Goal: Task Accomplishment & Management: Complete application form

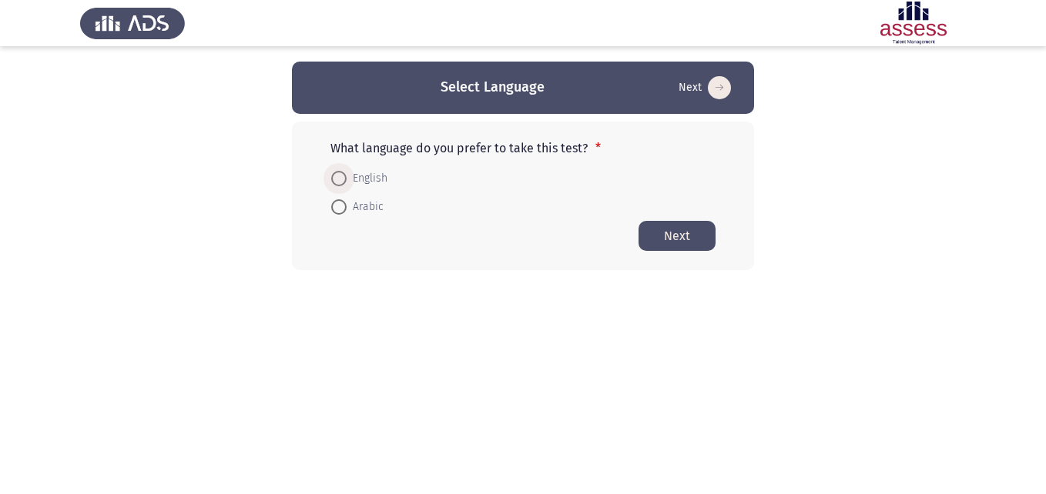
click at [345, 179] on span at bounding box center [338, 178] width 15 height 15
click at [345, 179] on input "English" at bounding box center [338, 178] width 15 height 15
radio input "true"
click at [662, 233] on button "Next" at bounding box center [676, 235] width 77 height 30
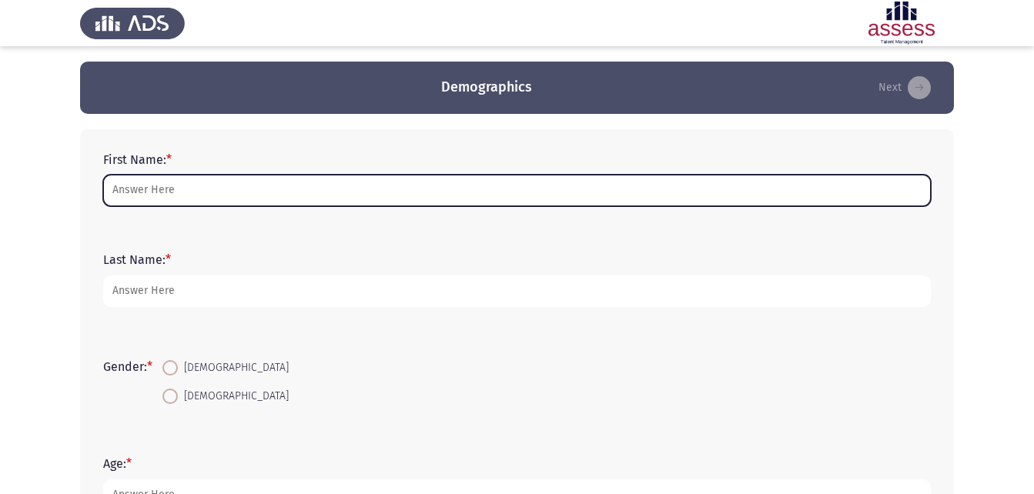
click at [172, 195] on input "First Name: *" at bounding box center [517, 191] width 828 height 32
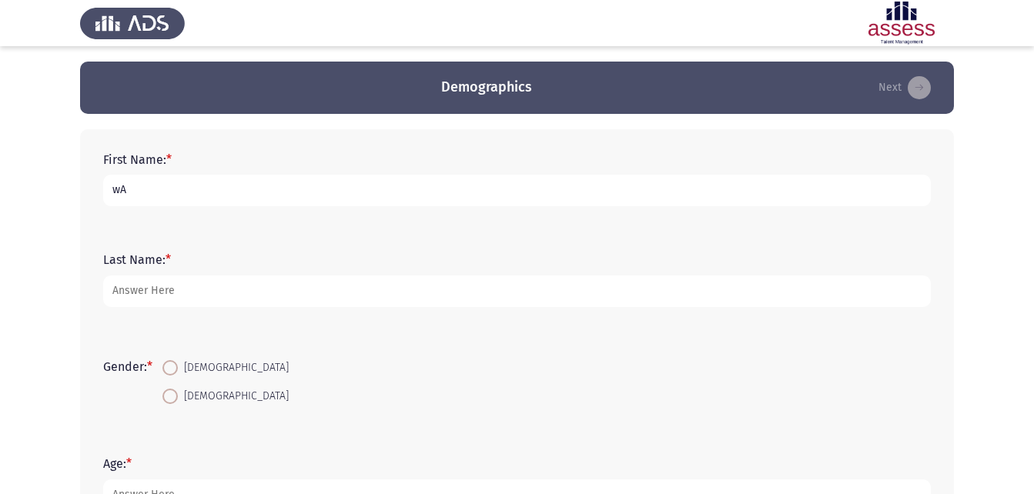
type input "w"
type input "Waad"
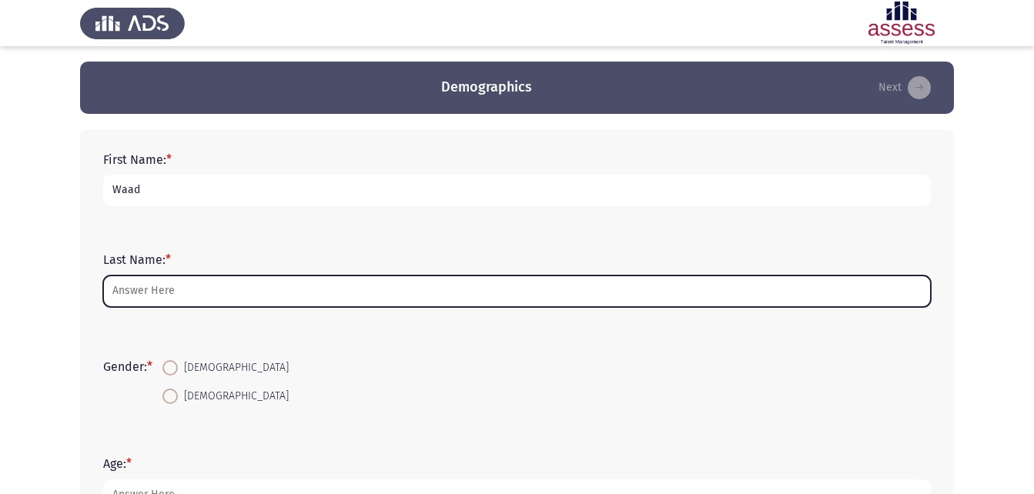
click at [235, 298] on input "Last Name: *" at bounding box center [517, 292] width 828 height 32
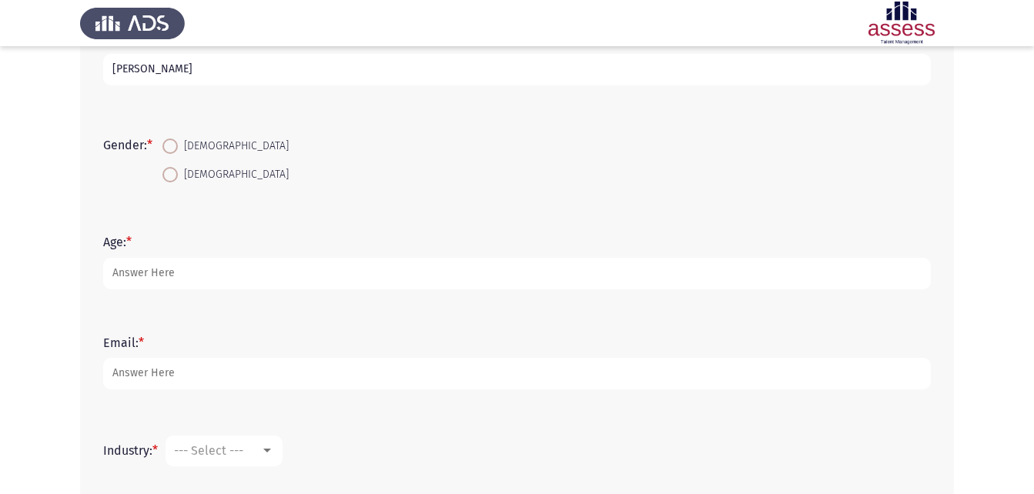
scroll to position [231, 0]
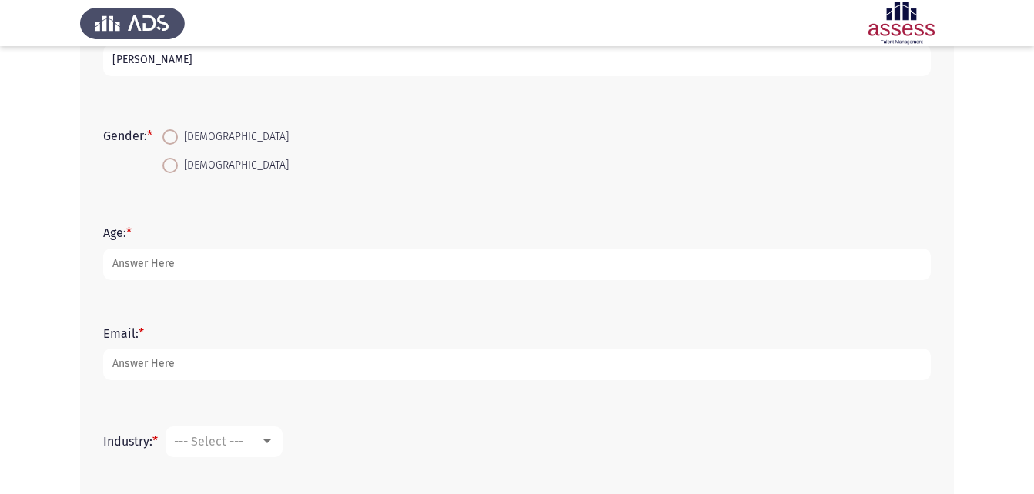
type input "Hegazy"
click at [178, 137] on span at bounding box center [169, 136] width 15 height 15
click at [178, 137] on input "Female" at bounding box center [169, 136] width 15 height 15
radio input "true"
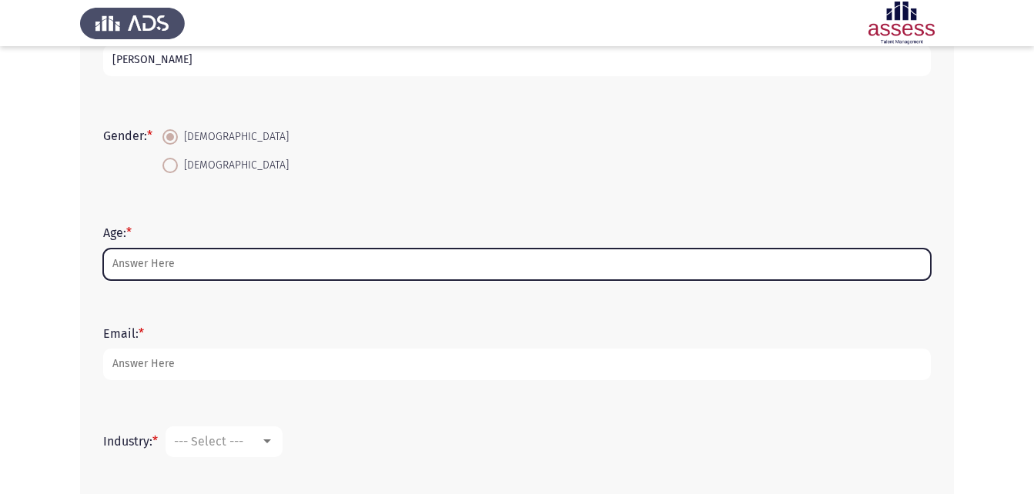
click at [222, 275] on input "Age: *" at bounding box center [517, 265] width 828 height 32
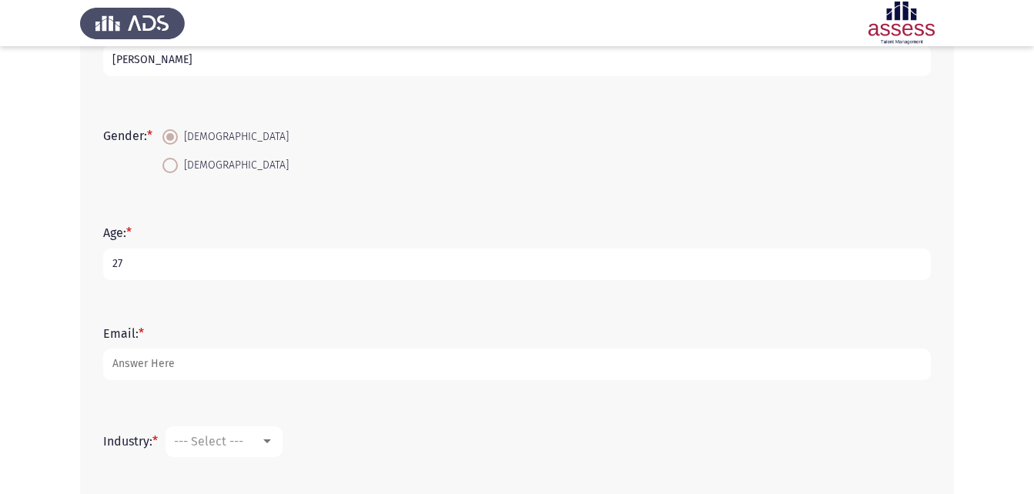
type input "27"
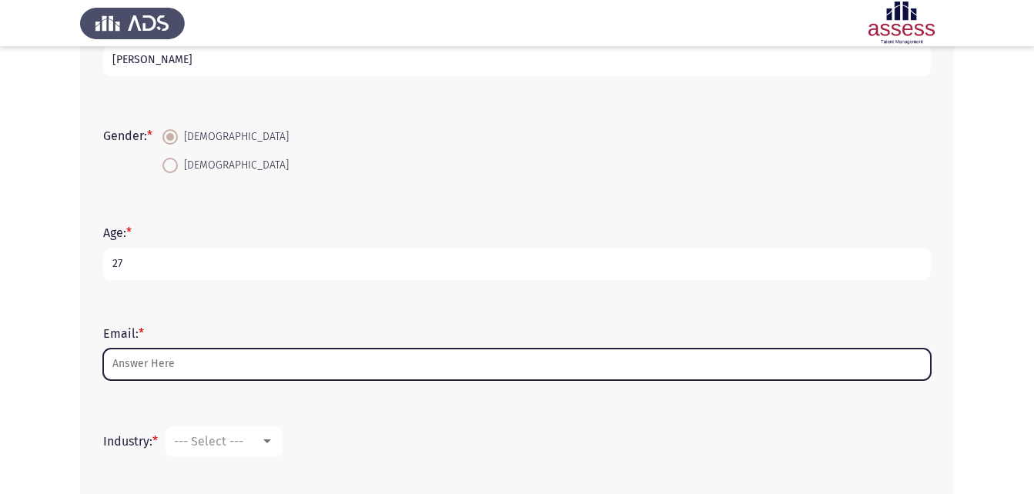
click at [216, 358] on input "Email: *" at bounding box center [517, 365] width 828 height 32
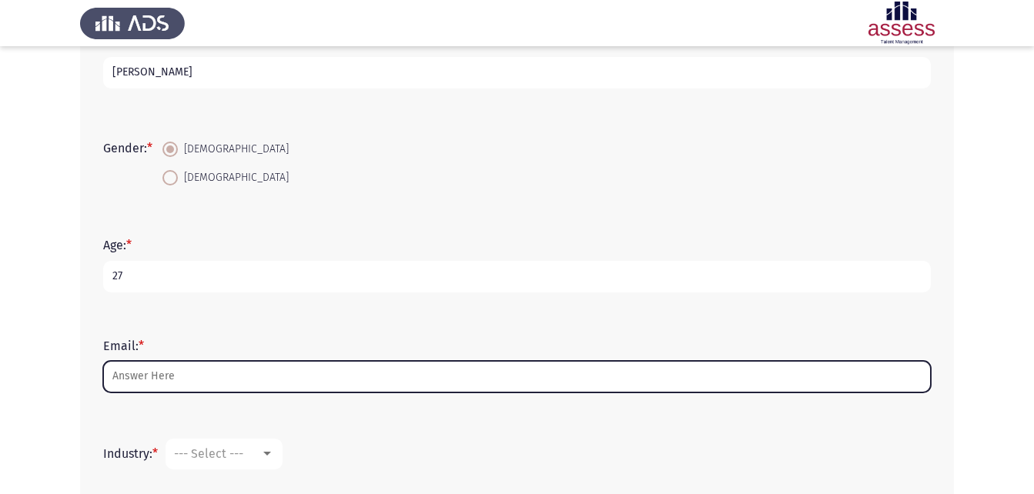
scroll to position [240, 0]
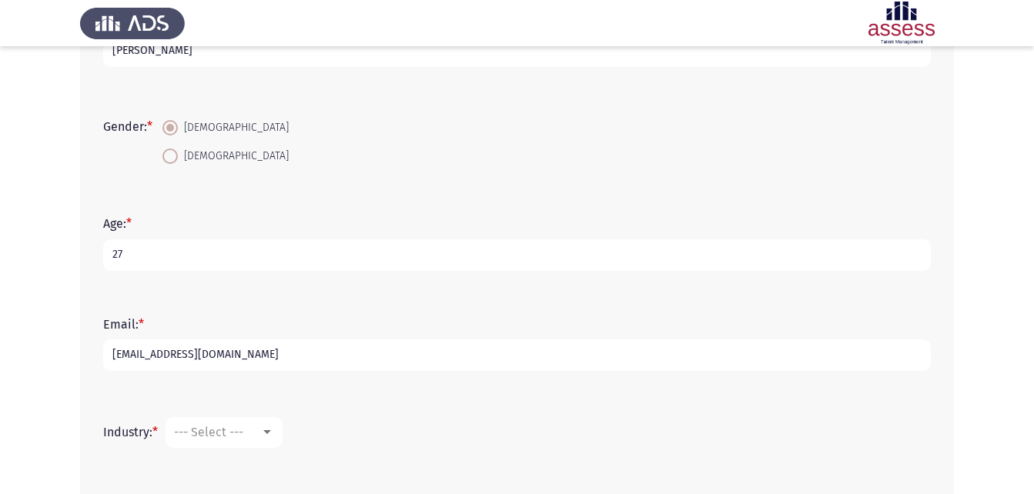
drag, startPoint x: 143, startPoint y: 351, endPoint x: 95, endPoint y: 354, distance: 47.8
click at [95, 354] on div "Email: * 207537@cbe.org.eg" at bounding box center [516, 344] width 843 height 69
type input "waad.hegazy@cbe.org.eg"
click at [222, 444] on mat-select "--- Select ---" at bounding box center [224, 432] width 117 height 31
click at [248, 427] on div "--- Select ---" at bounding box center [217, 432] width 86 height 15
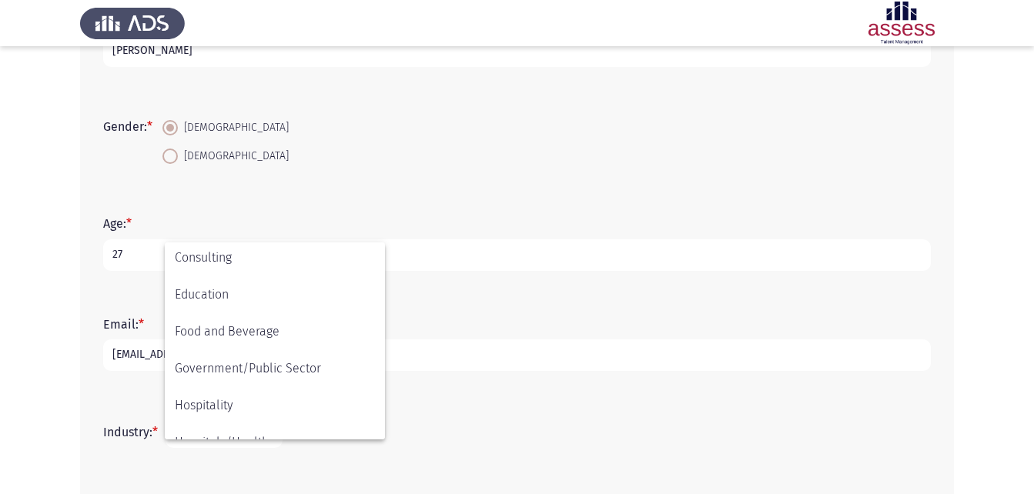
scroll to position [293, 0]
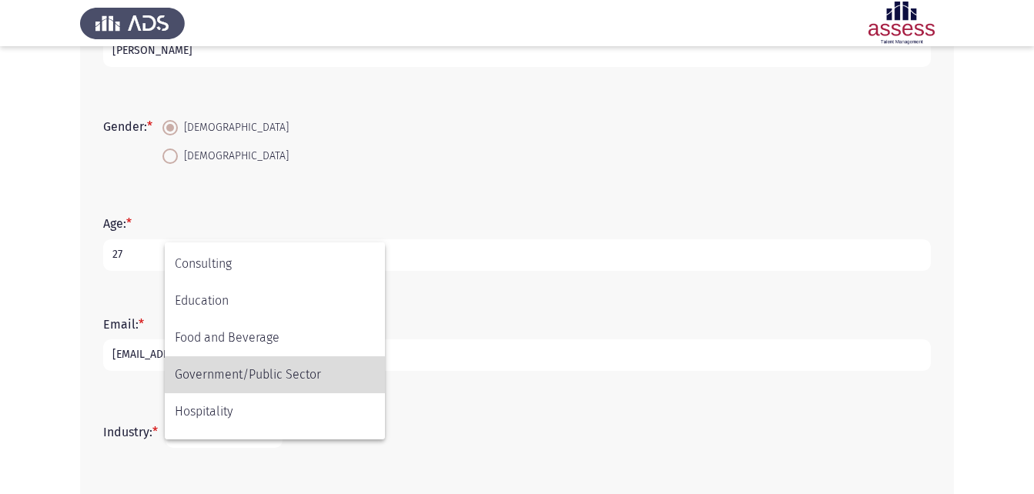
click at [326, 370] on span "Government/Public Sector" at bounding box center [275, 375] width 200 height 37
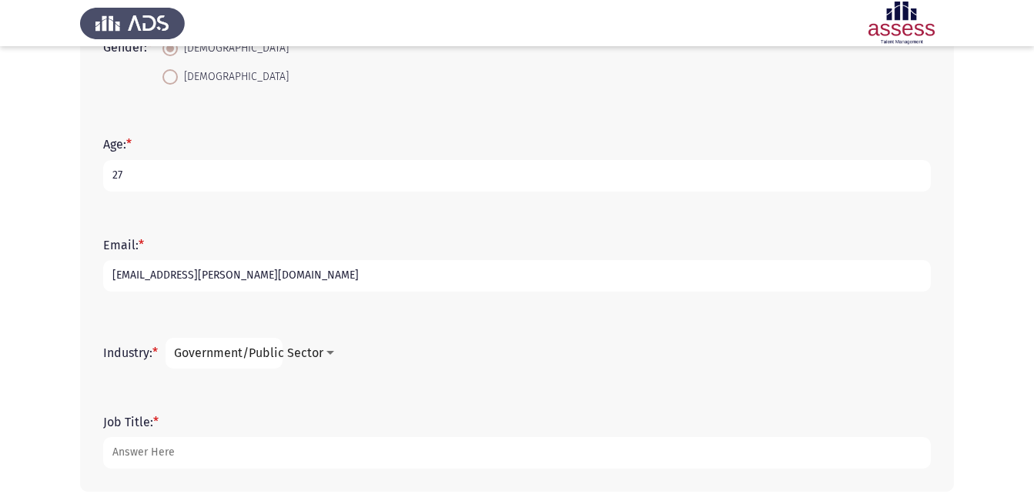
scroll to position [394, 0]
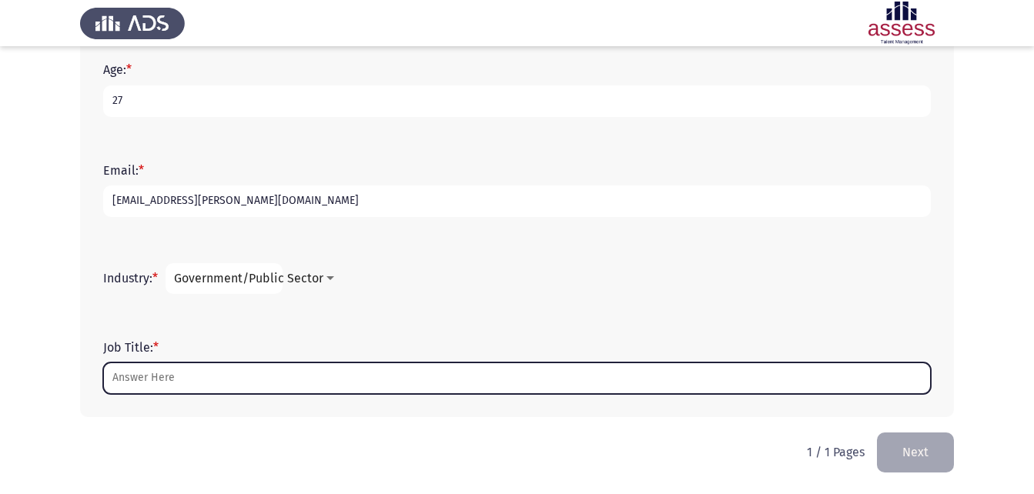
click at [358, 382] on input "Job Title: *" at bounding box center [517, 379] width 828 height 32
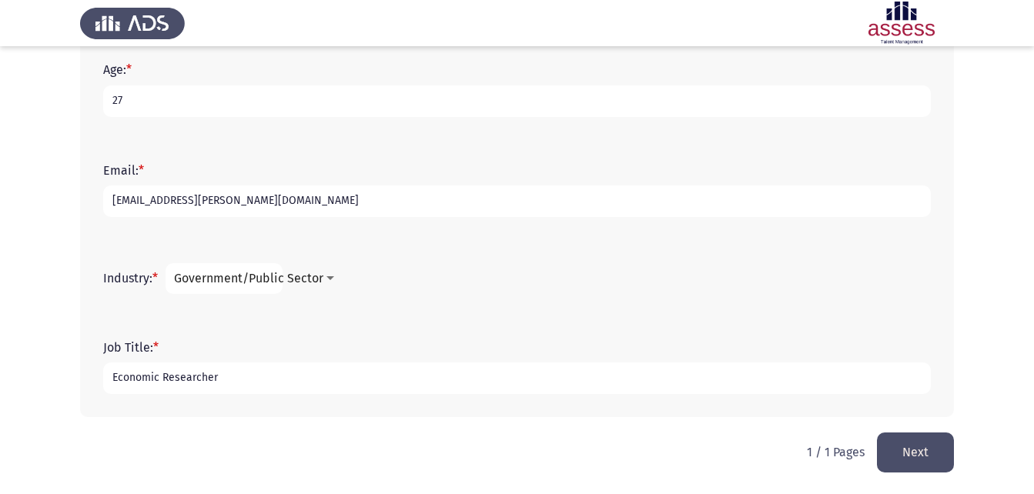
type input "Economic Researcher"
click at [263, 269] on mat-select "Government/Public Sector" at bounding box center [224, 278] width 117 height 31
click at [269, 279] on span "Government/Public Sector" at bounding box center [248, 278] width 149 height 15
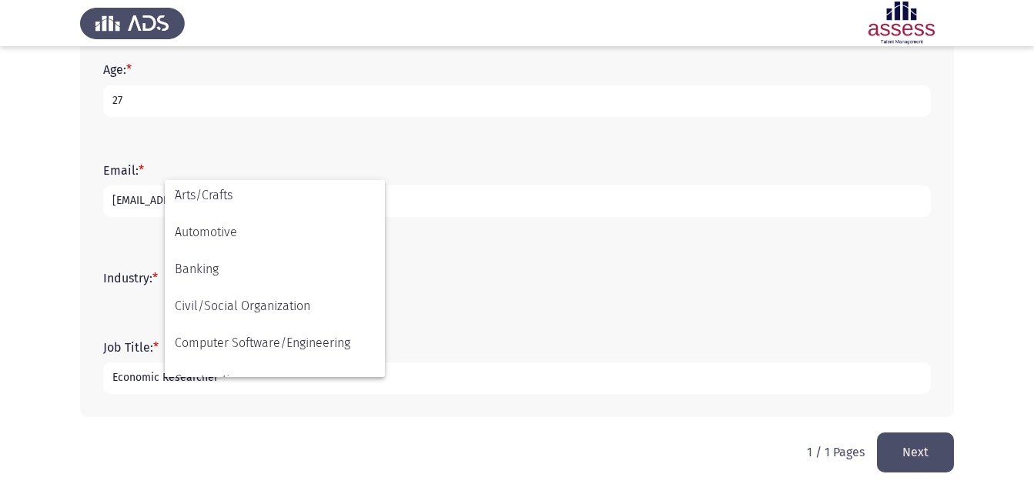
scroll to position [0, 0]
click at [203, 353] on span "Banking" at bounding box center [275, 346] width 200 height 37
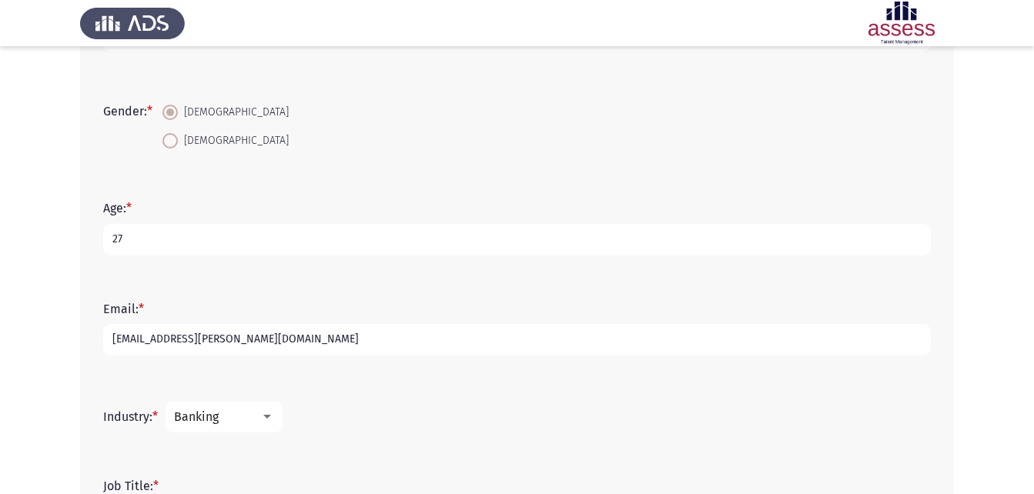
scroll to position [394, 0]
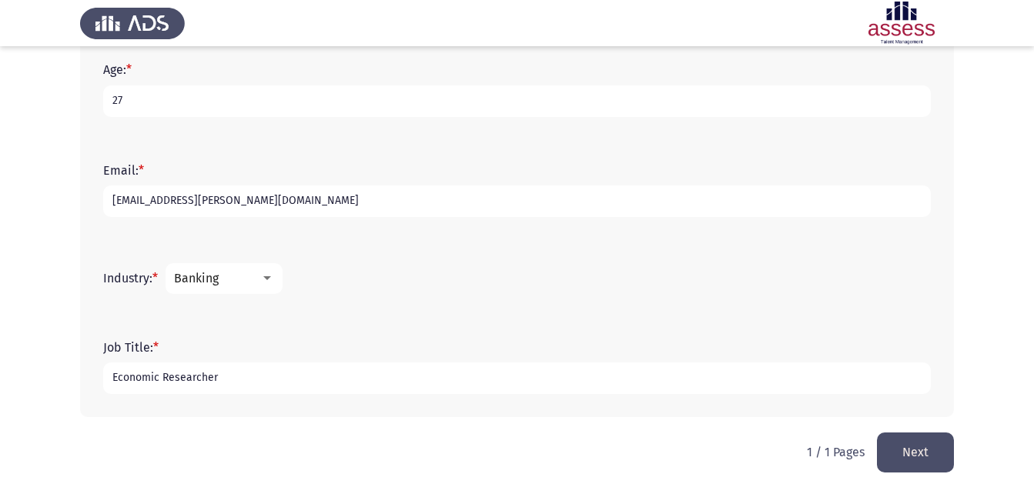
click at [918, 451] on button "Next" at bounding box center [915, 452] width 77 height 39
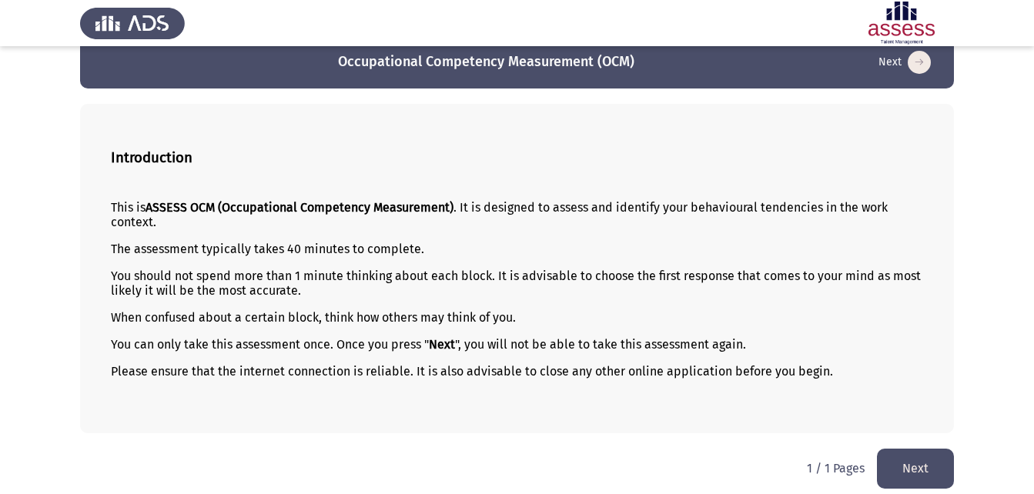
scroll to position [35, 0]
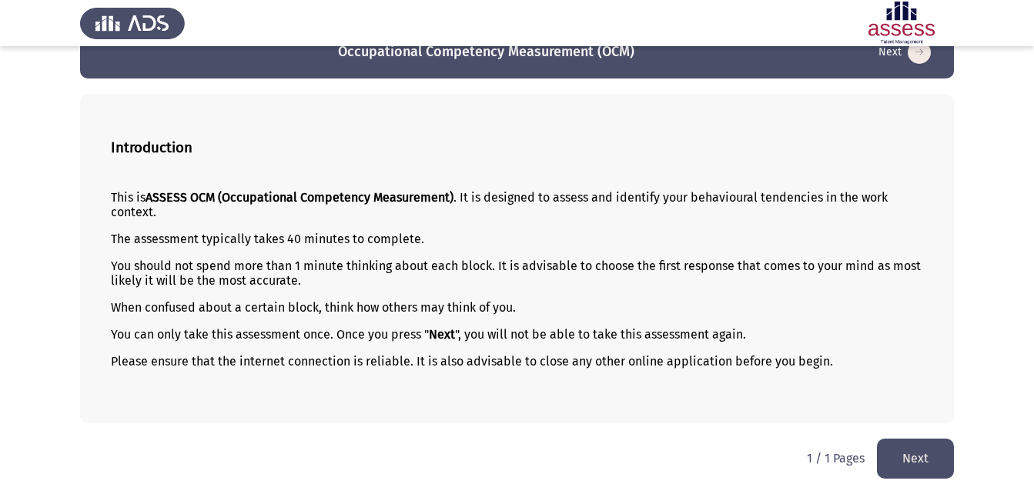
click at [923, 458] on button "Next" at bounding box center [915, 458] width 77 height 39
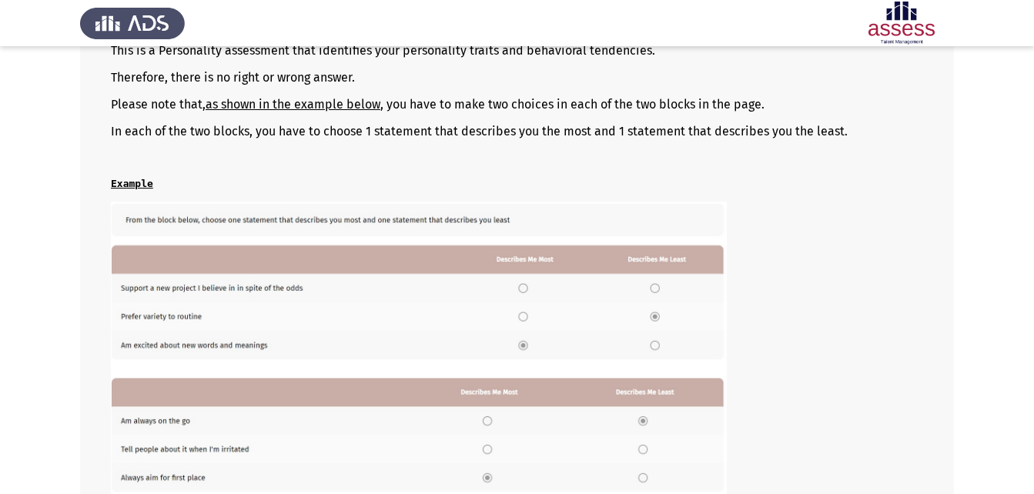
scroll to position [312, 0]
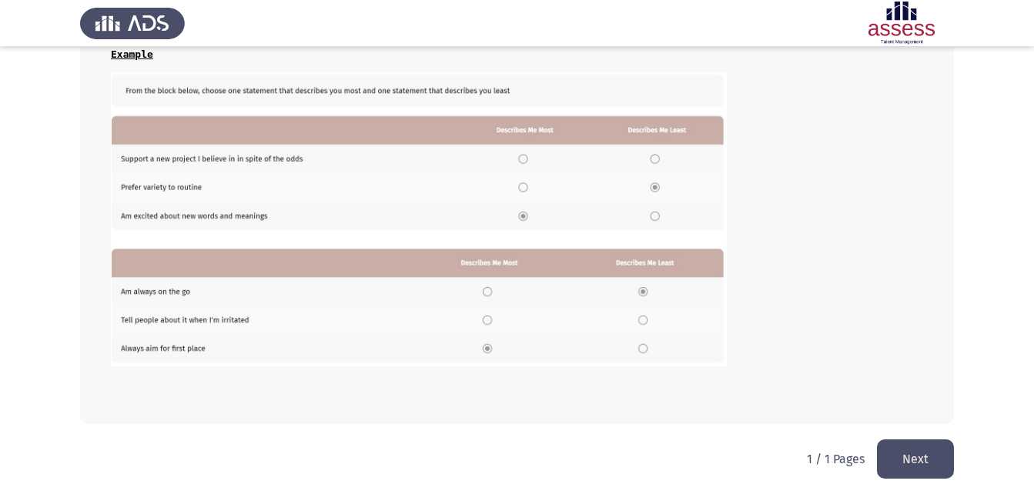
click at [919, 468] on button "Next" at bounding box center [915, 459] width 77 height 39
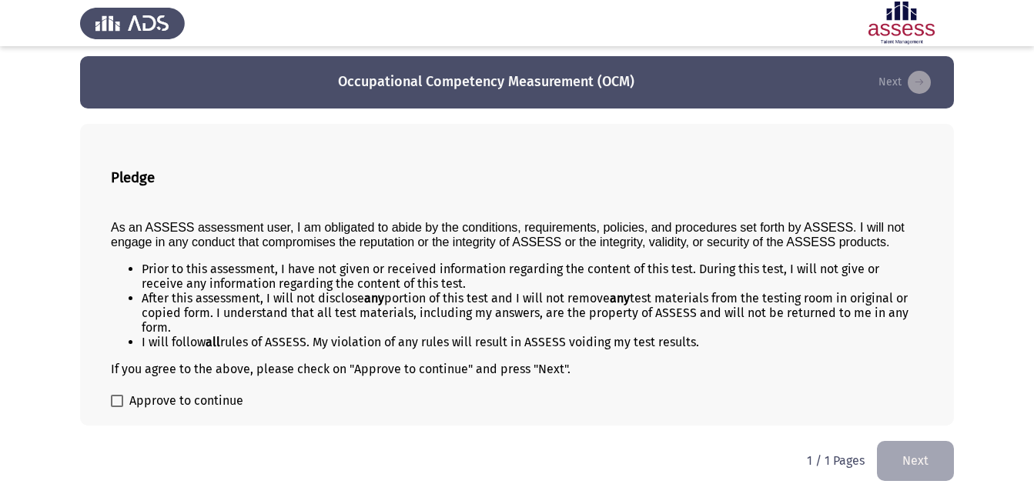
scroll to position [8, 0]
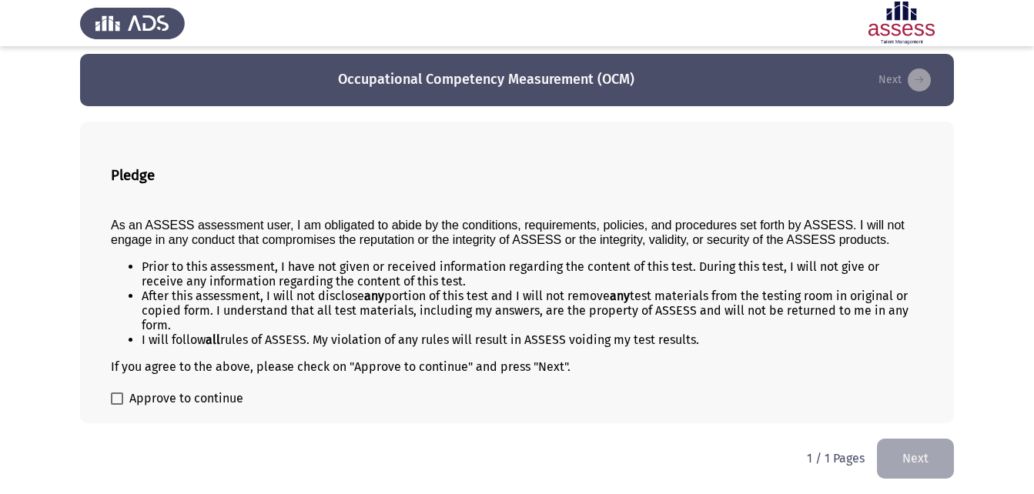
click at [121, 403] on span at bounding box center [117, 399] width 12 height 12
click at [117, 405] on input "Approve to continue" at bounding box center [116, 405] width 1 height 1
checkbox input "true"
click at [923, 453] on button "Next" at bounding box center [915, 458] width 77 height 39
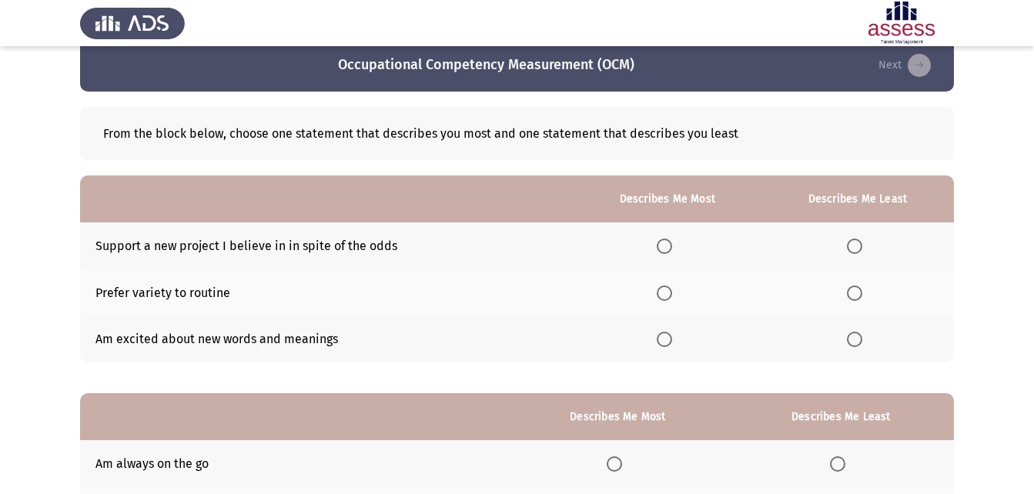
scroll to position [0, 0]
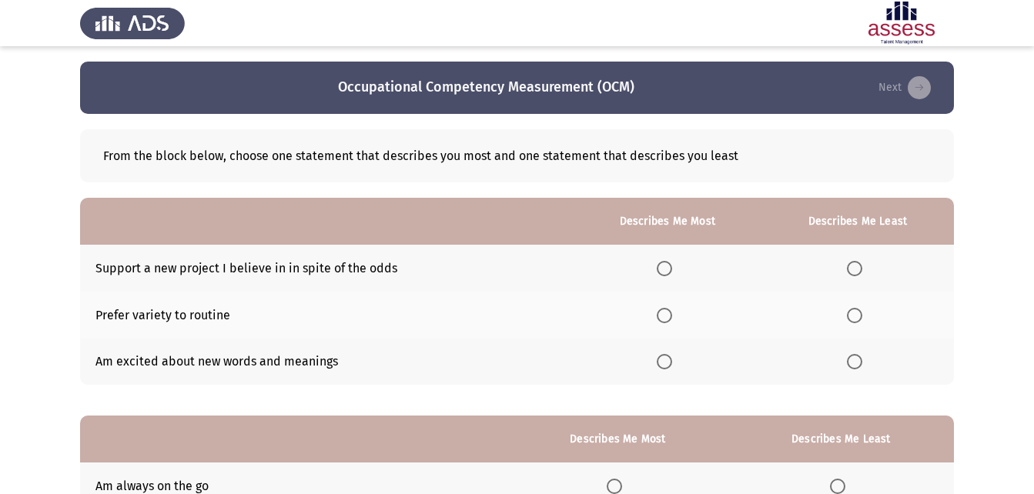
click at [665, 320] on span "Select an option" at bounding box center [664, 315] width 15 height 15
click at [665, 320] on input "Select an option" at bounding box center [664, 315] width 15 height 15
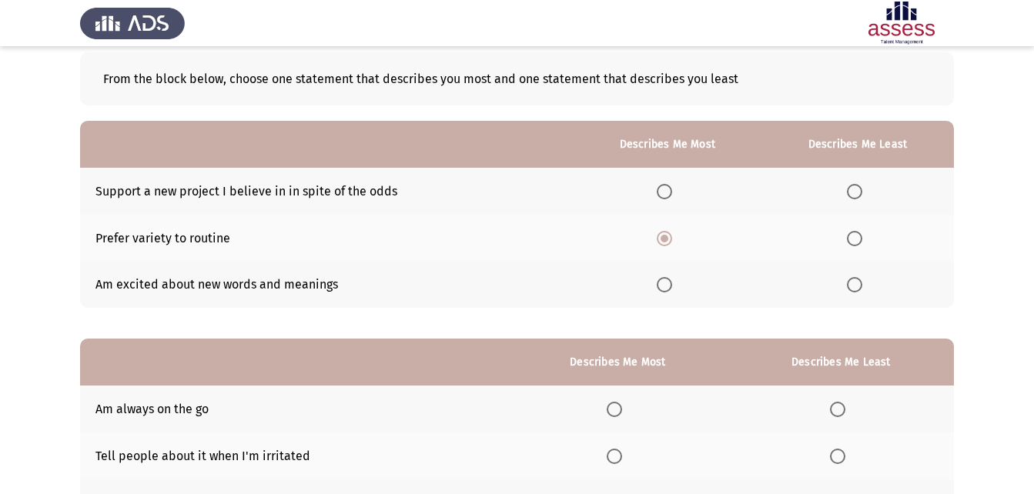
click at [867, 285] on label "Select an option" at bounding box center [858, 284] width 22 height 15
click at [862, 285] on input "Select an option" at bounding box center [854, 284] width 15 height 15
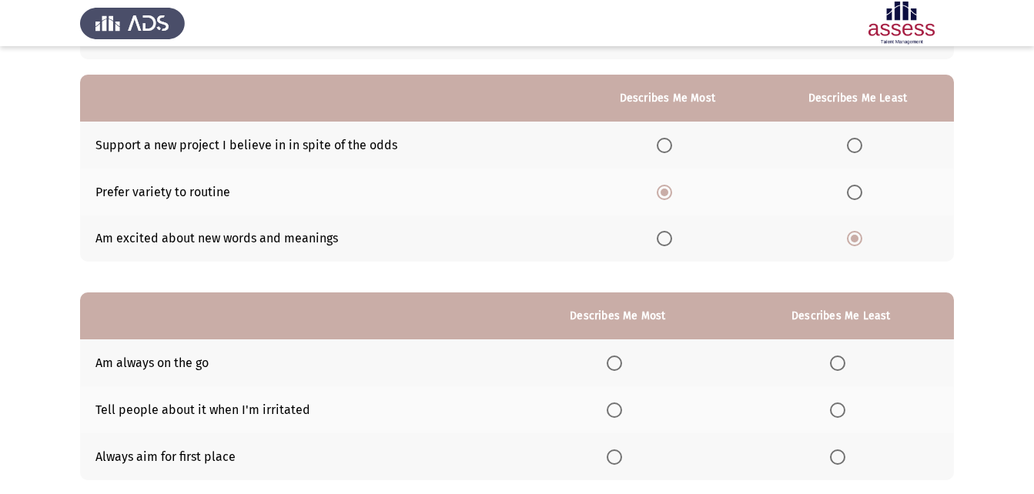
scroll to position [0, 0]
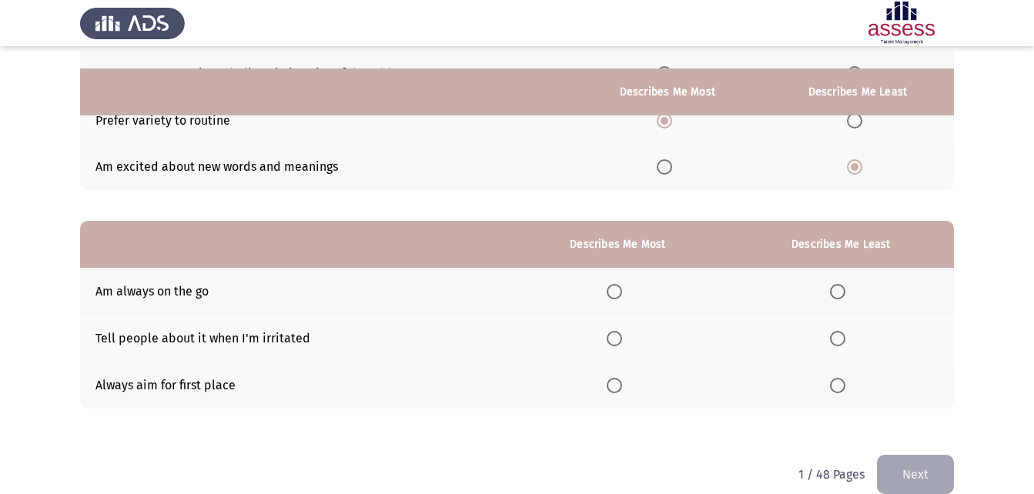
scroll to position [217, 0]
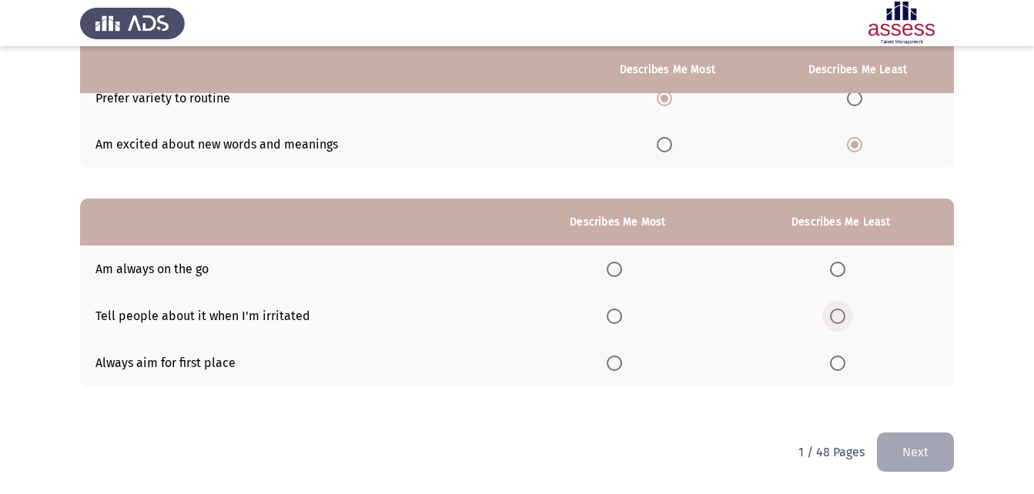
click at [847, 317] on label "Select an option" at bounding box center [841, 316] width 22 height 15
click at [845, 317] on input "Select an option" at bounding box center [837, 316] width 15 height 15
click at [622, 360] on span "Select an option" at bounding box center [614, 363] width 15 height 15
click at [622, 360] on input "Select an option" at bounding box center [614, 363] width 15 height 15
click at [926, 455] on button "Next" at bounding box center [915, 452] width 77 height 39
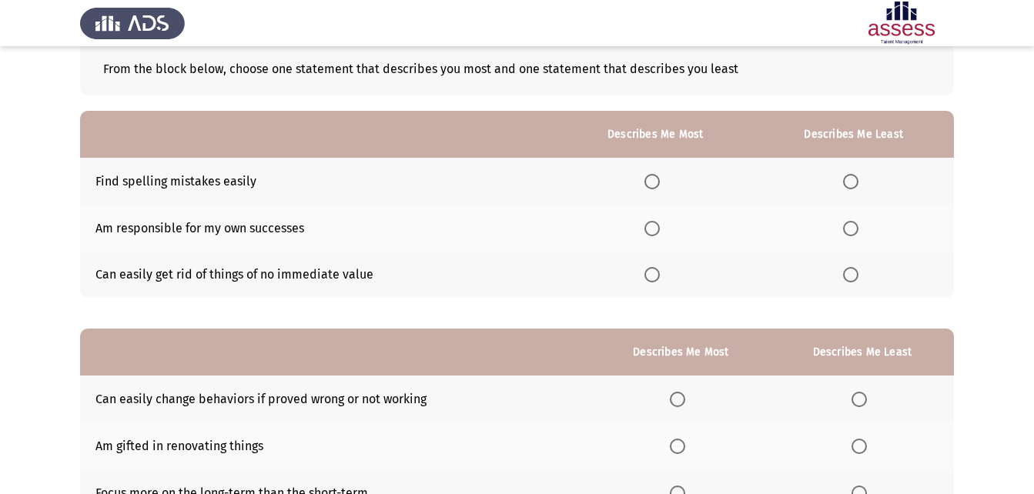
scroll to position [154, 0]
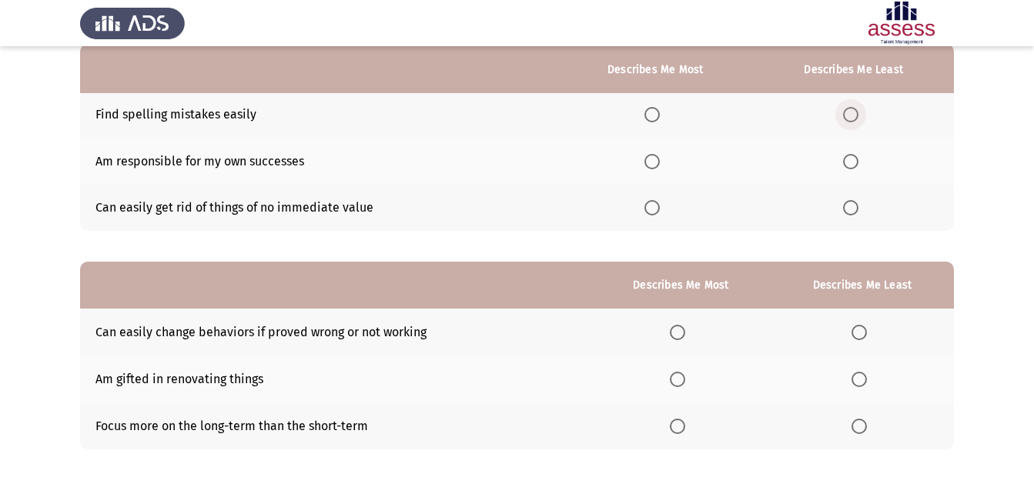
click at [855, 115] on span "Select an option" at bounding box center [850, 114] width 15 height 15
click at [855, 115] on input "Select an option" at bounding box center [850, 114] width 15 height 15
click at [648, 162] on span "Select an option" at bounding box center [651, 161] width 15 height 15
click at [648, 162] on input "Select an option" at bounding box center [651, 161] width 15 height 15
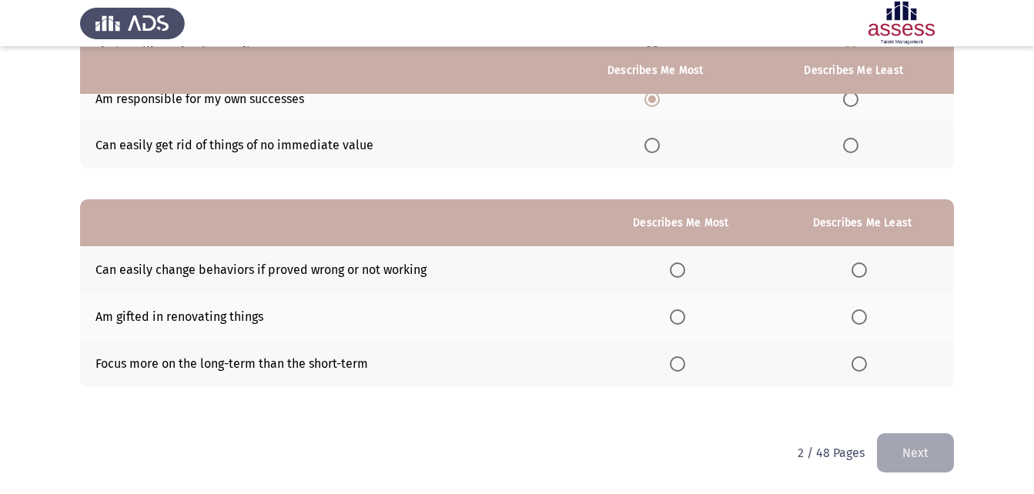
scroll to position [217, 0]
click at [866, 321] on span "Select an option" at bounding box center [859, 316] width 15 height 15
click at [866, 321] on input "Select an option" at bounding box center [859, 316] width 15 height 15
click at [685, 271] on span "Select an option" at bounding box center [677, 269] width 15 height 15
click at [685, 271] on input "Select an option" at bounding box center [677, 269] width 15 height 15
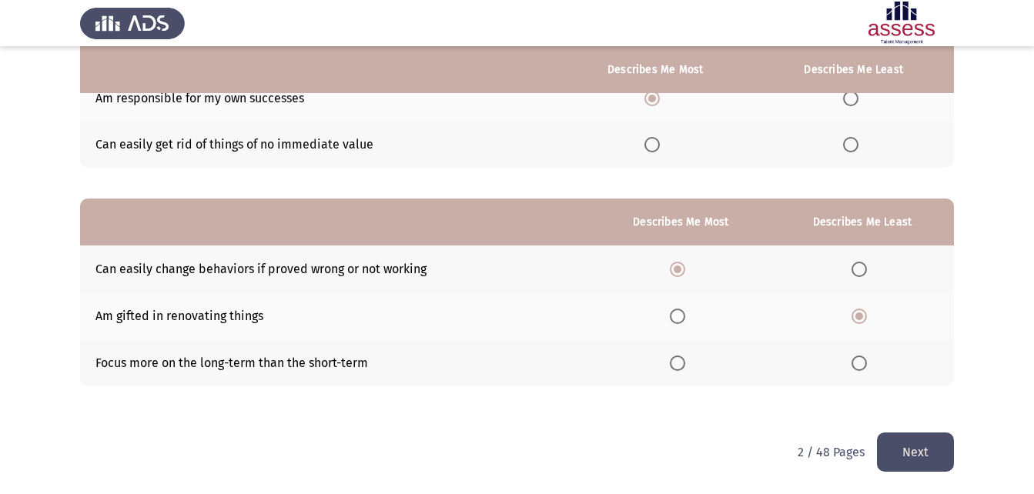
click at [932, 452] on button "Next" at bounding box center [915, 452] width 77 height 39
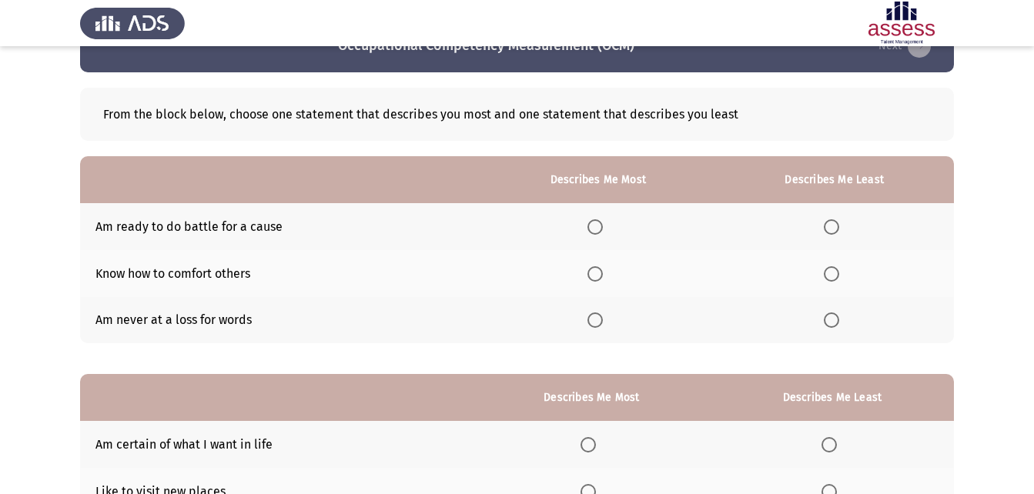
scroll to position [77, 0]
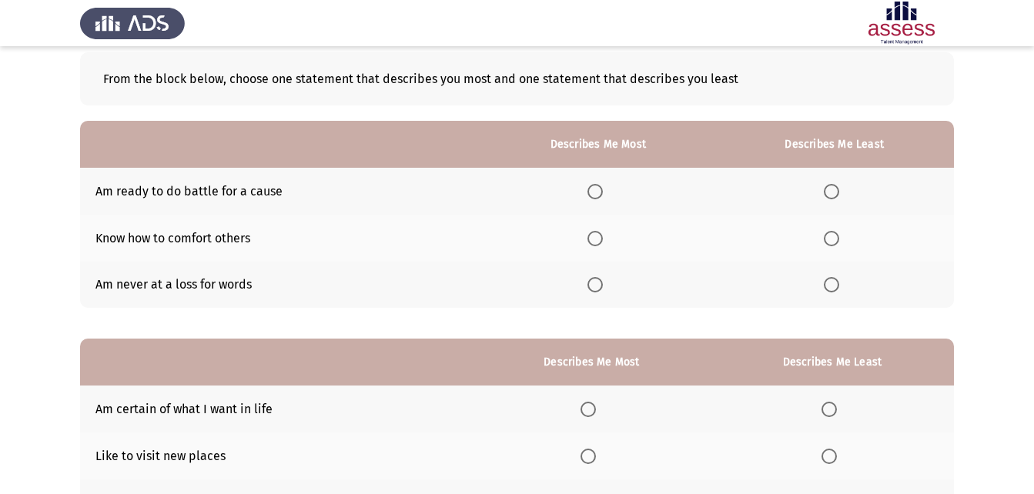
click at [603, 243] on span "Select an option" at bounding box center [594, 238] width 15 height 15
click at [603, 243] on input "Select an option" at bounding box center [594, 238] width 15 height 15
click at [603, 286] on span "Select an option" at bounding box center [594, 284] width 15 height 15
click at [603, 286] on input "Select an option" at bounding box center [594, 284] width 15 height 15
click at [594, 238] on span "Select an option" at bounding box center [594, 238] width 15 height 15
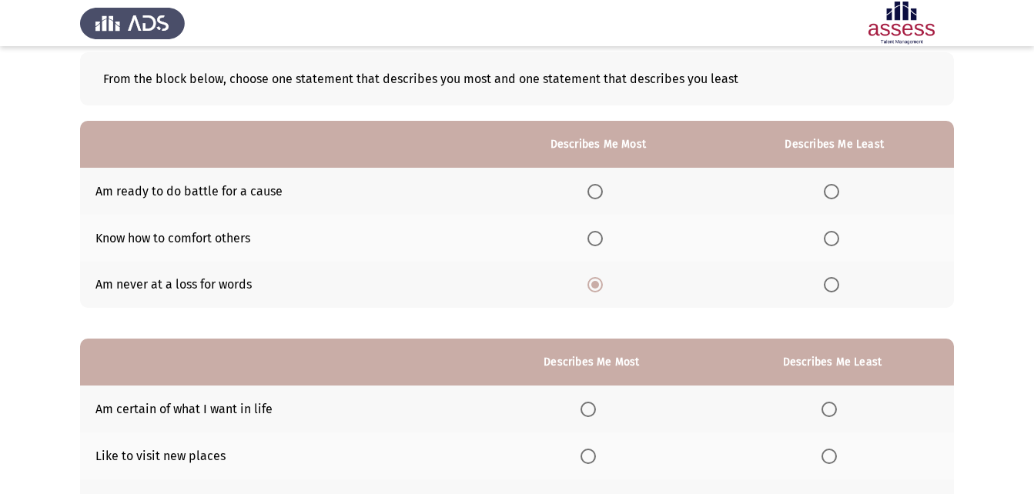
click at [594, 238] on input "Select an option" at bounding box center [594, 238] width 15 height 15
click at [830, 197] on span "Select an option" at bounding box center [831, 191] width 15 height 15
click at [830, 197] on input "Select an option" at bounding box center [831, 191] width 15 height 15
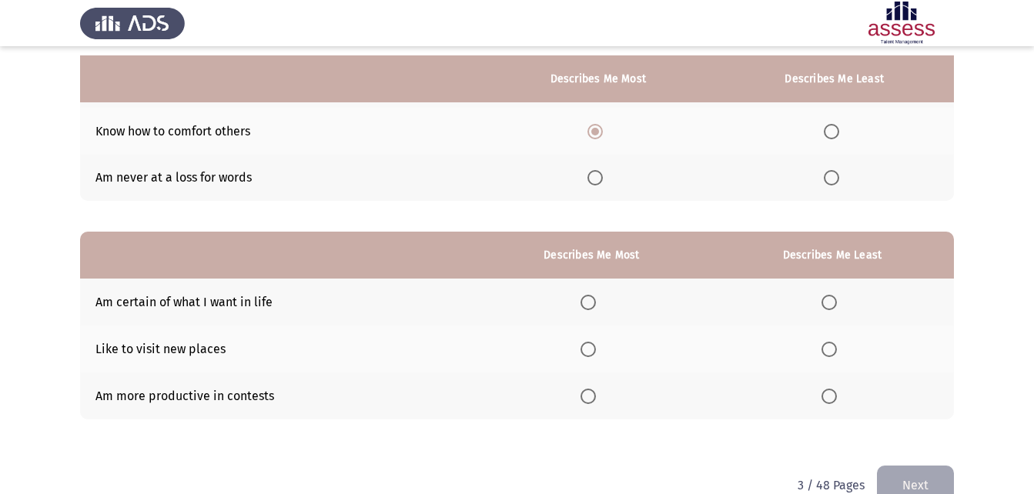
scroll to position [217, 0]
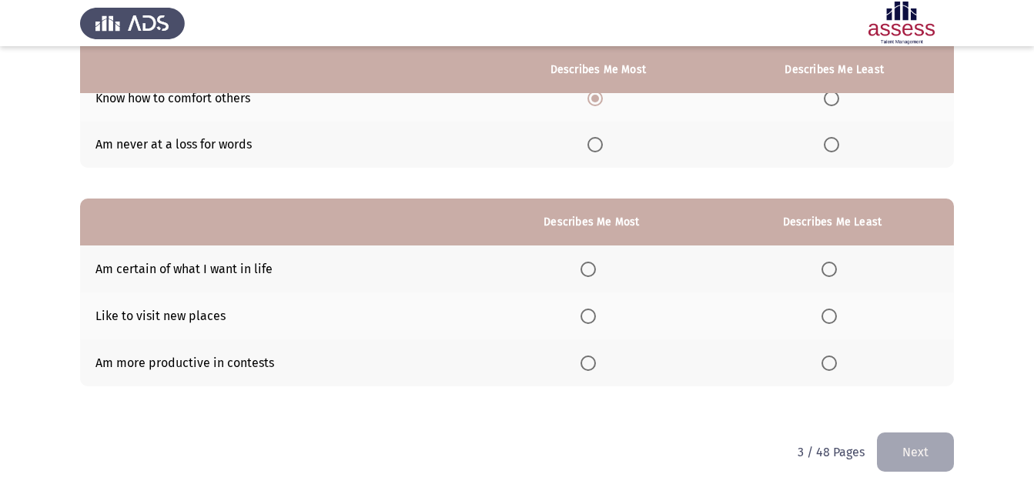
click at [588, 316] on span "Select an option" at bounding box center [588, 316] width 0 height 0
click at [591, 316] on input "Select an option" at bounding box center [588, 316] width 15 height 15
click at [834, 265] on span "Select an option" at bounding box center [829, 269] width 15 height 15
click at [834, 265] on input "Select an option" at bounding box center [829, 269] width 15 height 15
click at [910, 444] on button "Next" at bounding box center [915, 452] width 77 height 39
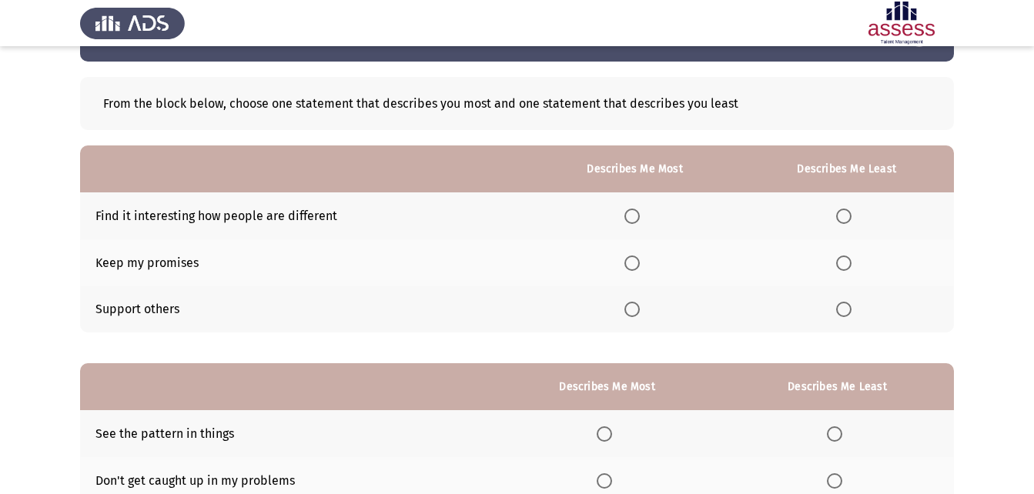
scroll to position [77, 0]
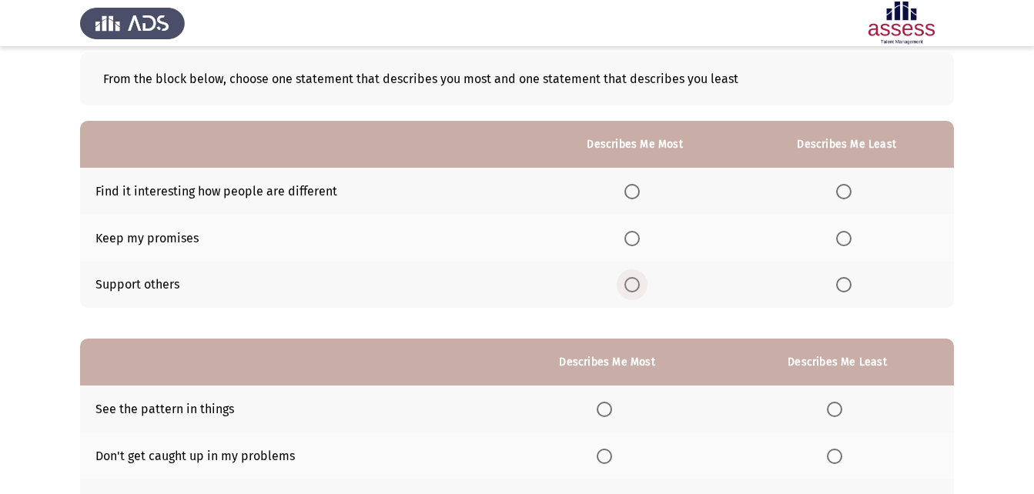
click at [634, 283] on span "Select an option" at bounding box center [631, 284] width 15 height 15
click at [634, 283] on input "Select an option" at bounding box center [631, 284] width 15 height 15
click at [842, 187] on span "Select an option" at bounding box center [843, 191] width 15 height 15
click at [842, 187] on input "Select an option" at bounding box center [843, 191] width 15 height 15
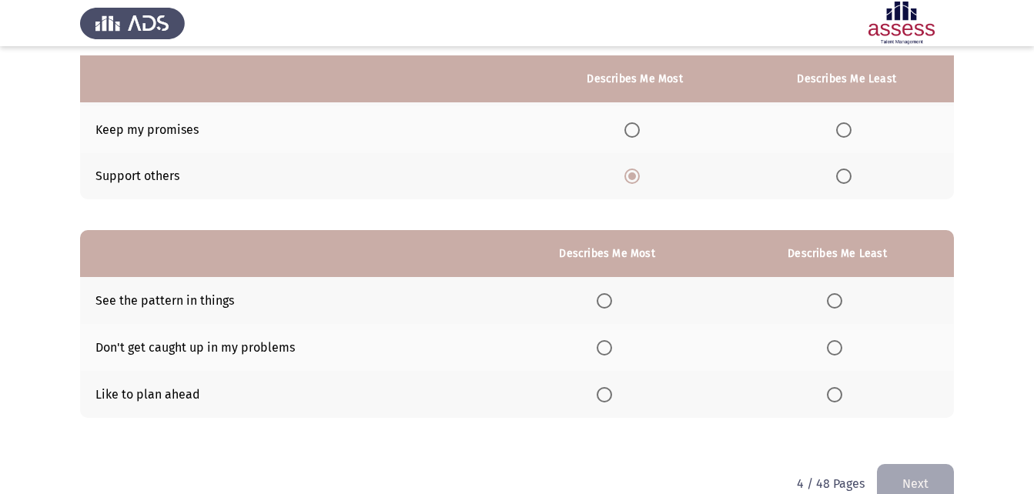
scroll to position [217, 0]
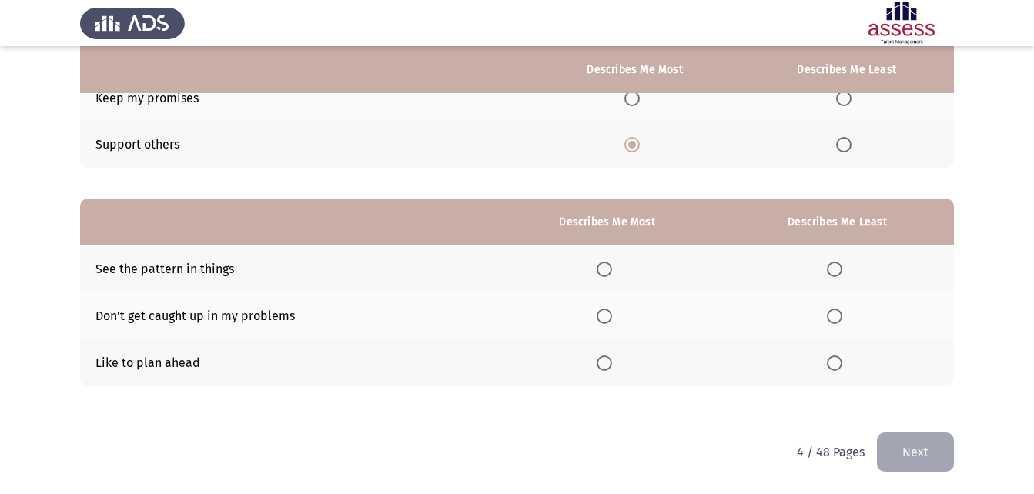
click at [828, 267] on span "Select an option" at bounding box center [834, 269] width 15 height 15
click at [828, 267] on input "Select an option" at bounding box center [834, 269] width 15 height 15
click at [611, 311] on span "Select an option" at bounding box center [604, 316] width 15 height 15
click at [611, 311] on input "Select an option" at bounding box center [604, 316] width 15 height 15
click at [888, 443] on button "Next" at bounding box center [915, 452] width 77 height 39
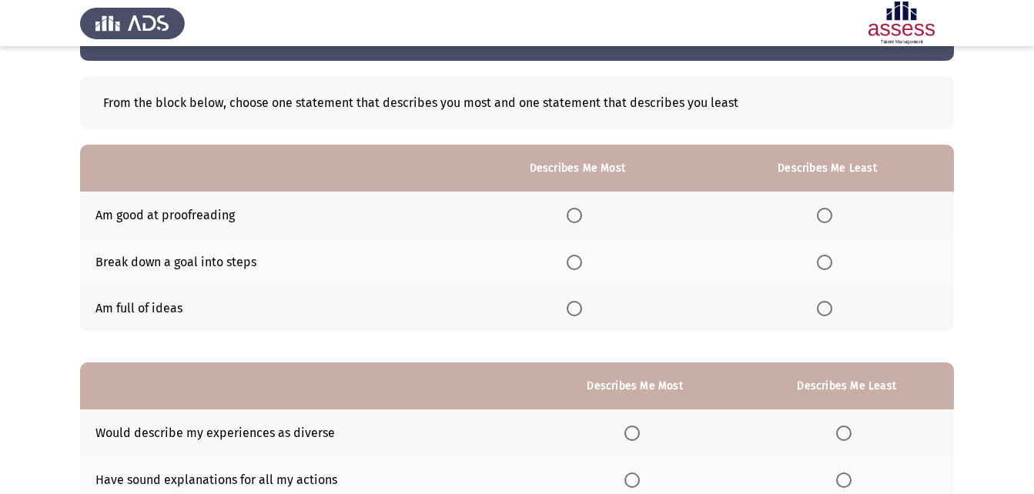
scroll to position [77, 0]
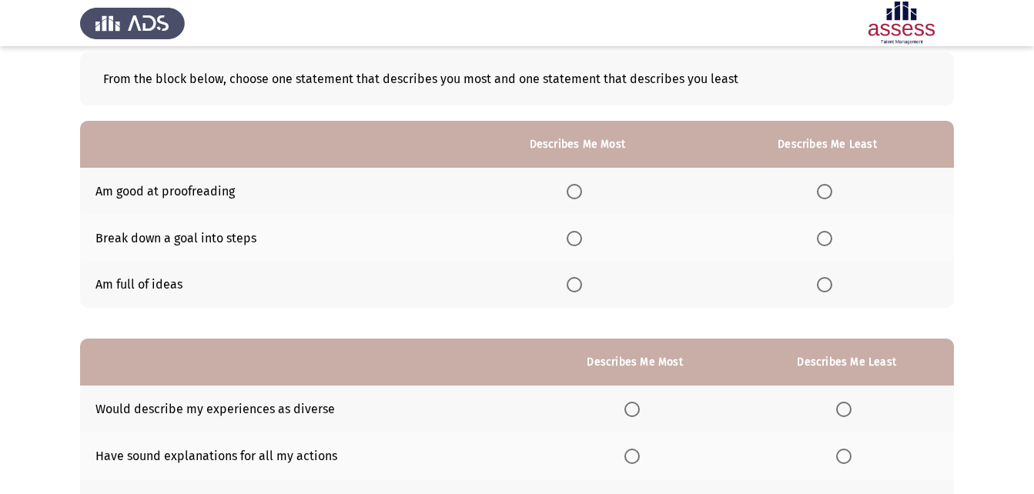
click at [577, 231] on span "Select an option" at bounding box center [574, 238] width 15 height 15
click at [577, 231] on input "Select an option" at bounding box center [574, 238] width 15 height 15
click at [832, 289] on span "Select an option" at bounding box center [824, 284] width 15 height 15
click at [832, 289] on input "Select an option" at bounding box center [824, 284] width 15 height 15
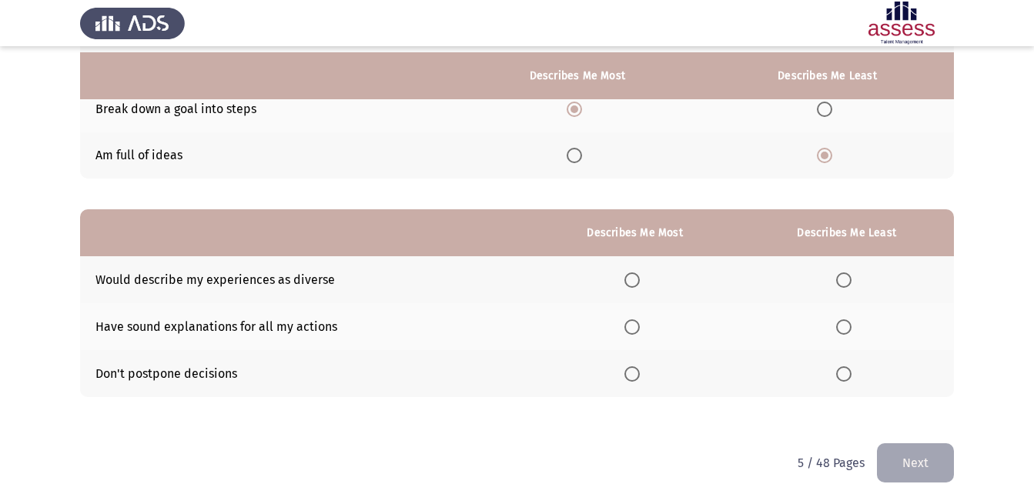
scroll to position [217, 0]
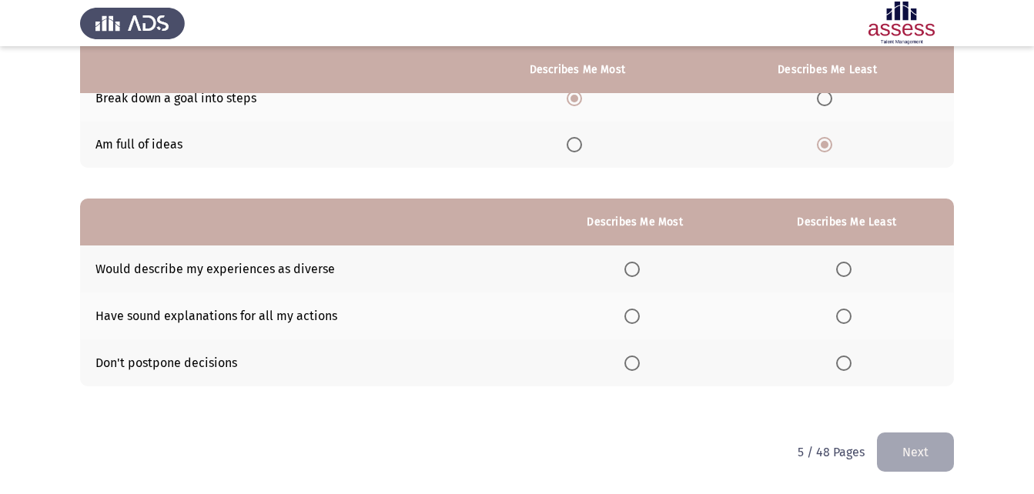
click at [845, 366] on span "Select an option" at bounding box center [843, 363] width 15 height 15
click at [845, 366] on input "Select an option" at bounding box center [843, 363] width 15 height 15
click at [631, 271] on span "Select an option" at bounding box center [631, 269] width 15 height 15
click at [631, 271] on input "Select an option" at bounding box center [631, 269] width 15 height 15
click at [890, 449] on button "Next" at bounding box center [915, 452] width 77 height 39
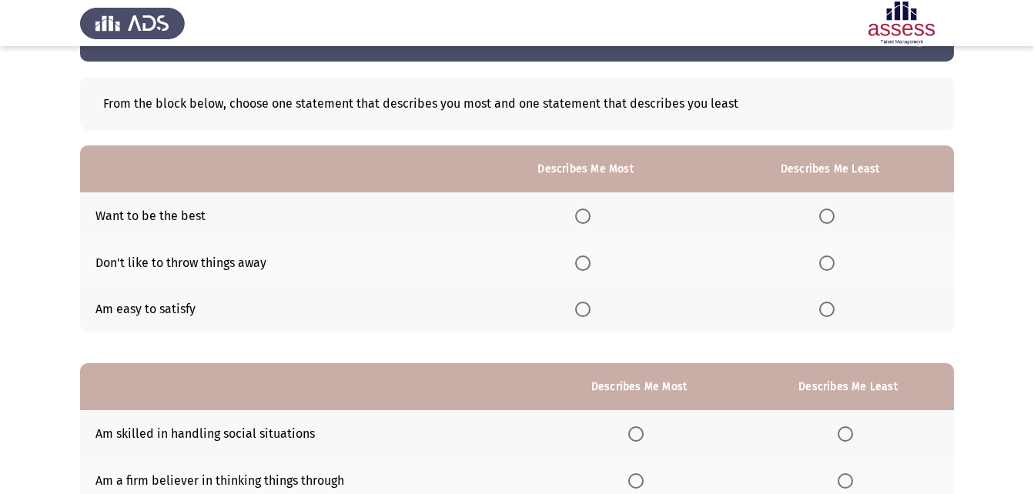
scroll to position [77, 0]
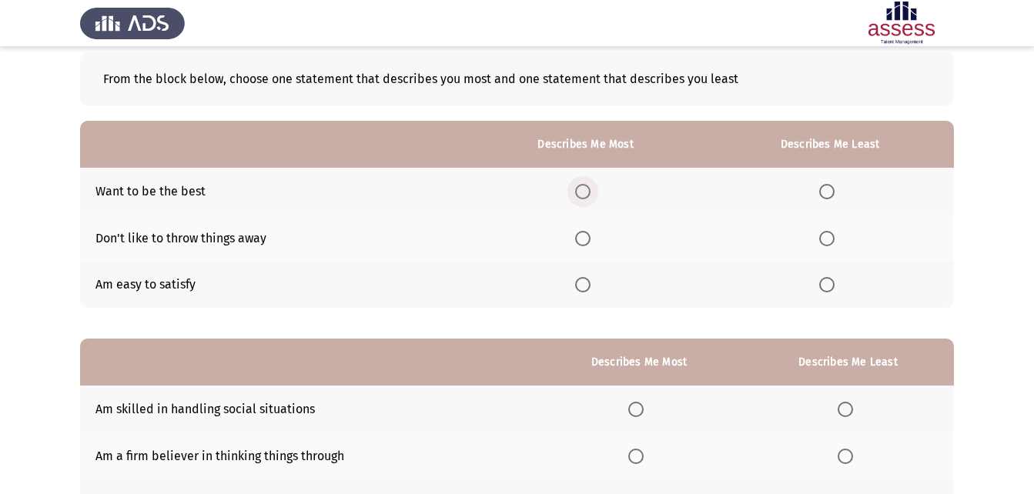
click at [587, 190] on span "Select an option" at bounding box center [582, 191] width 15 height 15
click at [587, 190] on input "Select an option" at bounding box center [582, 191] width 15 height 15
click at [828, 295] on th at bounding box center [830, 285] width 248 height 47
click at [830, 289] on span "Select an option" at bounding box center [826, 284] width 15 height 15
click at [830, 289] on input "Select an option" at bounding box center [826, 284] width 15 height 15
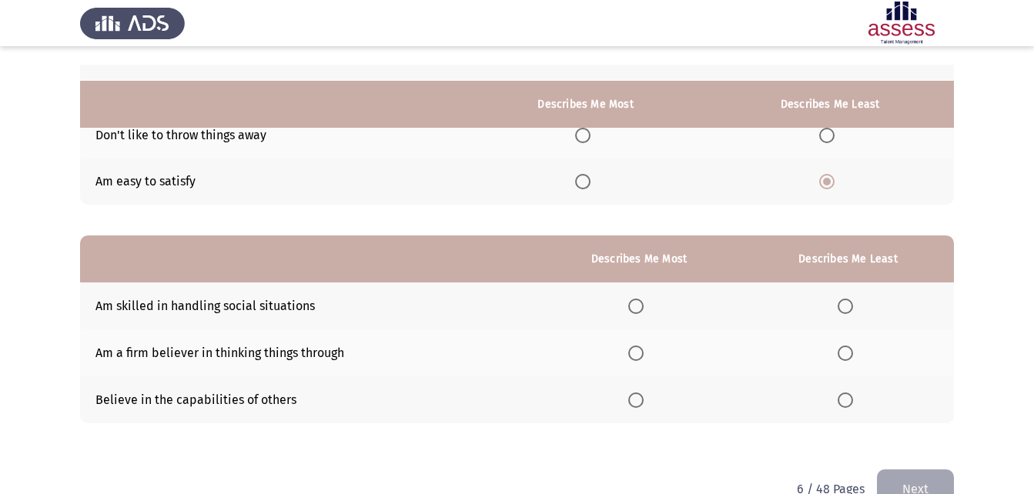
scroll to position [217, 0]
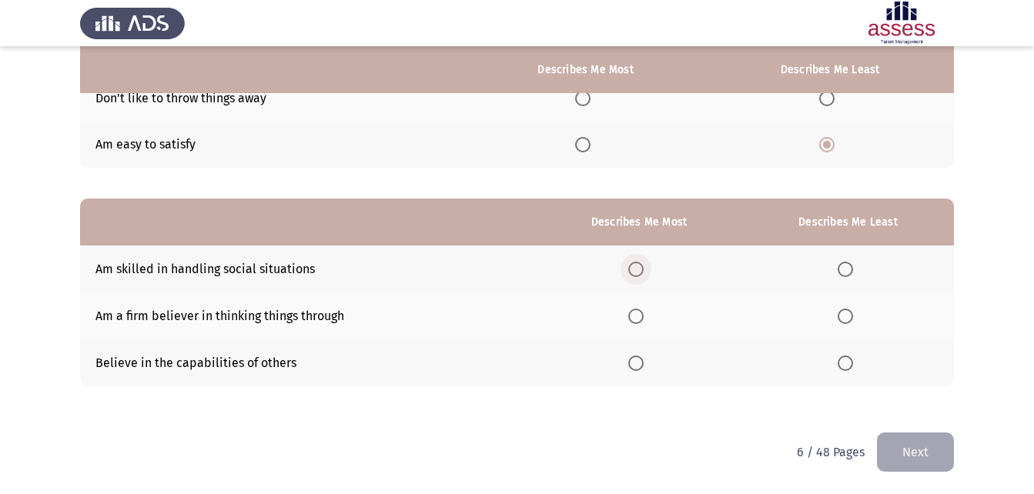
click at [641, 274] on span "Select an option" at bounding box center [635, 269] width 15 height 15
click at [641, 274] on input "Select an option" at bounding box center [635, 269] width 15 height 15
click at [851, 323] on span "Select an option" at bounding box center [845, 316] width 15 height 15
click at [851, 323] on input "Select an option" at bounding box center [845, 316] width 15 height 15
click at [908, 446] on button "Next" at bounding box center [915, 452] width 77 height 39
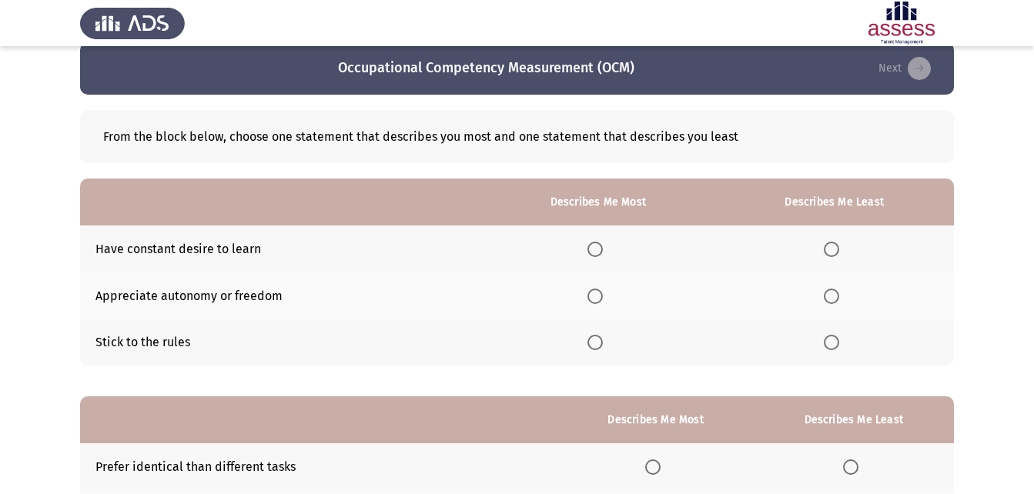
scroll to position [77, 0]
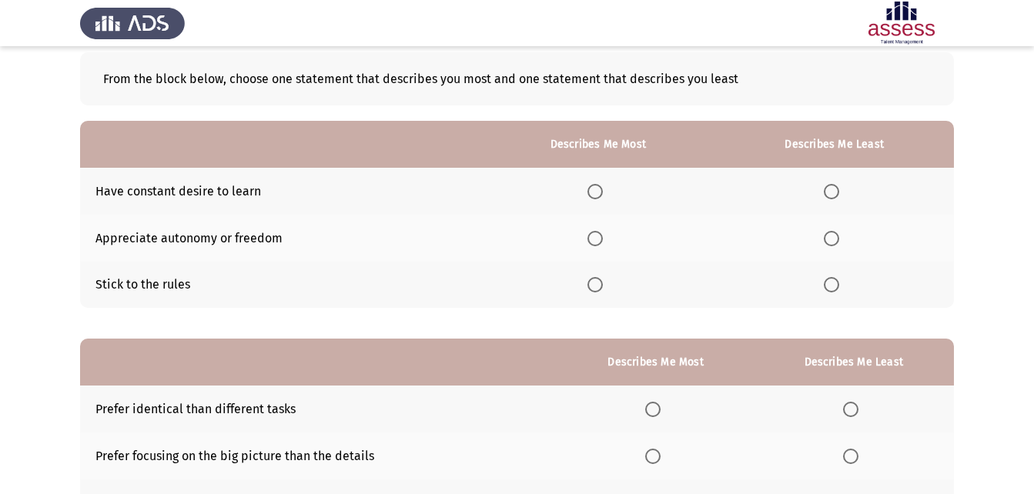
click at [841, 286] on label "Select an option" at bounding box center [835, 284] width 22 height 15
click at [839, 286] on input "Select an option" at bounding box center [831, 284] width 15 height 15
click at [594, 189] on span "Select an option" at bounding box center [594, 191] width 15 height 15
click at [594, 189] on input "Select an option" at bounding box center [594, 191] width 15 height 15
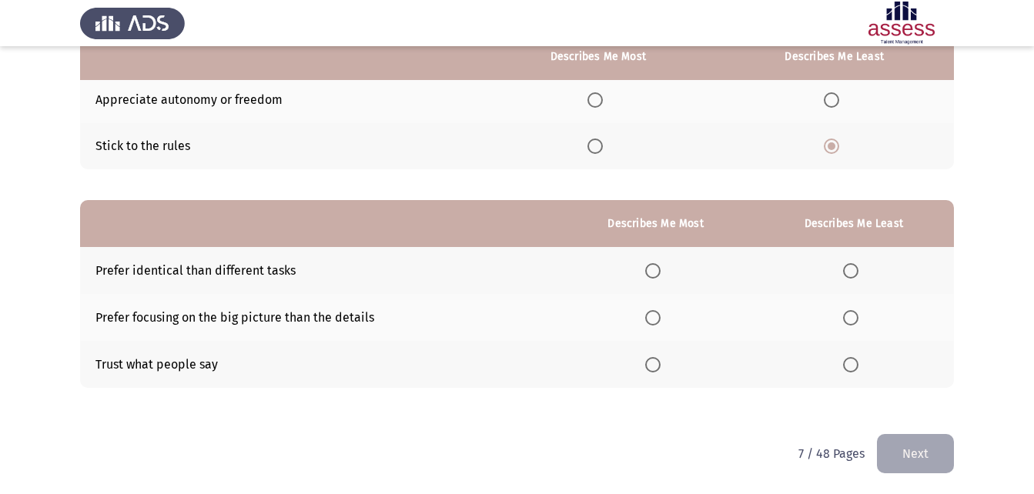
scroll to position [217, 0]
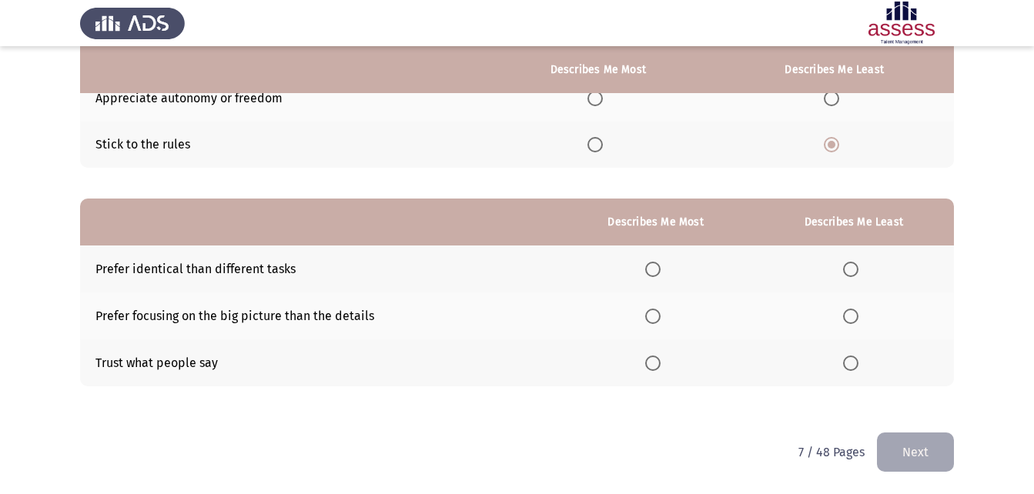
click at [845, 370] on span "Select an option" at bounding box center [850, 363] width 15 height 15
click at [845, 370] on input "Select an option" at bounding box center [850, 363] width 15 height 15
click at [653, 318] on span "Select an option" at bounding box center [652, 316] width 15 height 15
click at [653, 318] on input "Select an option" at bounding box center [652, 316] width 15 height 15
click at [929, 468] on button "Next" at bounding box center [915, 452] width 77 height 39
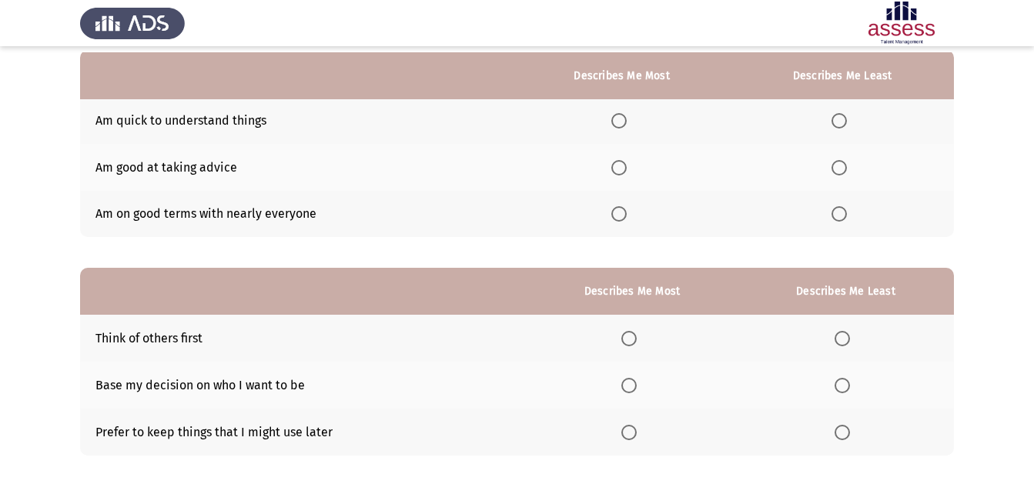
scroll to position [154, 0]
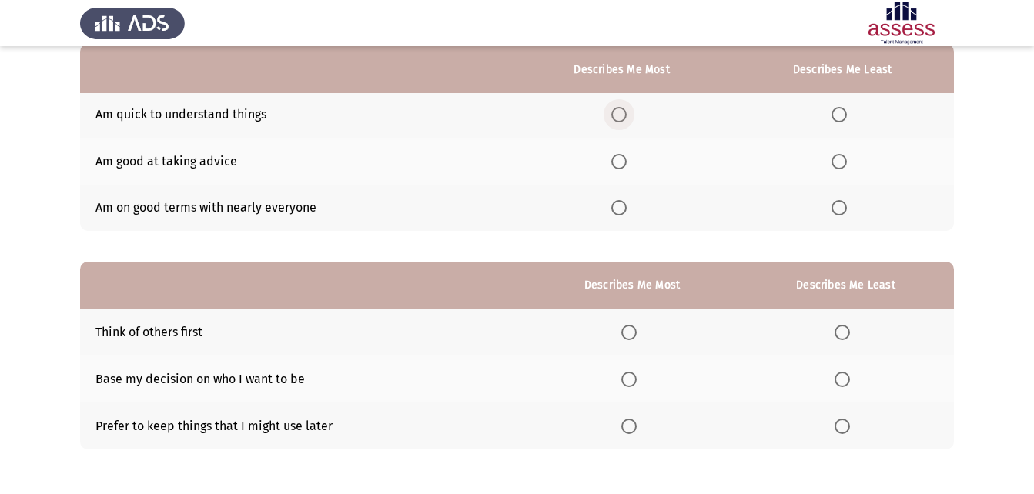
click at [620, 109] on span "Select an option" at bounding box center [618, 114] width 15 height 15
click at [620, 109] on input "Select an option" at bounding box center [618, 114] width 15 height 15
click at [844, 164] on span "Select an option" at bounding box center [839, 161] width 15 height 15
click at [844, 164] on input "Select an option" at bounding box center [839, 161] width 15 height 15
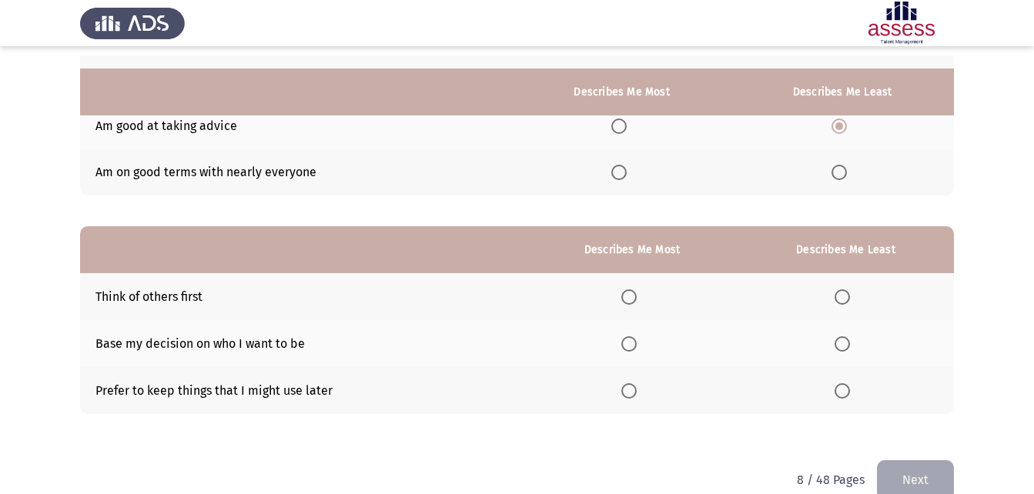
scroll to position [217, 0]
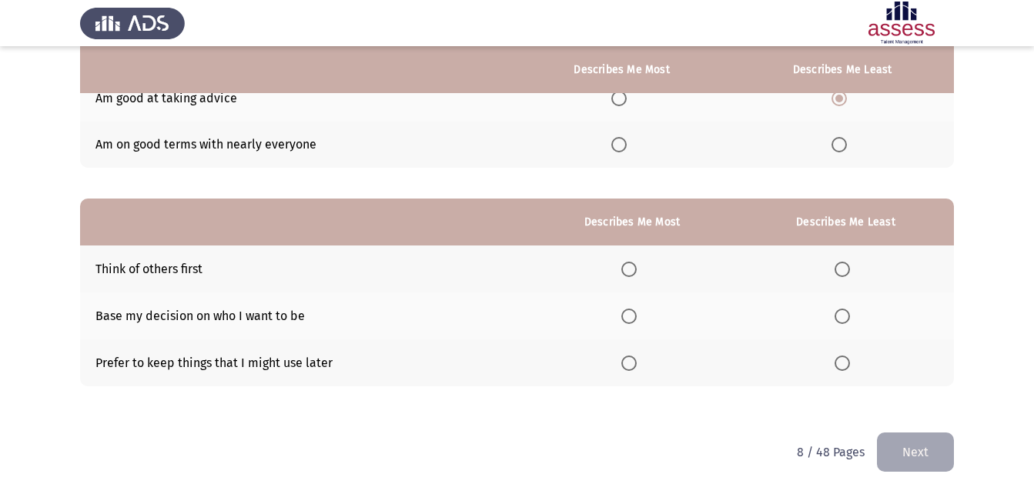
click at [628, 320] on span "Select an option" at bounding box center [628, 316] width 15 height 15
click at [628, 320] on input "Select an option" at bounding box center [628, 316] width 15 height 15
click at [845, 364] on span "Select an option" at bounding box center [842, 363] width 15 height 15
click at [845, 364] on input "Select an option" at bounding box center [842, 363] width 15 height 15
click at [910, 450] on button "Next" at bounding box center [915, 452] width 77 height 39
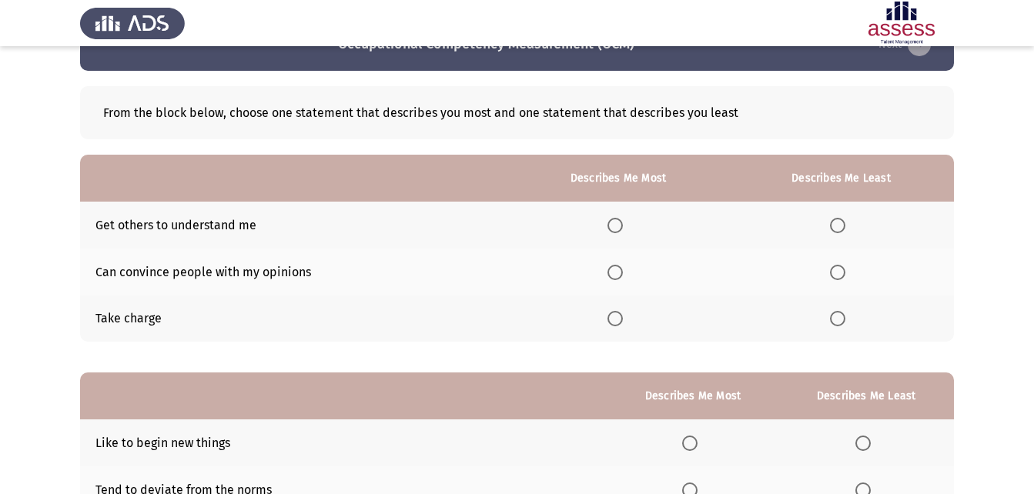
scroll to position [77, 0]
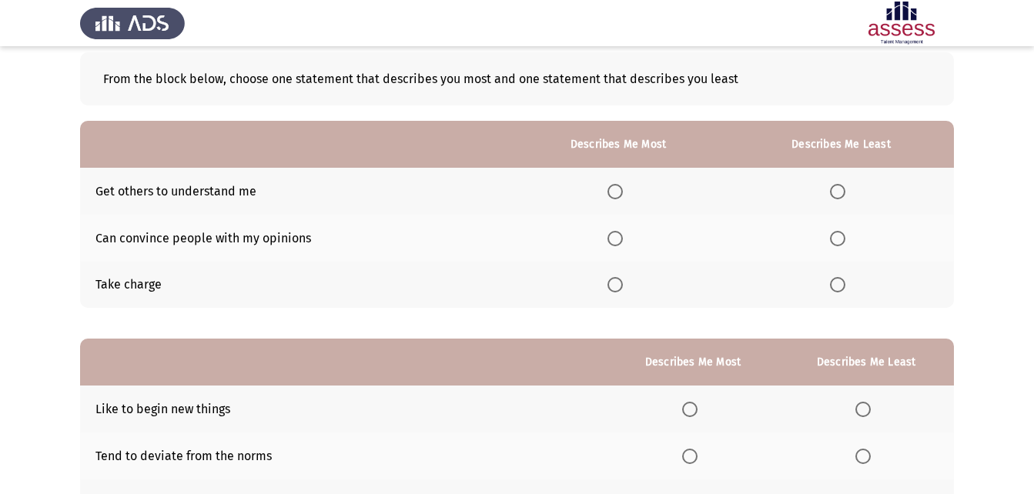
click at [617, 285] on span "Select an option" at bounding box center [615, 284] width 15 height 15
click at [617, 285] on input "Select an option" at bounding box center [615, 284] width 15 height 15
click at [848, 182] on th at bounding box center [841, 191] width 226 height 47
click at [845, 196] on span "Select an option" at bounding box center [837, 191] width 15 height 15
click at [845, 196] on input "Select an option" at bounding box center [837, 191] width 15 height 15
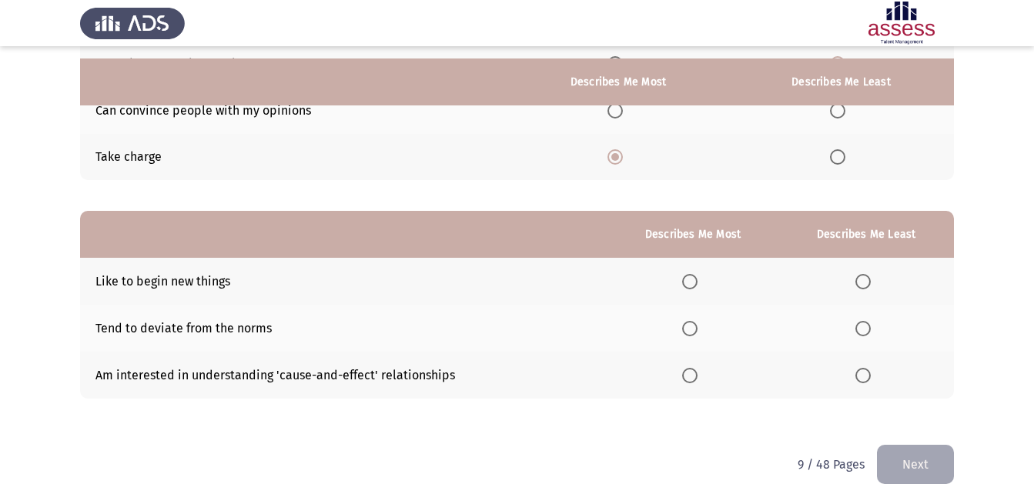
scroll to position [217, 0]
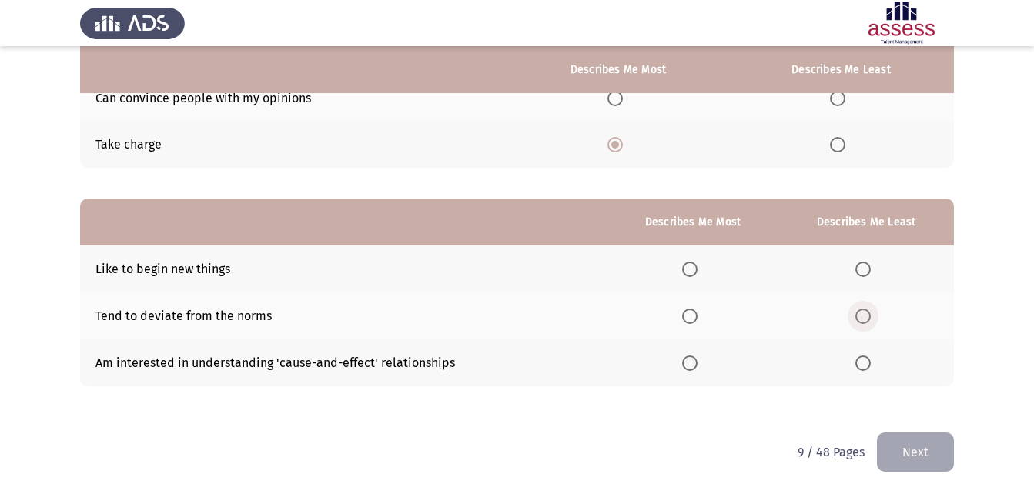
click at [873, 310] on label "Select an option" at bounding box center [866, 316] width 22 height 15
click at [871, 310] on input "Select an option" at bounding box center [862, 316] width 15 height 15
click at [695, 270] on span "Select an option" at bounding box center [689, 269] width 15 height 15
click at [695, 270] on input "Select an option" at bounding box center [689, 269] width 15 height 15
click at [922, 457] on button "Next" at bounding box center [915, 452] width 77 height 39
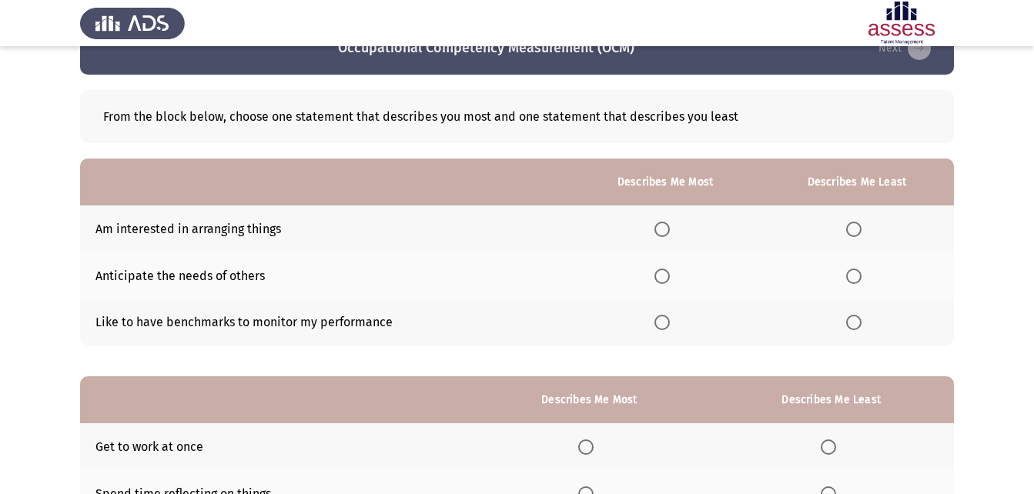
scroll to position [77, 0]
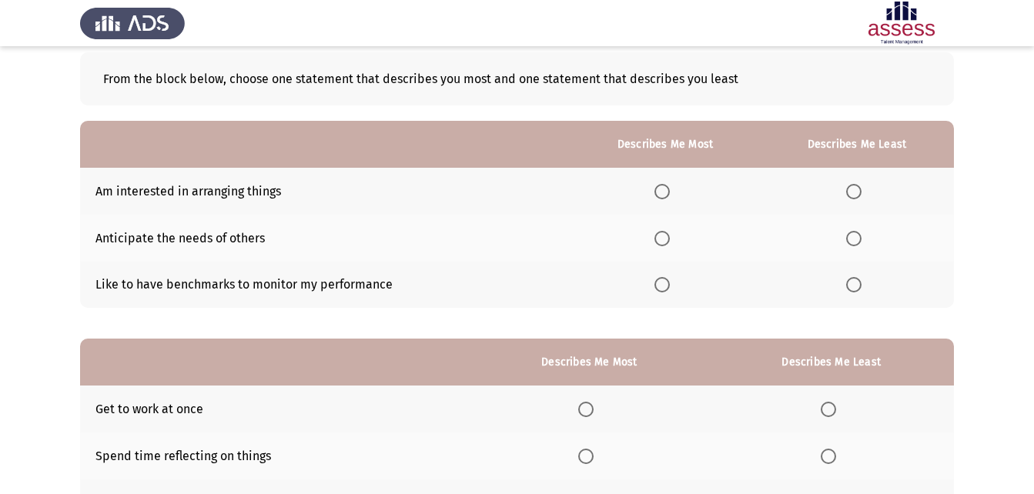
click at [866, 291] on label "Select an option" at bounding box center [857, 284] width 22 height 15
click at [862, 291] on input "Select an option" at bounding box center [853, 284] width 15 height 15
click at [661, 238] on span "Select an option" at bounding box center [661, 238] width 15 height 15
click at [661, 238] on input "Select an option" at bounding box center [661, 238] width 15 height 15
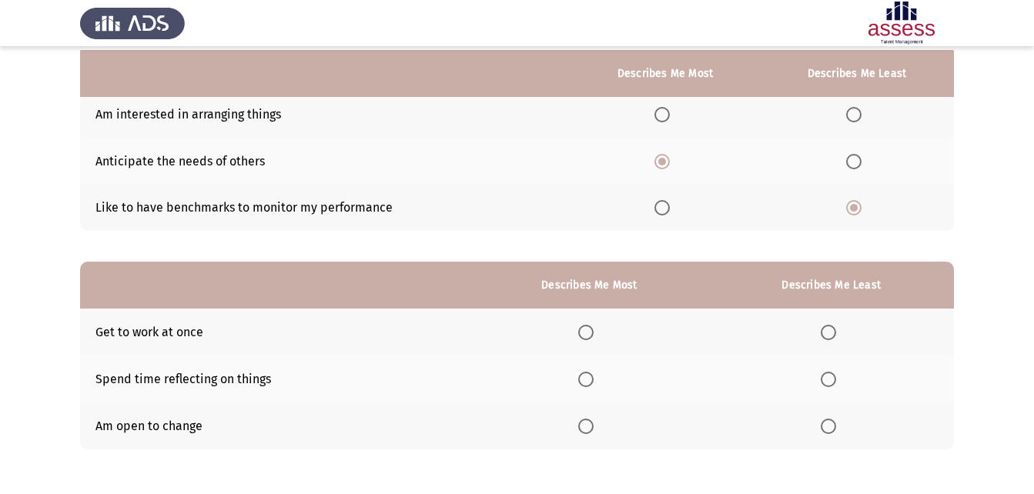
scroll to position [217, 0]
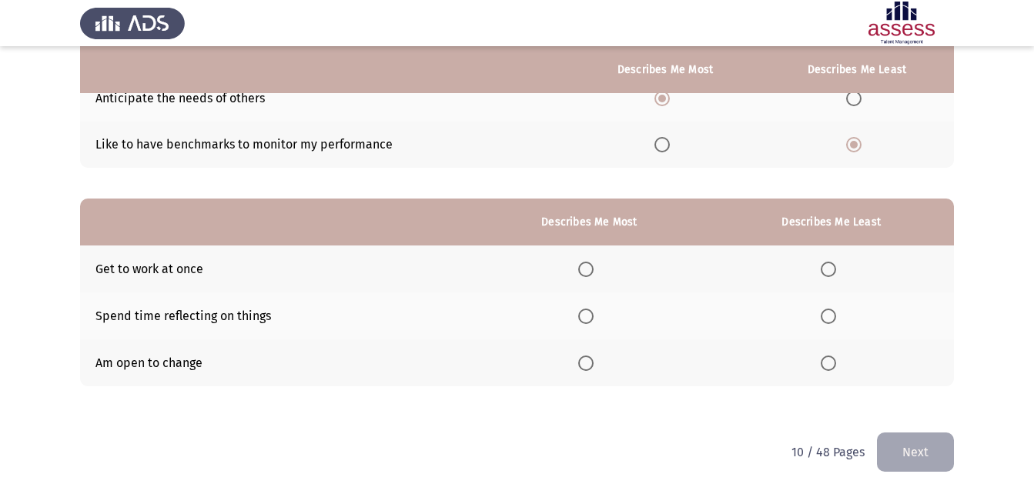
click at [589, 364] on span "Select an option" at bounding box center [585, 363] width 15 height 15
click at [589, 364] on input "Select an option" at bounding box center [585, 363] width 15 height 15
click at [833, 272] on span "Select an option" at bounding box center [828, 269] width 15 height 15
click at [833, 272] on input "Select an option" at bounding box center [828, 269] width 15 height 15
click at [921, 445] on button "Next" at bounding box center [915, 452] width 77 height 39
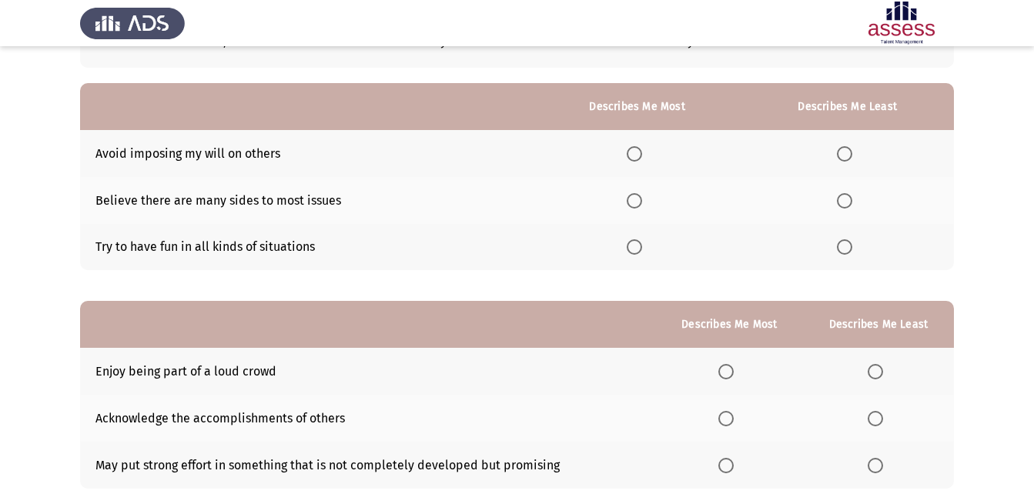
scroll to position [77, 0]
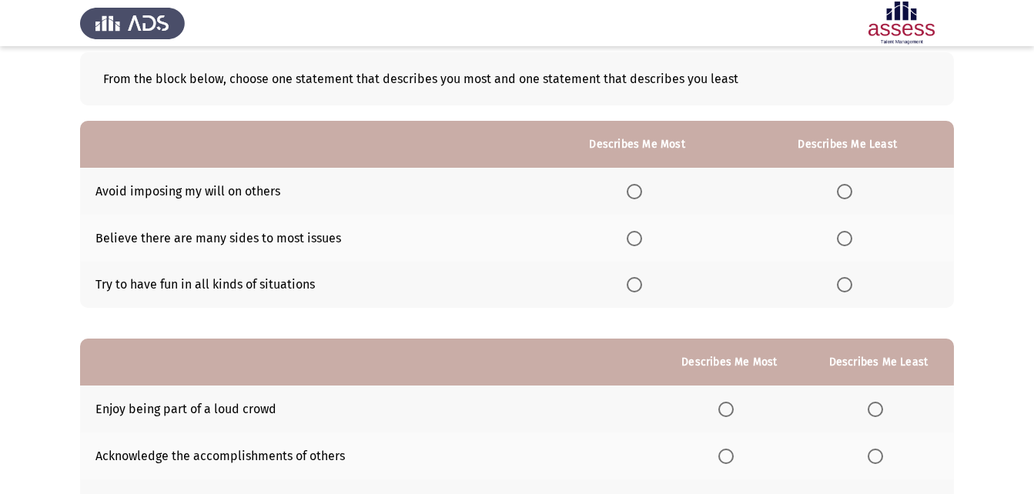
click at [642, 290] on span "Select an option" at bounding box center [634, 284] width 15 height 15
click at [642, 290] on input "Select an option" at bounding box center [634, 284] width 15 height 15
click at [842, 190] on span "Select an option" at bounding box center [844, 191] width 15 height 15
click at [842, 190] on input "Select an option" at bounding box center [844, 191] width 15 height 15
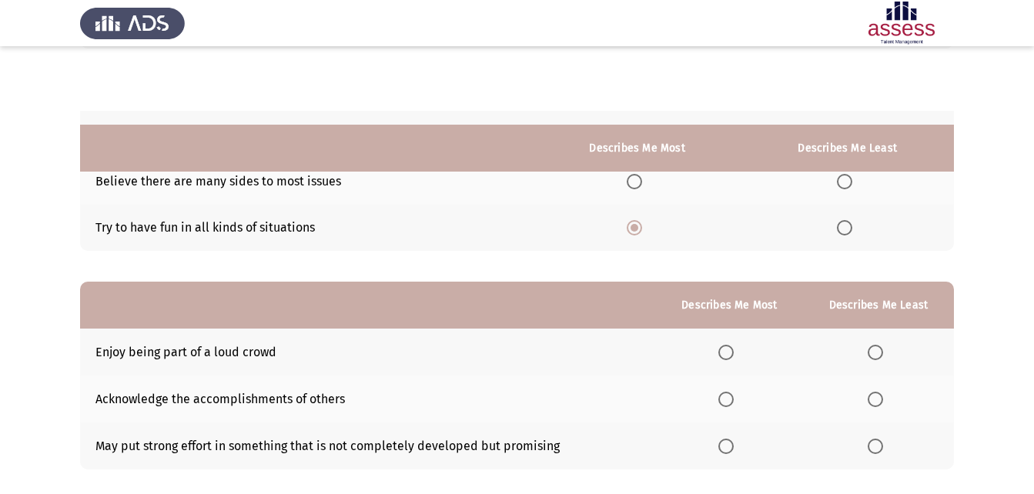
scroll to position [217, 0]
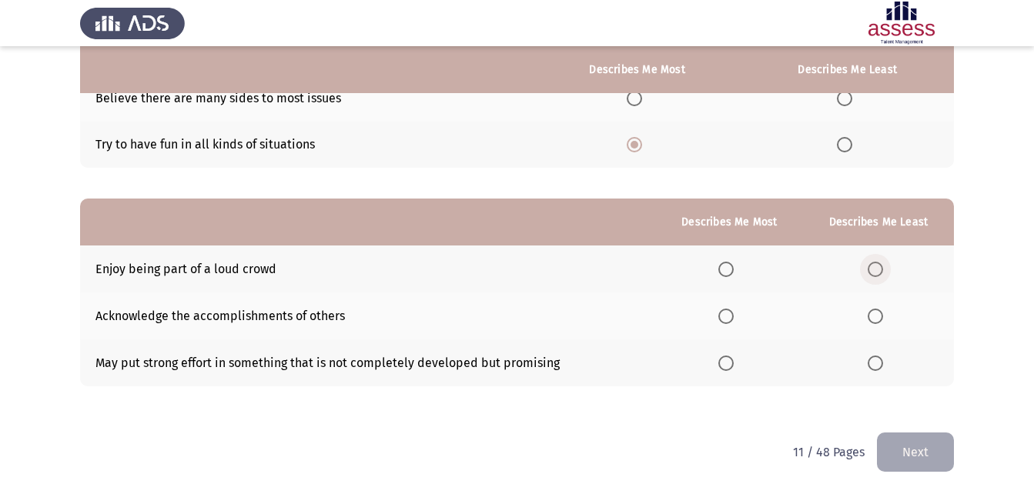
click at [878, 266] on span "Select an option" at bounding box center [875, 269] width 15 height 15
click at [878, 266] on input "Select an option" at bounding box center [875, 269] width 15 height 15
click at [732, 320] on span "Select an option" at bounding box center [725, 316] width 15 height 15
click at [732, 320] on input "Select an option" at bounding box center [725, 316] width 15 height 15
click at [732, 358] on span "Select an option" at bounding box center [725, 363] width 15 height 15
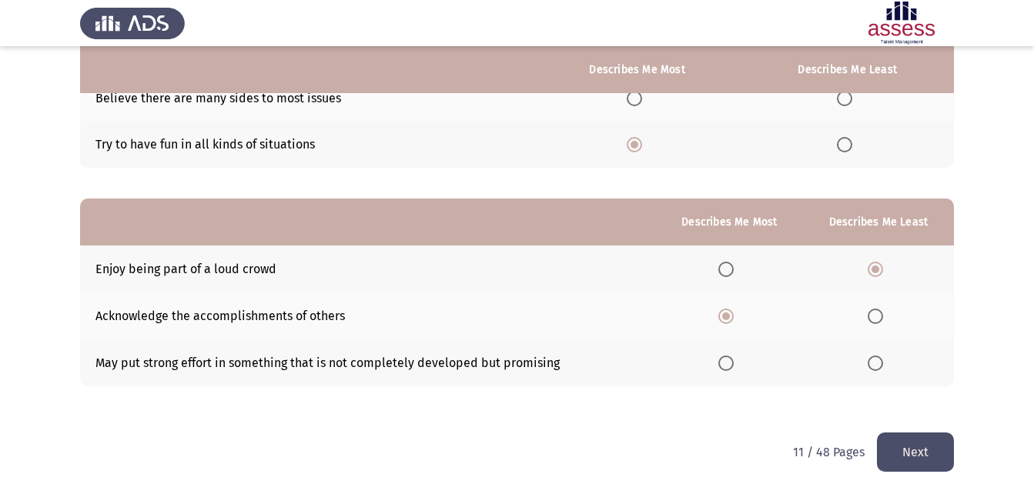
click at [732, 358] on input "Select an option" at bounding box center [725, 363] width 15 height 15
click at [911, 453] on button "Next" at bounding box center [915, 452] width 77 height 39
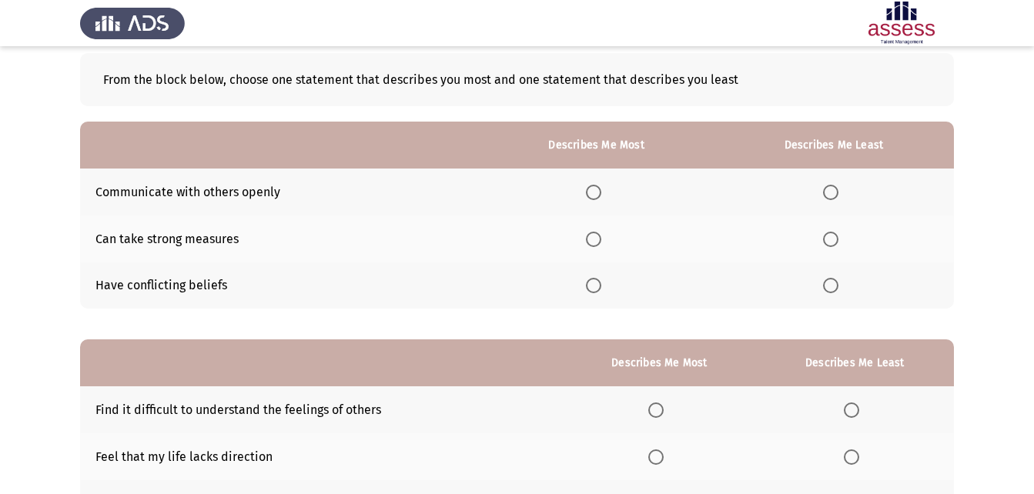
scroll to position [77, 0]
click at [835, 289] on span "Select an option" at bounding box center [830, 284] width 15 height 15
click at [835, 289] on input "Select an option" at bounding box center [830, 284] width 15 height 15
click at [598, 199] on span "Select an option" at bounding box center [593, 191] width 15 height 15
click at [598, 199] on input "Select an option" at bounding box center [593, 191] width 15 height 15
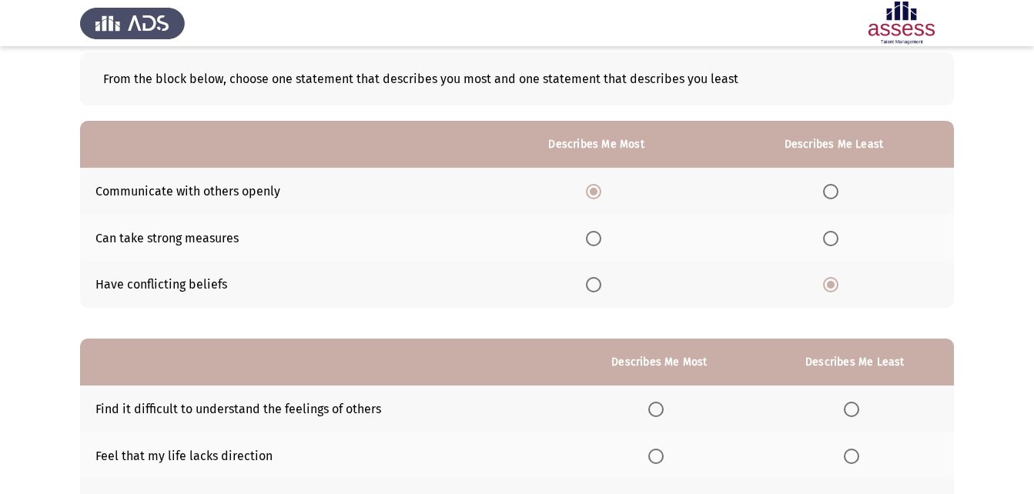
scroll to position [154, 0]
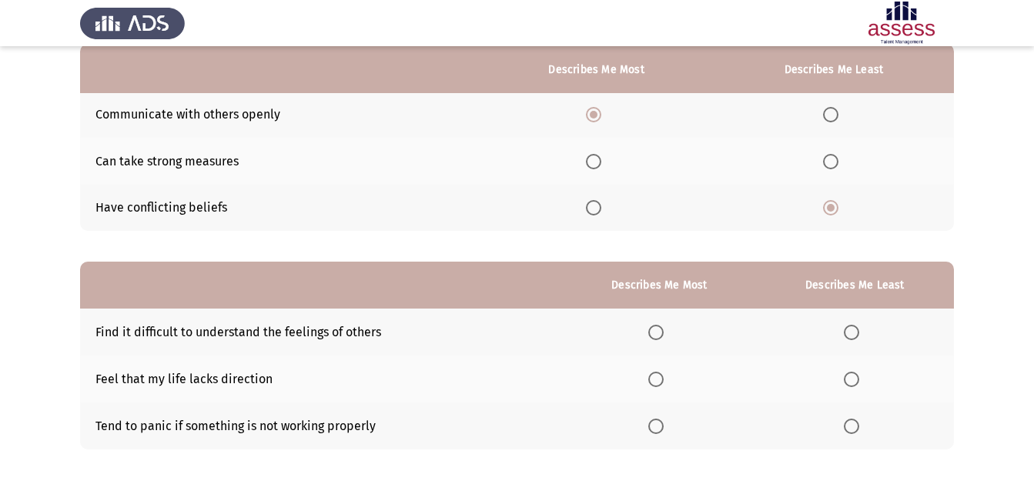
click at [601, 166] on span "Select an option" at bounding box center [593, 161] width 15 height 15
click at [601, 166] on input "Select an option" at bounding box center [593, 161] width 15 height 15
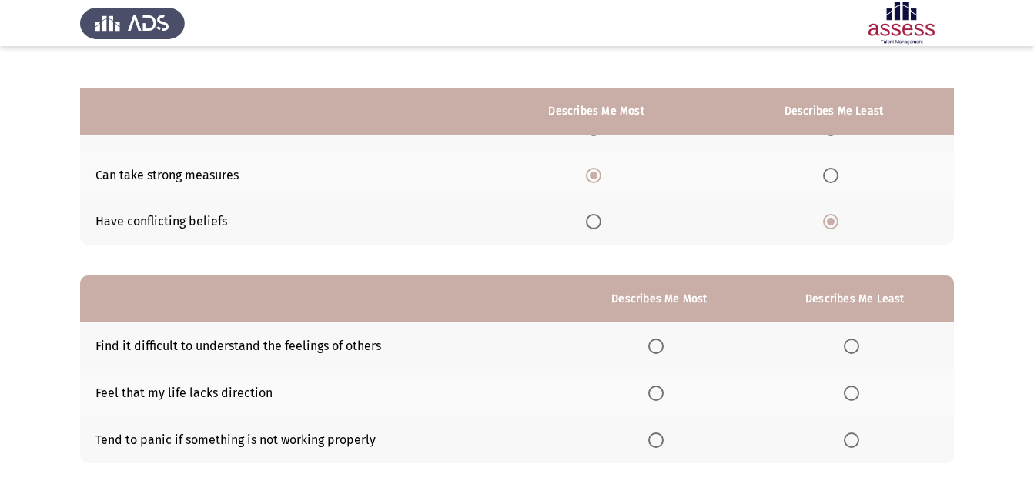
scroll to position [217, 0]
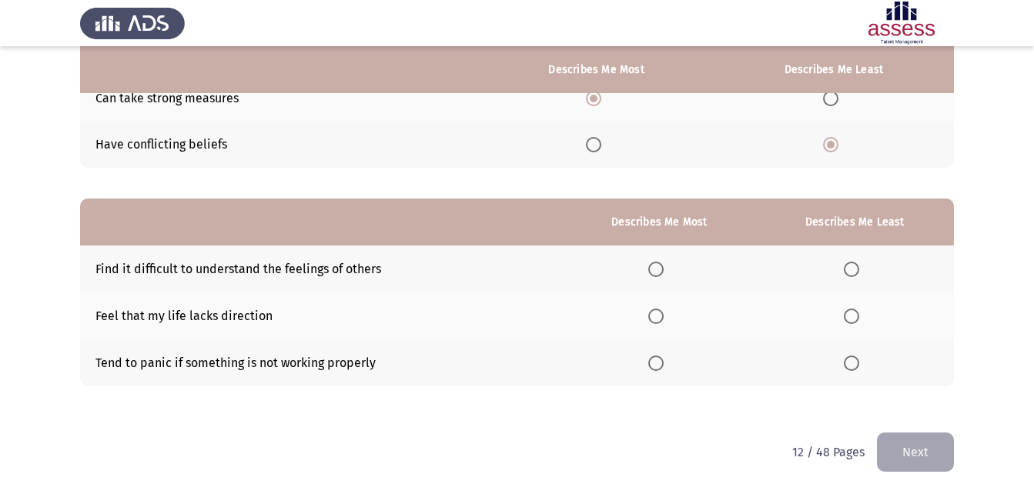
click at [852, 264] on span "Select an option" at bounding box center [851, 269] width 15 height 15
click at [852, 264] on input "Select an option" at bounding box center [851, 269] width 15 height 15
click at [658, 364] on span "Select an option" at bounding box center [655, 363] width 15 height 15
click at [658, 364] on input "Select an option" at bounding box center [655, 363] width 15 height 15
click at [923, 447] on button "Next" at bounding box center [915, 452] width 77 height 39
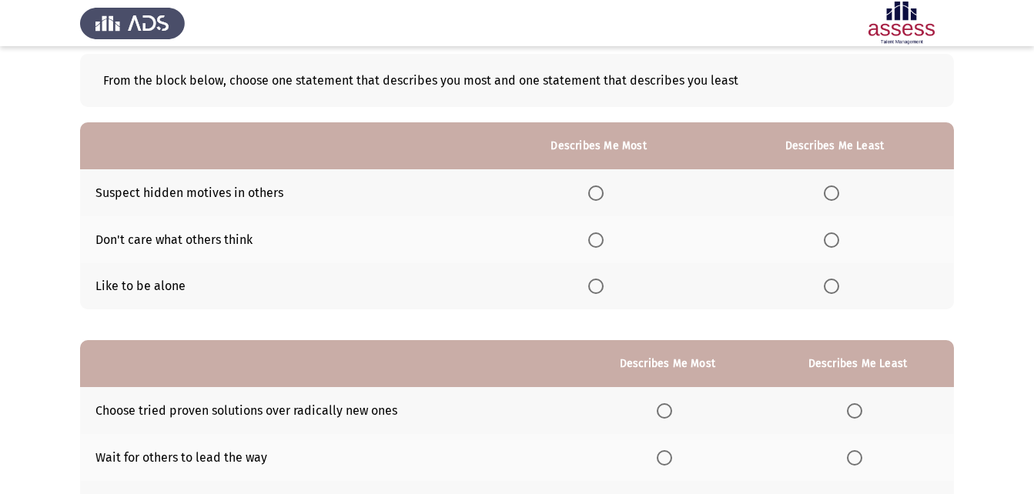
scroll to position [77, 0]
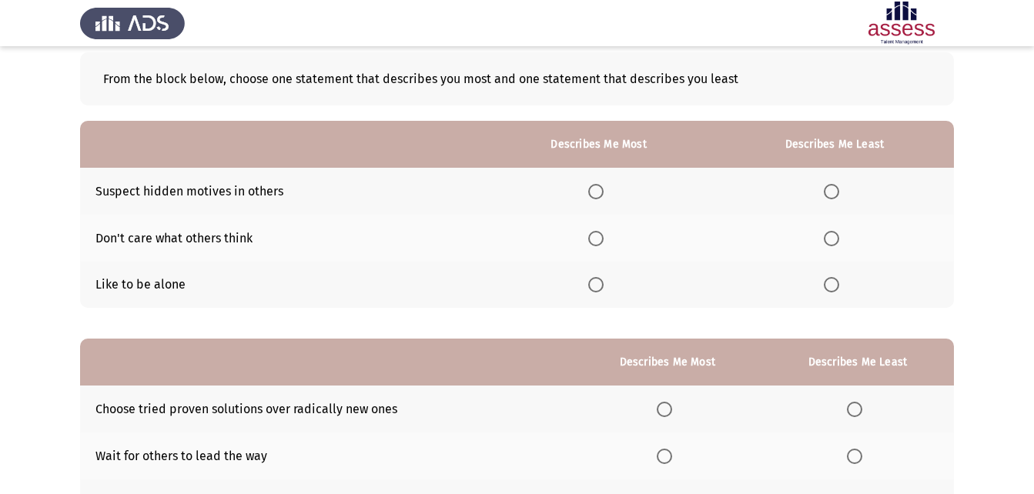
click at [833, 290] on span "Select an option" at bounding box center [831, 284] width 15 height 15
click at [833, 290] on input "Select an option" at bounding box center [831, 284] width 15 height 15
click at [610, 242] on label "Select an option" at bounding box center [599, 238] width 22 height 15
click at [604, 242] on input "Select an option" at bounding box center [595, 238] width 15 height 15
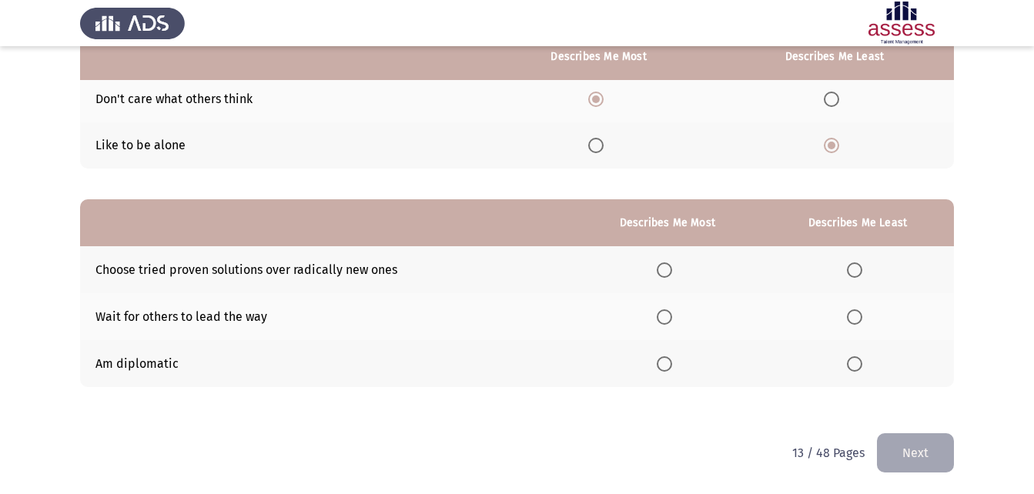
scroll to position [217, 0]
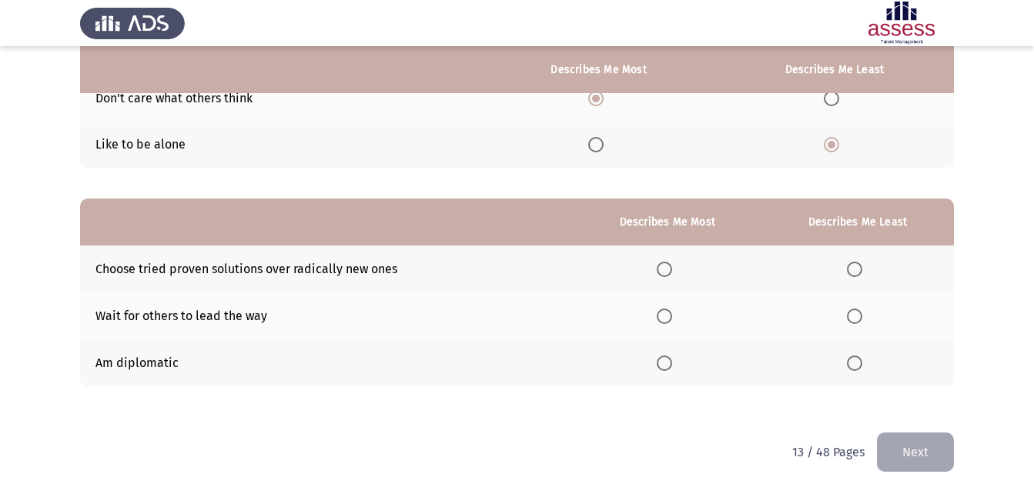
click at [672, 364] on span "Select an option" at bounding box center [664, 363] width 15 height 15
click at [672, 364] on input "Select an option" at bounding box center [664, 363] width 15 height 15
click at [862, 317] on span "Select an option" at bounding box center [854, 316] width 15 height 15
click at [862, 317] on input "Select an option" at bounding box center [854, 316] width 15 height 15
click at [918, 460] on button "Next" at bounding box center [915, 452] width 77 height 39
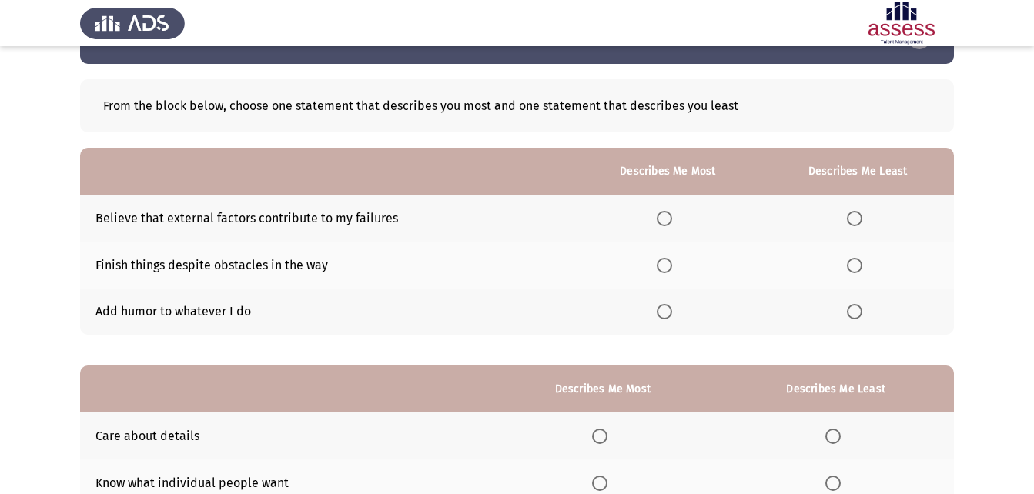
scroll to position [77, 0]
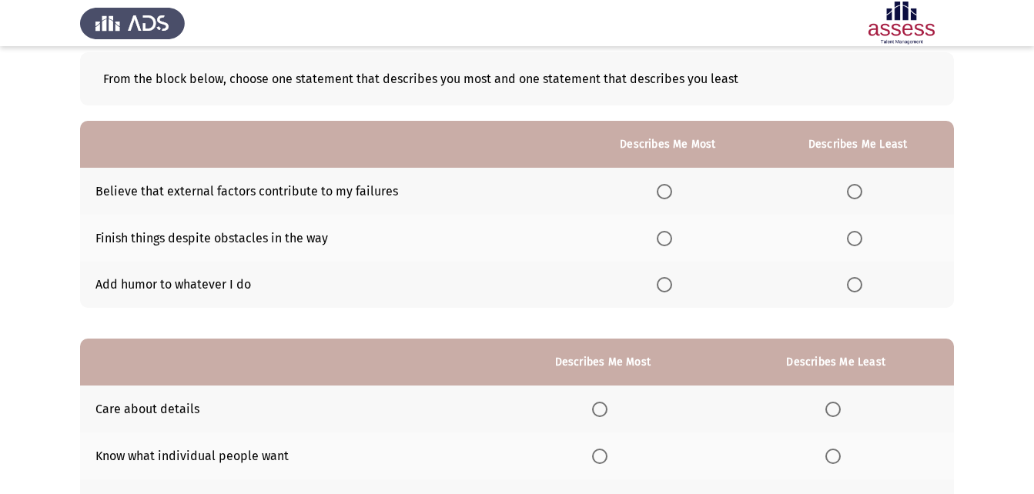
click at [664, 292] on span "Select an option" at bounding box center [664, 284] width 15 height 15
click at [664, 292] on input "Select an option" at bounding box center [664, 284] width 15 height 15
click at [869, 193] on label "Select an option" at bounding box center [858, 191] width 22 height 15
click at [862, 193] on input "Select an option" at bounding box center [854, 191] width 15 height 15
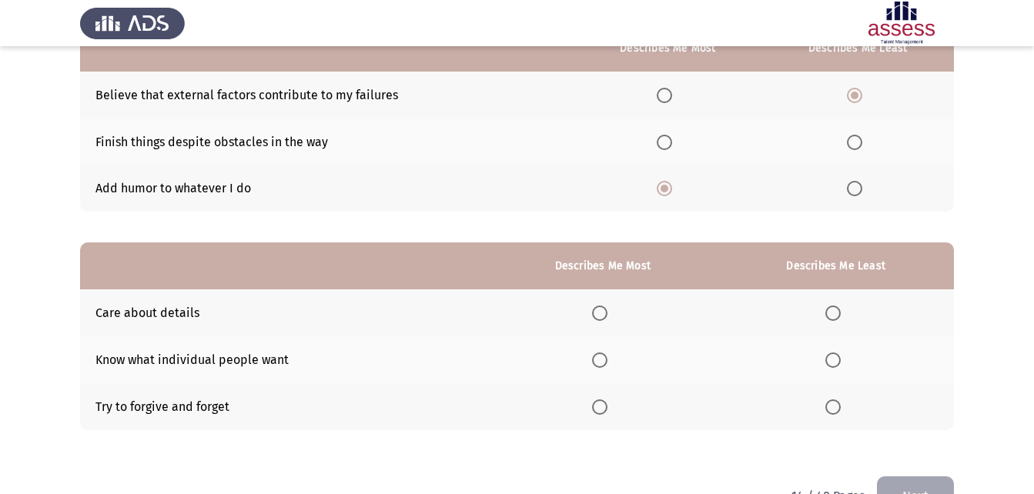
scroll to position [217, 0]
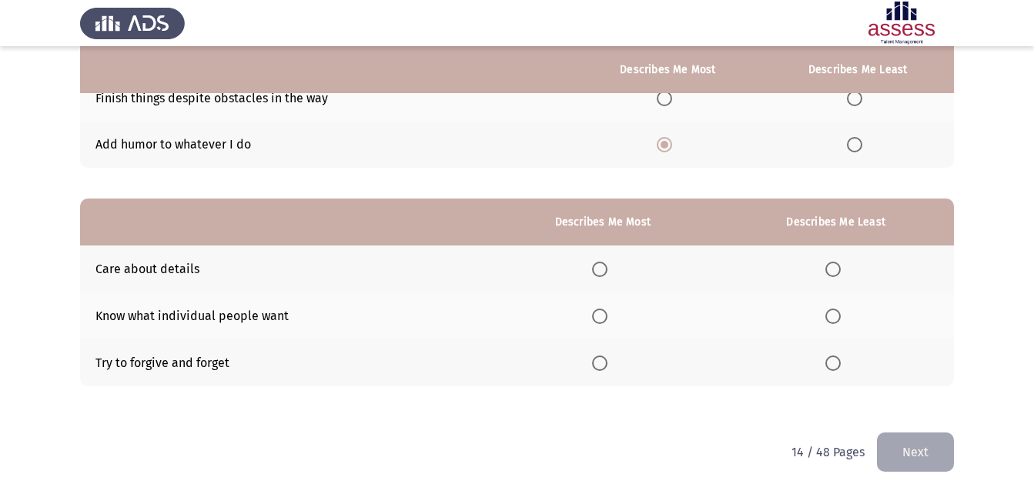
click at [602, 275] on span "Select an option" at bounding box center [599, 269] width 15 height 15
click at [602, 275] on input "Select an option" at bounding box center [599, 269] width 15 height 15
click at [837, 309] on span "Select an option" at bounding box center [832, 316] width 15 height 15
click at [837, 309] on input "Select an option" at bounding box center [832, 316] width 15 height 15
click at [925, 456] on button "Next" at bounding box center [915, 452] width 77 height 39
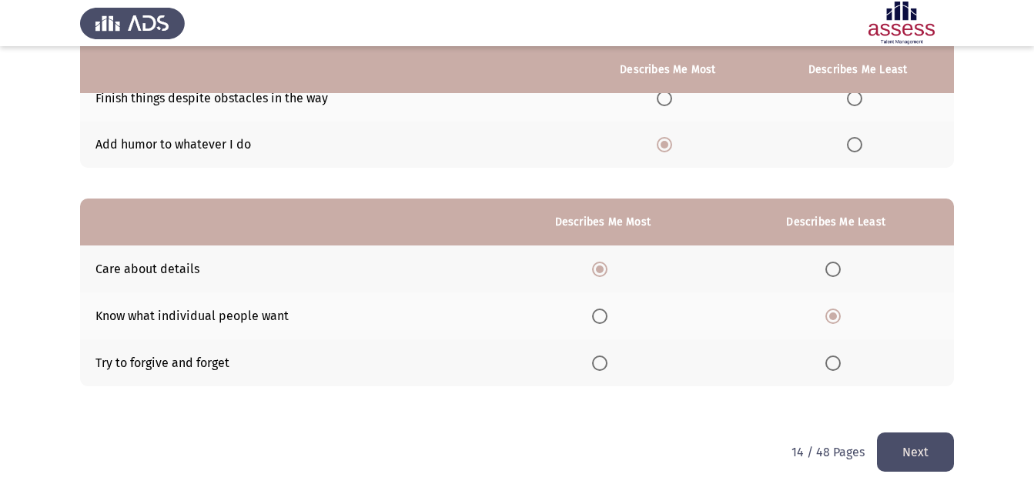
scroll to position [0, 0]
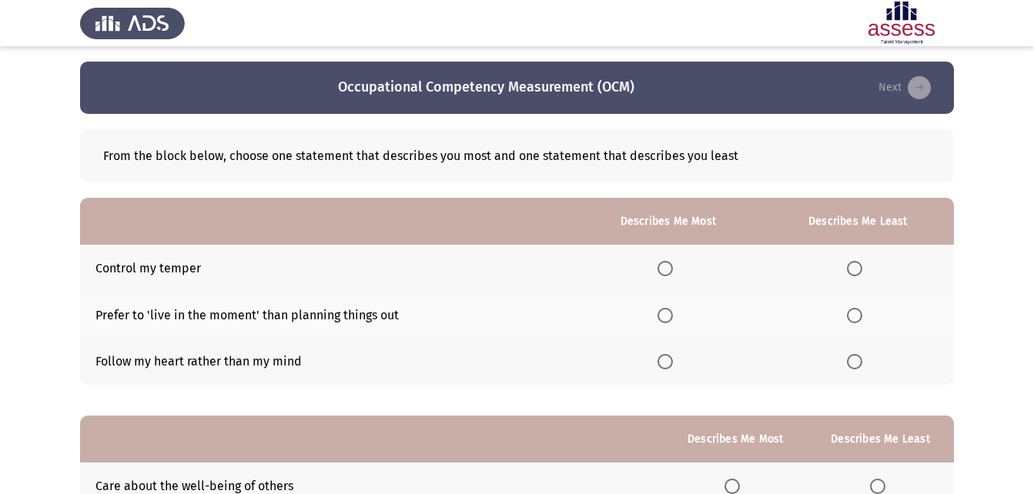
click at [862, 368] on span "Select an option" at bounding box center [854, 361] width 15 height 15
click at [862, 368] on input "Select an option" at bounding box center [854, 361] width 15 height 15
click at [663, 266] on span "Select an option" at bounding box center [665, 268] width 15 height 15
click at [663, 266] on input "Select an option" at bounding box center [665, 268] width 15 height 15
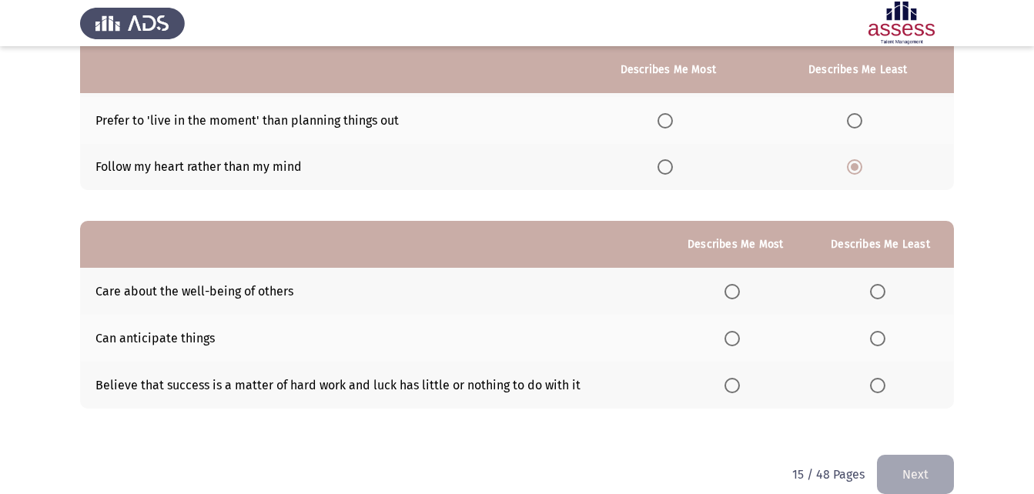
scroll to position [217, 0]
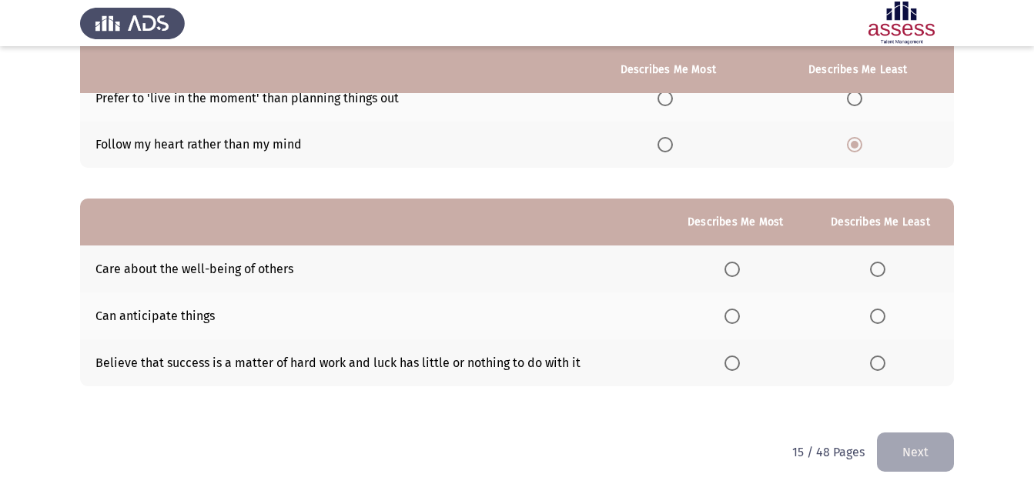
click at [731, 317] on span "Select an option" at bounding box center [732, 316] width 15 height 15
click at [731, 317] on input "Select an option" at bounding box center [732, 316] width 15 height 15
click at [891, 368] on label "Select an option" at bounding box center [881, 363] width 22 height 15
click at [885, 368] on input "Select an option" at bounding box center [877, 363] width 15 height 15
click at [905, 447] on button "Next" at bounding box center [915, 452] width 77 height 39
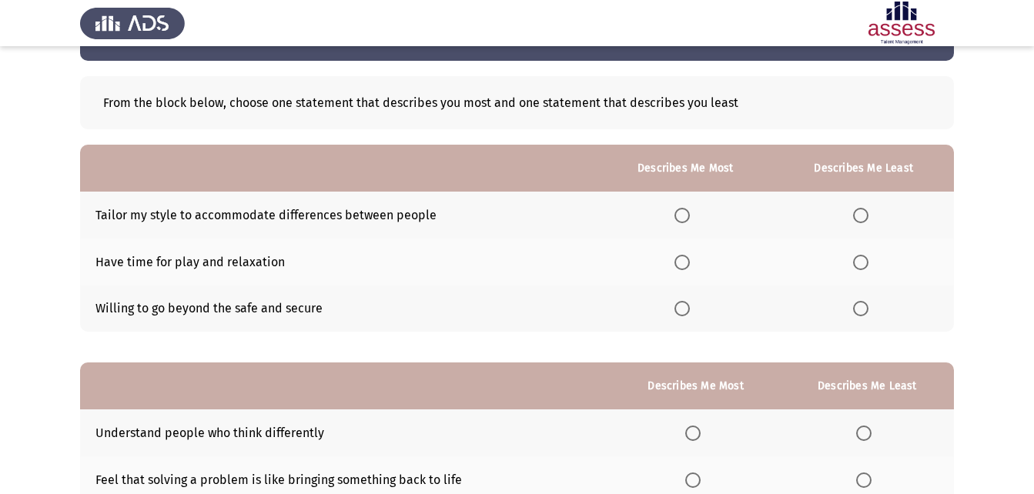
scroll to position [77, 0]
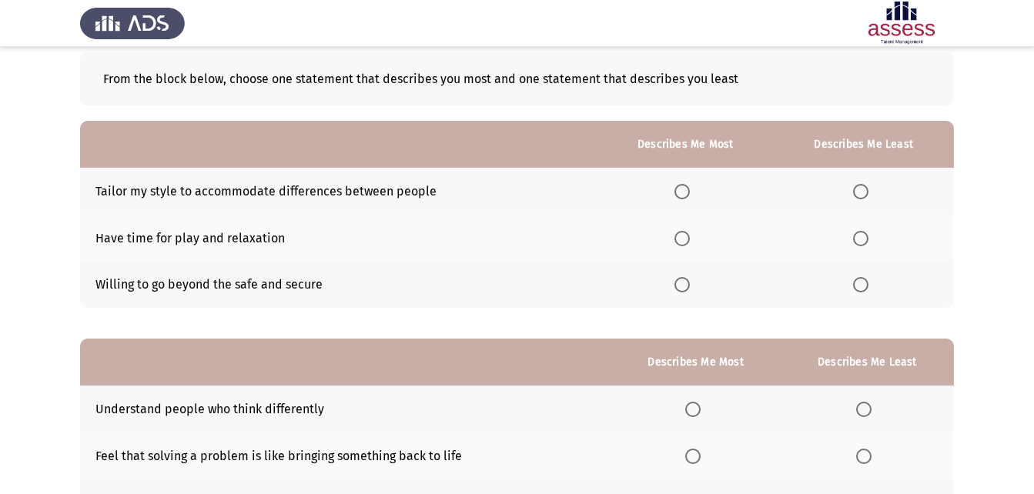
click at [686, 286] on span "Select an option" at bounding box center [682, 284] width 15 height 15
click at [686, 286] on input "Select an option" at bounding box center [682, 284] width 15 height 15
click at [862, 196] on span "Select an option" at bounding box center [860, 191] width 15 height 15
click at [862, 196] on input "Select an option" at bounding box center [860, 191] width 15 height 15
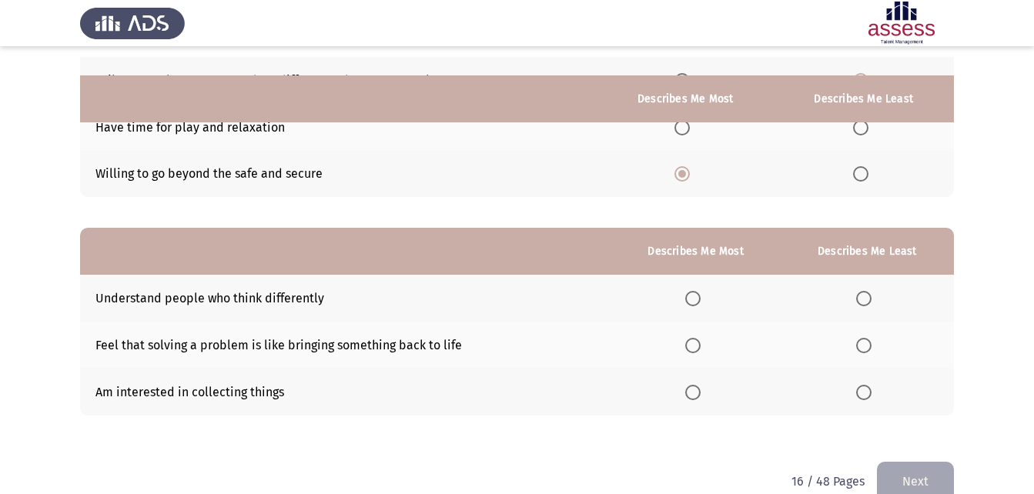
scroll to position [217, 0]
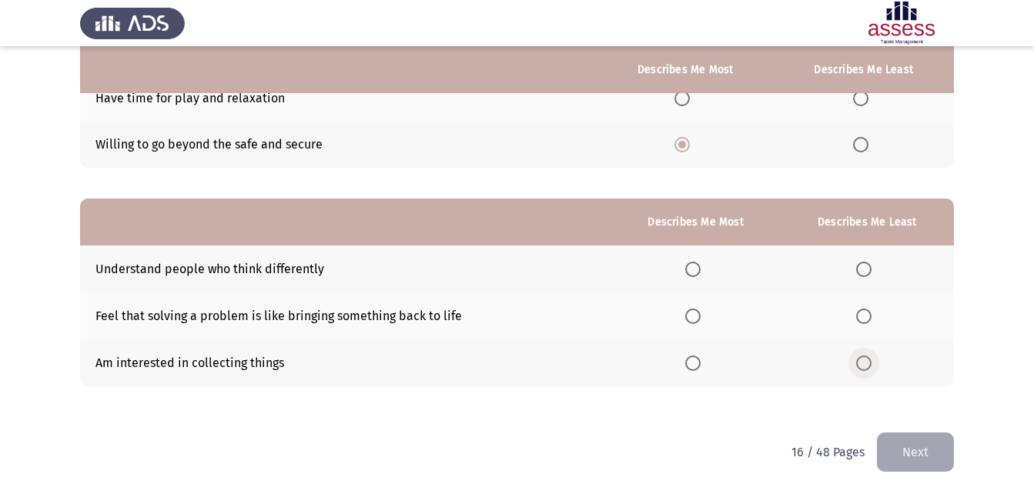
click at [864, 363] on span "Select an option" at bounding box center [863, 363] width 15 height 15
click at [864, 363] on input "Select an option" at bounding box center [863, 363] width 15 height 15
click at [698, 270] on span "Select an option" at bounding box center [692, 269] width 15 height 15
click at [698, 270] on input "Select an option" at bounding box center [692, 269] width 15 height 15
click at [895, 447] on button "Next" at bounding box center [915, 452] width 77 height 39
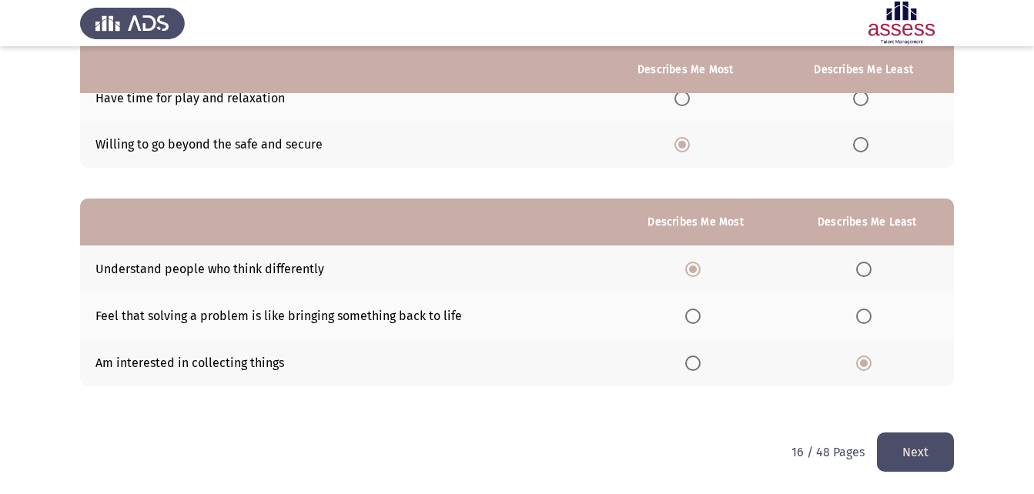
scroll to position [0, 0]
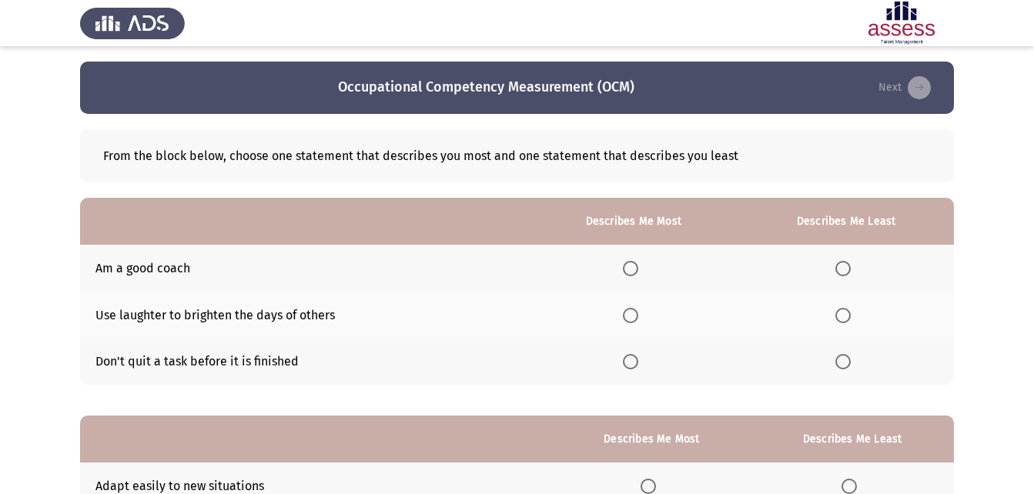
click at [842, 315] on span "Select an option" at bounding box center [842, 315] width 15 height 15
click at [842, 315] on input "Select an option" at bounding box center [842, 315] width 15 height 15
click at [638, 274] on span "Select an option" at bounding box center [630, 268] width 15 height 15
click at [638, 274] on input "Select an option" at bounding box center [630, 268] width 15 height 15
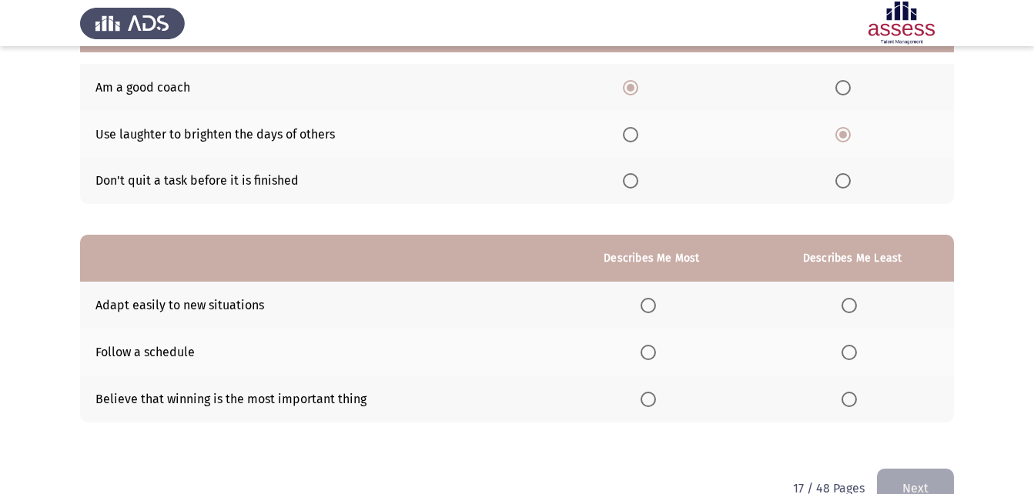
scroll to position [217, 0]
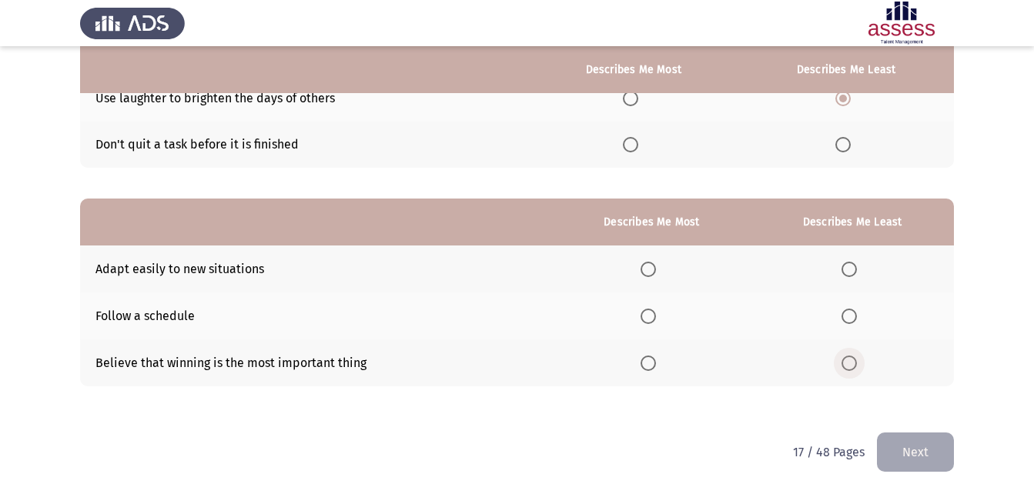
click at [848, 365] on span "Select an option" at bounding box center [849, 363] width 15 height 15
click at [848, 365] on input "Select an option" at bounding box center [849, 363] width 15 height 15
click at [656, 269] on span "Select an option" at bounding box center [648, 269] width 15 height 15
click at [656, 269] on input "Select an option" at bounding box center [648, 269] width 15 height 15
click at [919, 444] on button "Next" at bounding box center [915, 452] width 77 height 39
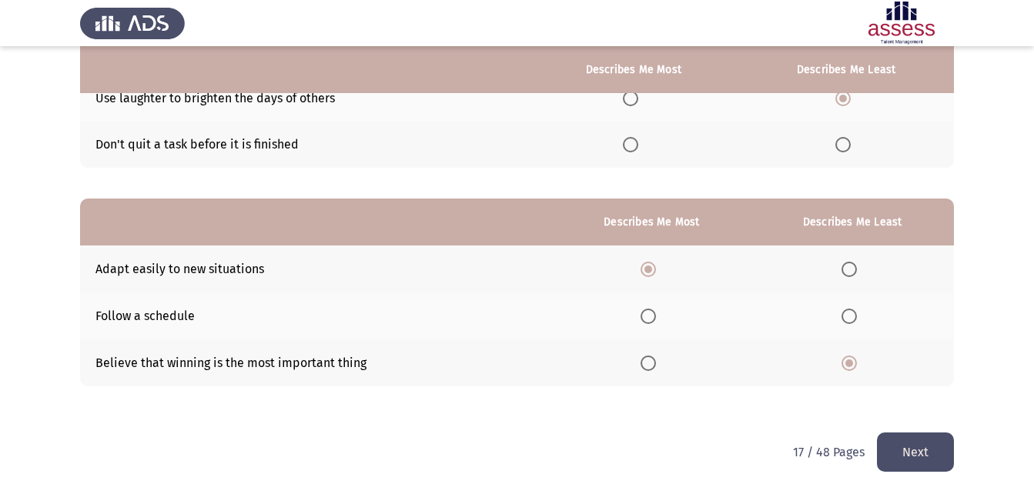
scroll to position [0, 0]
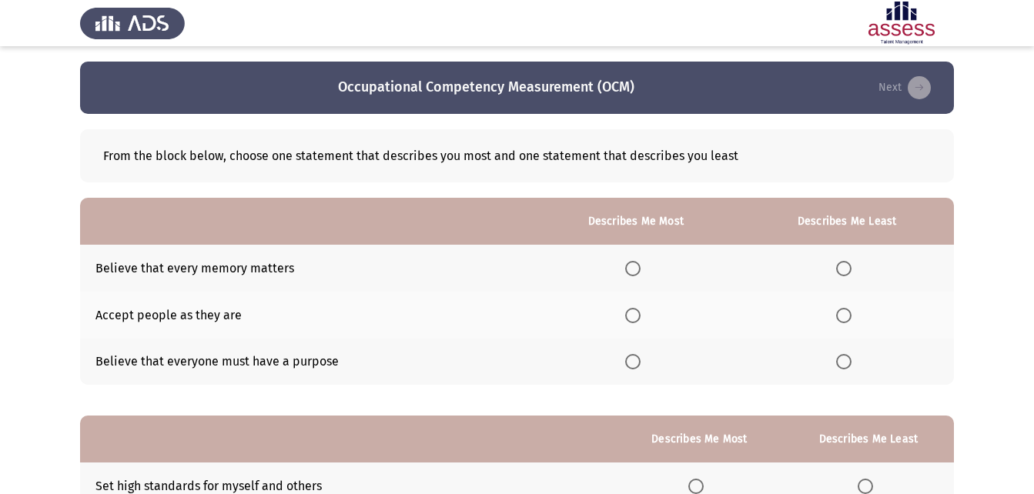
click at [630, 320] on span "Select an option" at bounding box center [632, 315] width 15 height 15
click at [630, 320] on input "Select an option" at bounding box center [632, 315] width 15 height 15
click at [842, 270] on span "Select an option" at bounding box center [843, 268] width 15 height 15
click at [842, 270] on input "Select an option" at bounding box center [843, 268] width 15 height 15
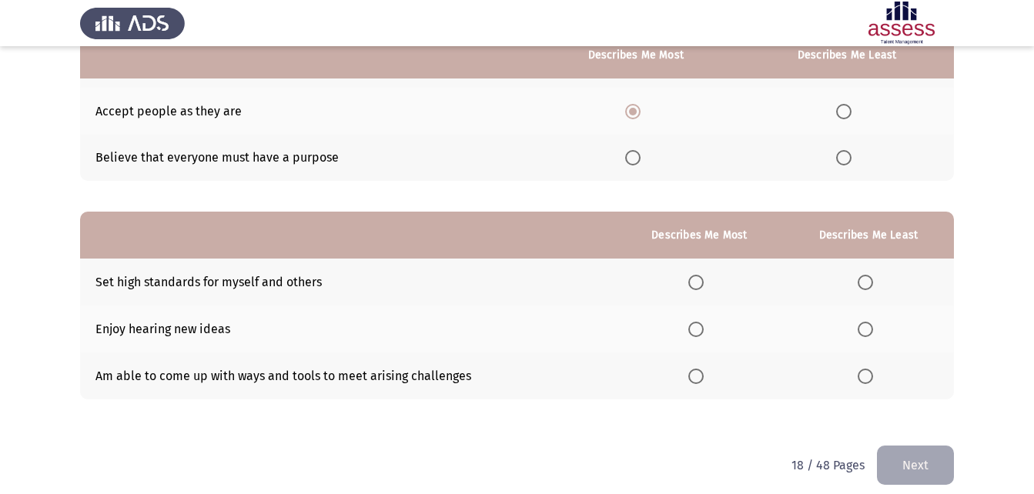
scroll to position [217, 0]
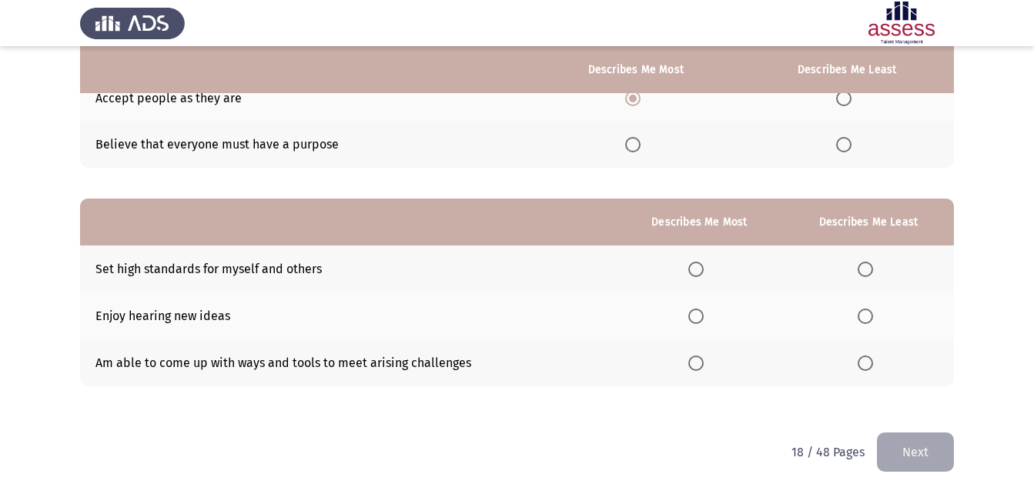
click at [694, 262] on span "Select an option" at bounding box center [695, 269] width 15 height 15
click at [694, 262] on input "Select an option" at bounding box center [695, 269] width 15 height 15
click at [875, 358] on label "Select an option" at bounding box center [869, 363] width 22 height 15
click at [873, 358] on input "Select an option" at bounding box center [865, 363] width 15 height 15
click at [897, 451] on button "Next" at bounding box center [915, 452] width 77 height 39
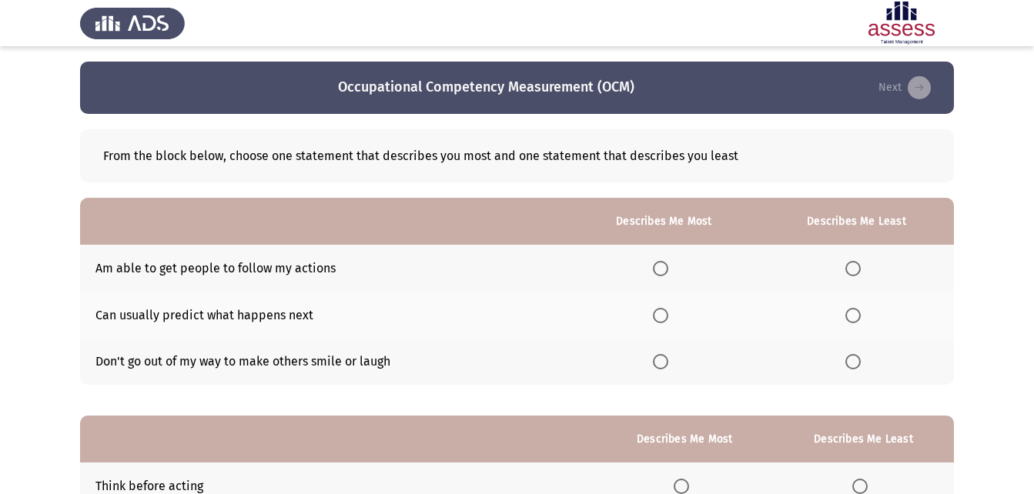
scroll to position [77, 0]
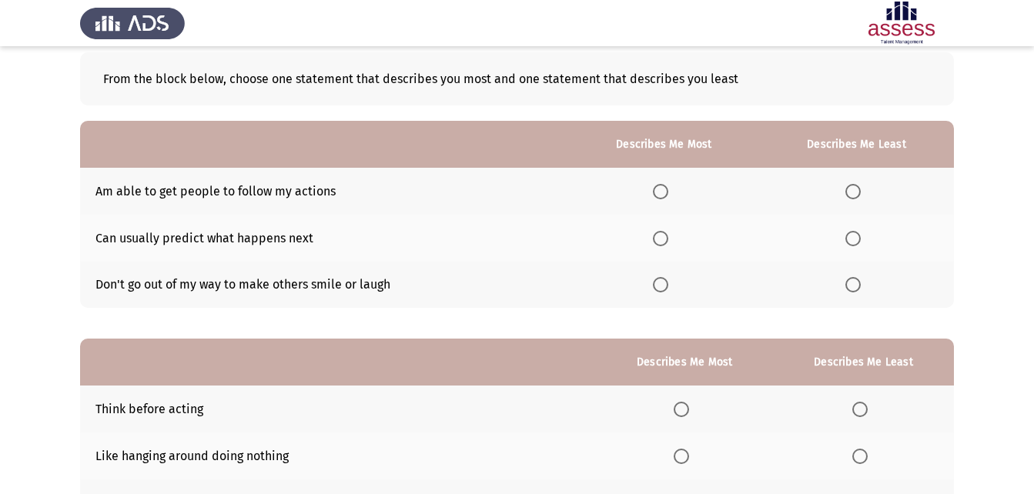
click at [663, 186] on span "Select an option" at bounding box center [660, 191] width 15 height 15
click at [663, 186] on input "Select an option" at bounding box center [660, 191] width 15 height 15
click at [872, 236] on th at bounding box center [856, 238] width 195 height 47
click at [849, 240] on span "Select an option" at bounding box center [852, 238] width 15 height 15
click at [849, 240] on input "Select an option" at bounding box center [852, 238] width 15 height 15
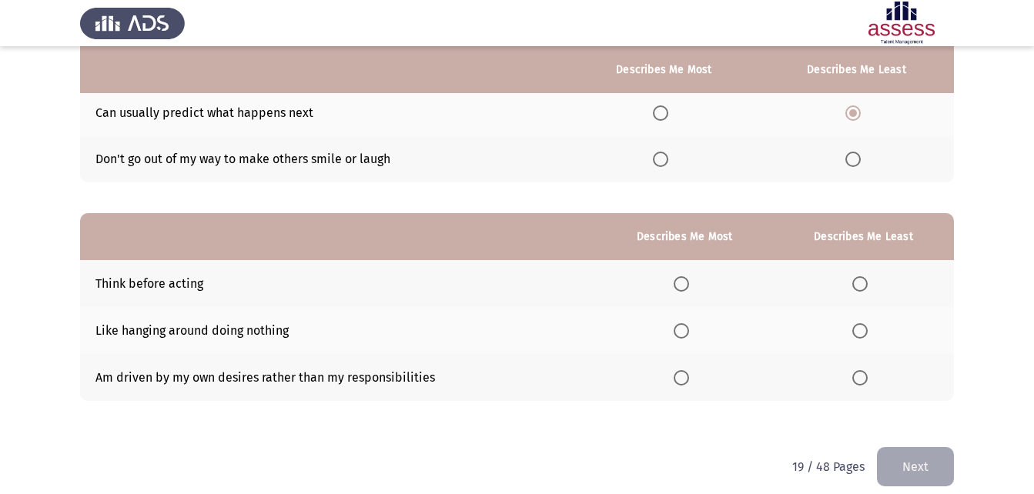
scroll to position [217, 0]
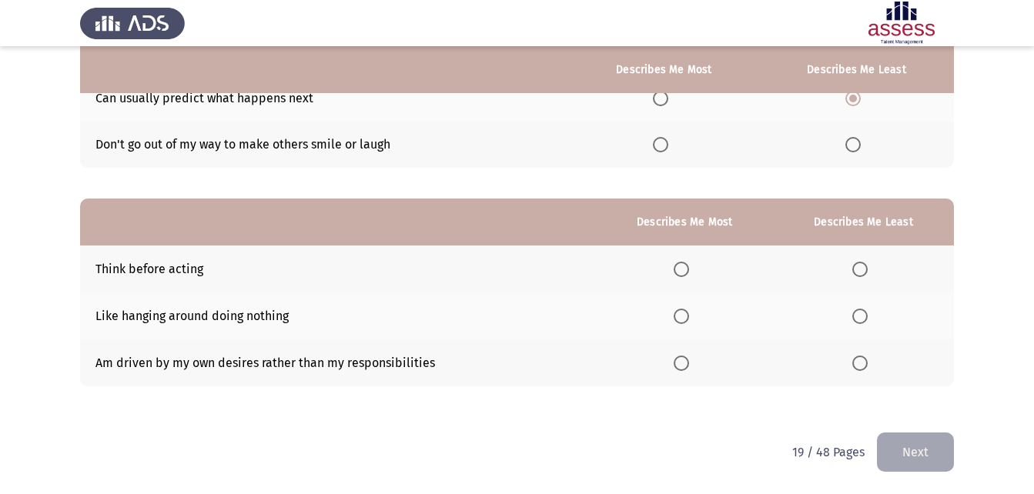
click at [863, 367] on span "Select an option" at bounding box center [859, 363] width 15 height 15
click at [863, 367] on input "Select an option" at bounding box center [859, 363] width 15 height 15
click at [685, 266] on span "Select an option" at bounding box center [681, 269] width 15 height 15
click at [685, 266] on input "Select an option" at bounding box center [681, 269] width 15 height 15
click at [896, 446] on button "Next" at bounding box center [915, 452] width 77 height 39
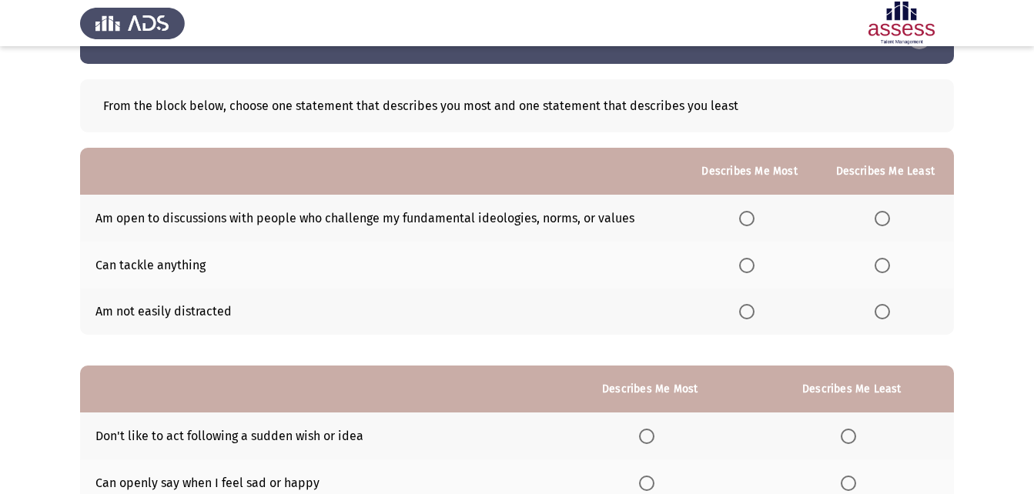
scroll to position [77, 0]
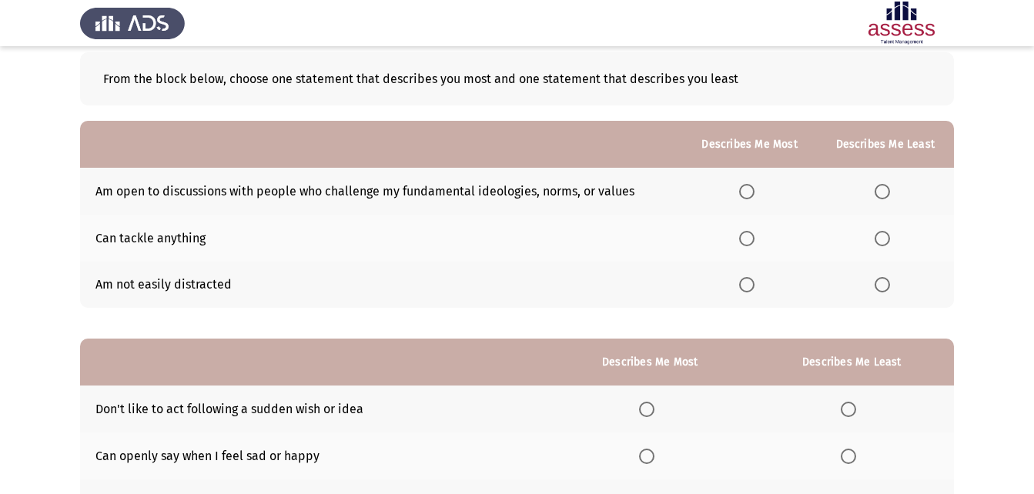
click at [748, 188] on span "Select an option" at bounding box center [746, 191] width 15 height 15
click at [748, 188] on input "Select an option" at bounding box center [746, 191] width 15 height 15
click at [883, 281] on span "Select an option" at bounding box center [882, 284] width 15 height 15
click at [883, 281] on input "Select an option" at bounding box center [882, 284] width 15 height 15
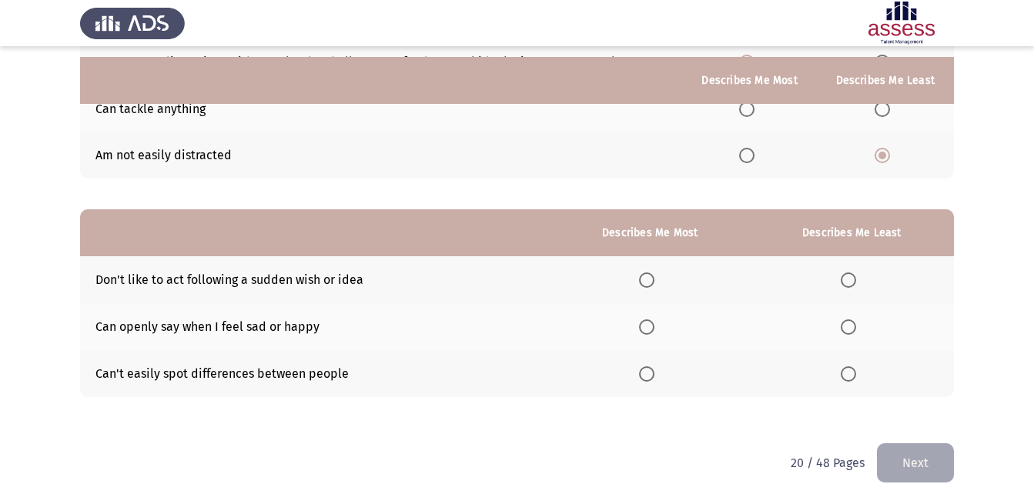
scroll to position [217, 0]
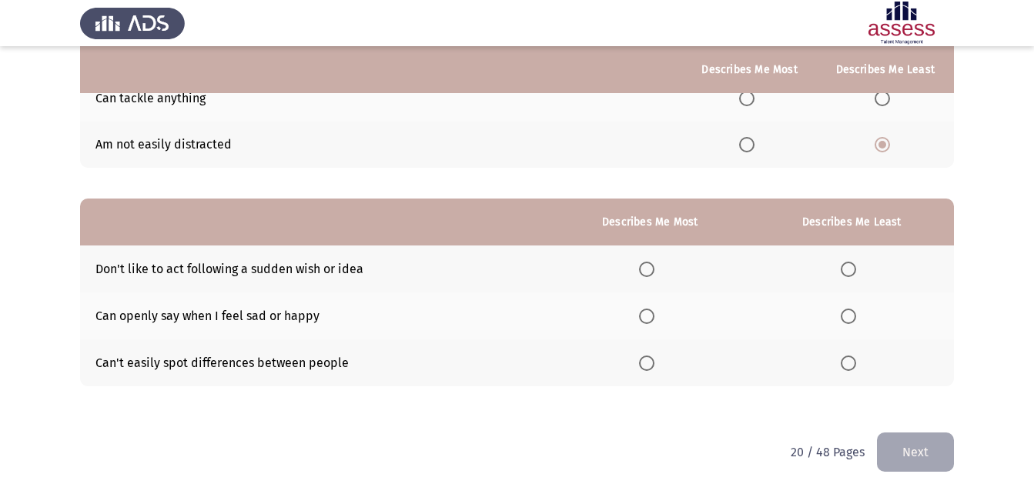
click at [852, 313] on span "Select an option" at bounding box center [848, 316] width 15 height 15
click at [852, 313] on input "Select an option" at bounding box center [848, 316] width 15 height 15
click at [843, 362] on span "Select an option" at bounding box center [848, 363] width 15 height 15
click at [843, 362] on input "Select an option" at bounding box center [848, 363] width 15 height 15
click at [646, 271] on span "Select an option" at bounding box center [646, 269] width 15 height 15
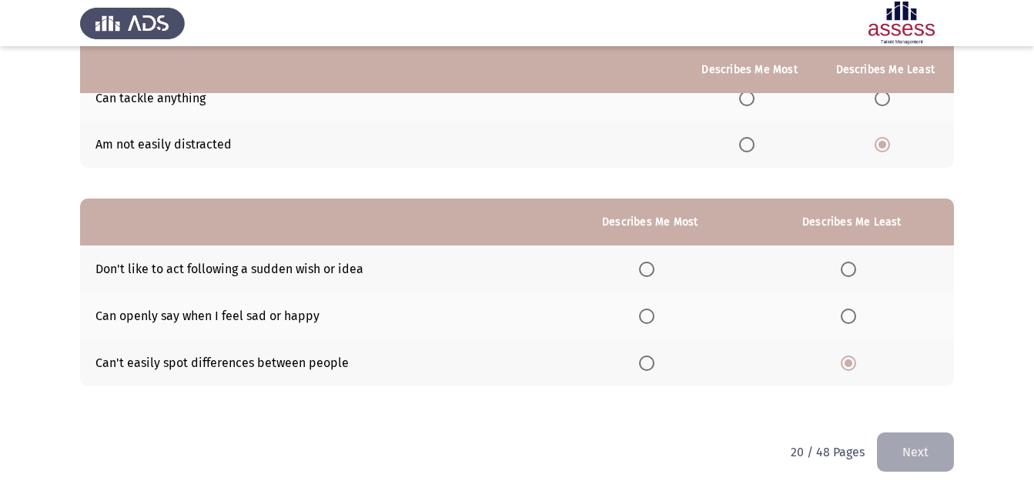
click at [646, 271] on input "Select an option" at bounding box center [646, 269] width 15 height 15
click at [916, 462] on button "Next" at bounding box center [915, 452] width 77 height 39
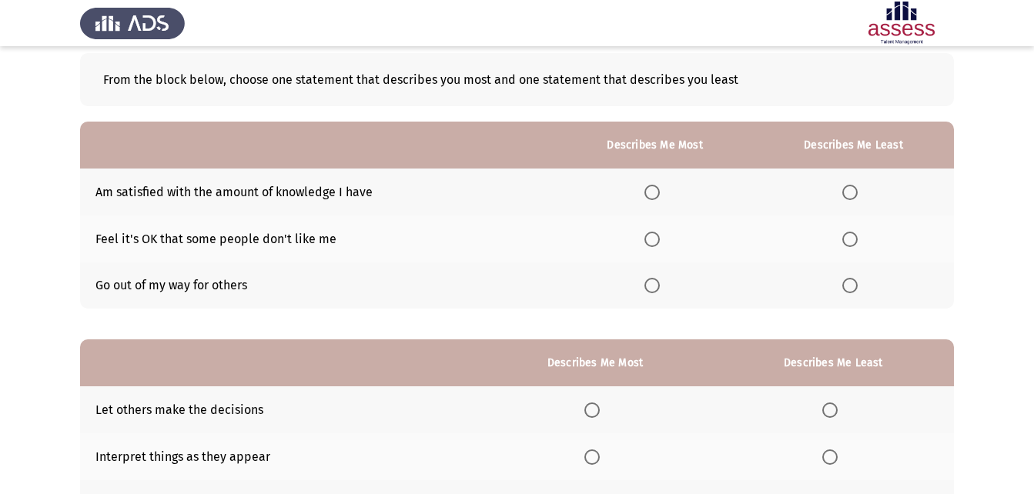
scroll to position [77, 0]
click at [862, 191] on label "Select an option" at bounding box center [853, 191] width 22 height 15
click at [858, 191] on input "Select an option" at bounding box center [849, 191] width 15 height 15
click at [658, 233] on span "Select an option" at bounding box center [651, 238] width 15 height 15
click at [658, 233] on input "Select an option" at bounding box center [651, 238] width 15 height 15
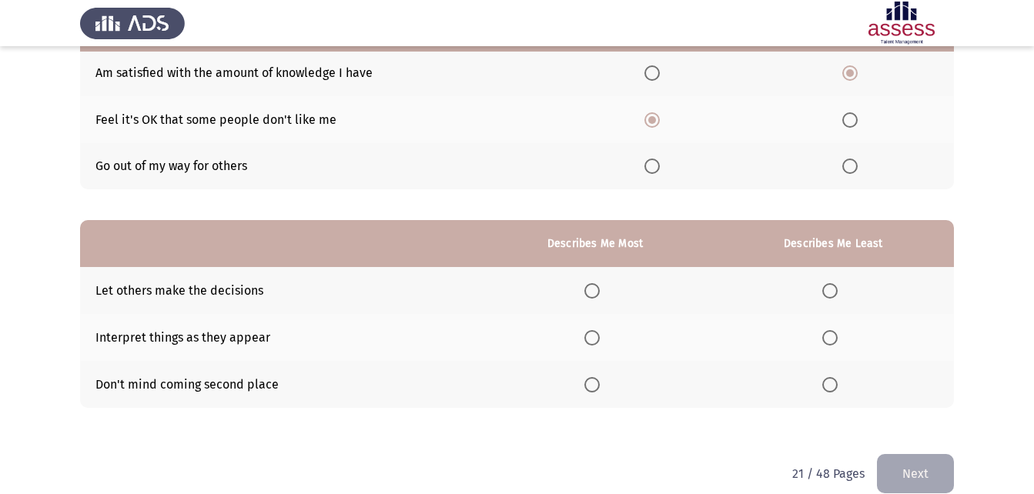
scroll to position [217, 0]
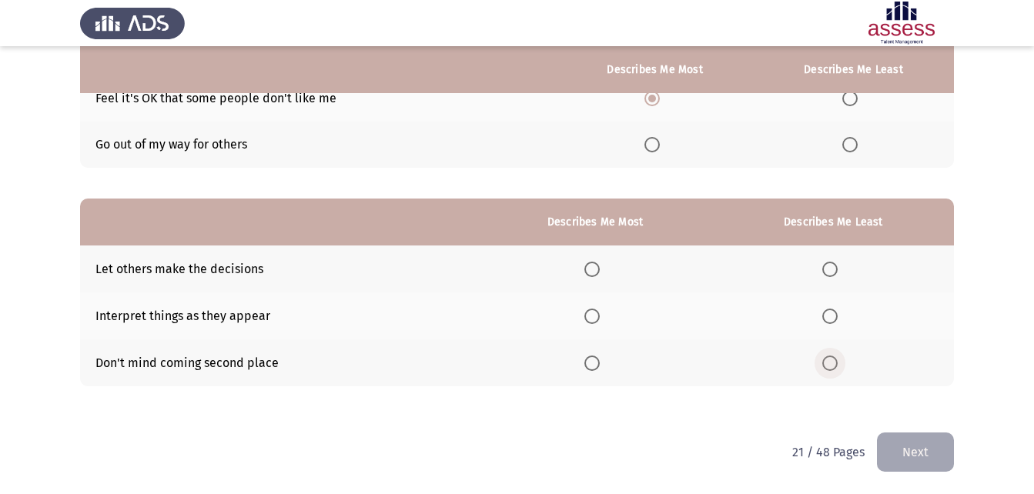
click at [835, 365] on span "Select an option" at bounding box center [829, 363] width 15 height 15
click at [835, 365] on input "Select an option" at bounding box center [829, 363] width 15 height 15
click at [600, 319] on span "Select an option" at bounding box center [591, 316] width 15 height 15
click at [600, 319] on input "Select an option" at bounding box center [591, 316] width 15 height 15
click at [909, 460] on button "Next" at bounding box center [915, 452] width 77 height 39
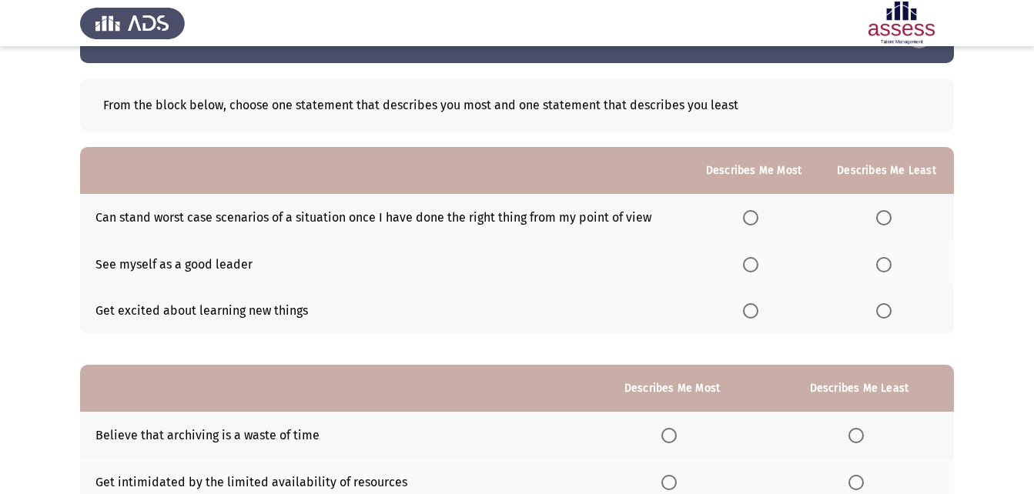
scroll to position [77, 0]
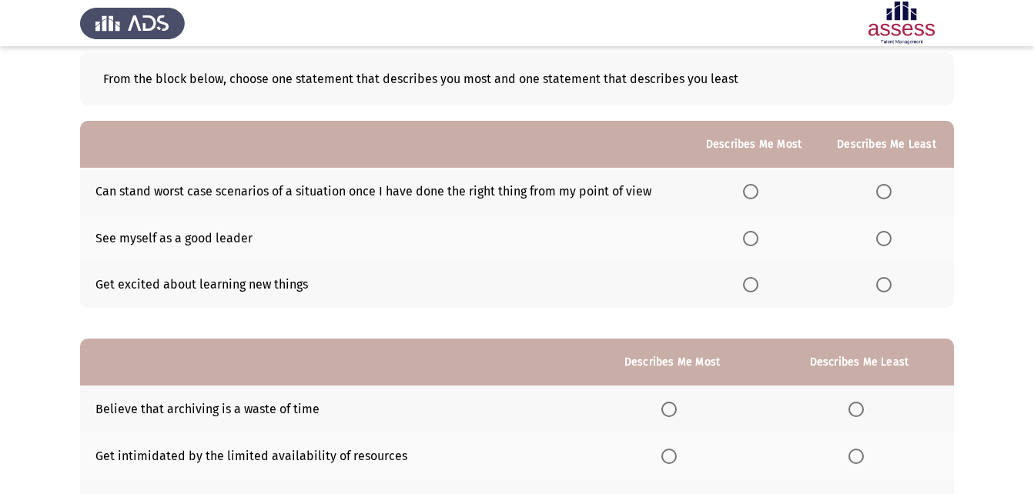
click at [758, 289] on span "Select an option" at bounding box center [750, 284] width 15 height 15
click at [758, 289] on input "Select an option" at bounding box center [750, 284] width 15 height 15
click at [757, 243] on span "Select an option" at bounding box center [750, 238] width 15 height 15
click at [757, 243] on input "Select an option" at bounding box center [750, 238] width 15 height 15
click at [892, 179] on th at bounding box center [886, 191] width 135 height 47
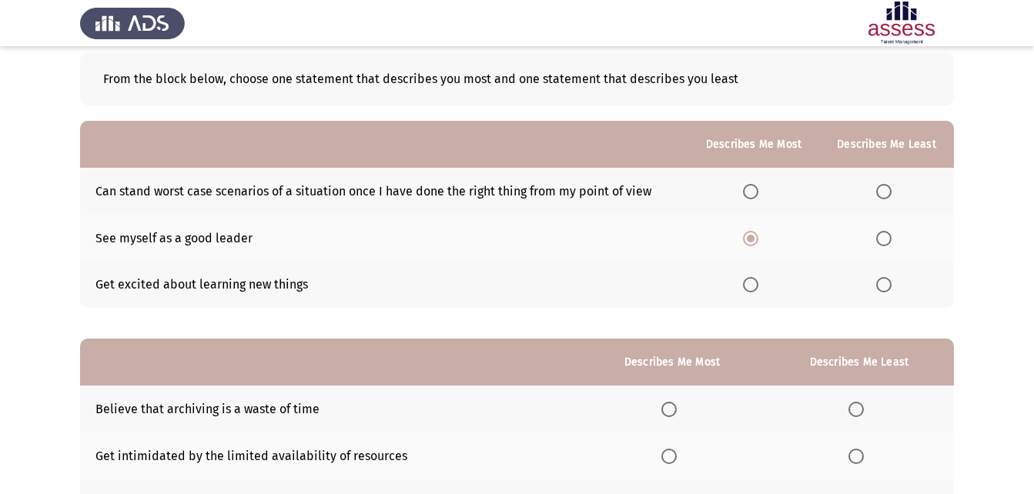
click at [890, 185] on span "Select an option" at bounding box center [883, 191] width 15 height 15
click at [890, 185] on input "Select an option" at bounding box center [883, 191] width 15 height 15
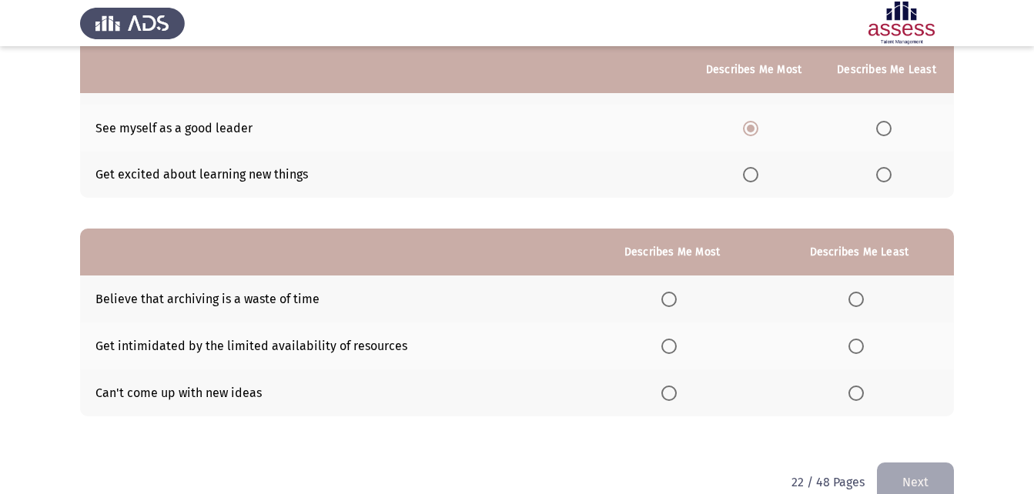
scroll to position [217, 0]
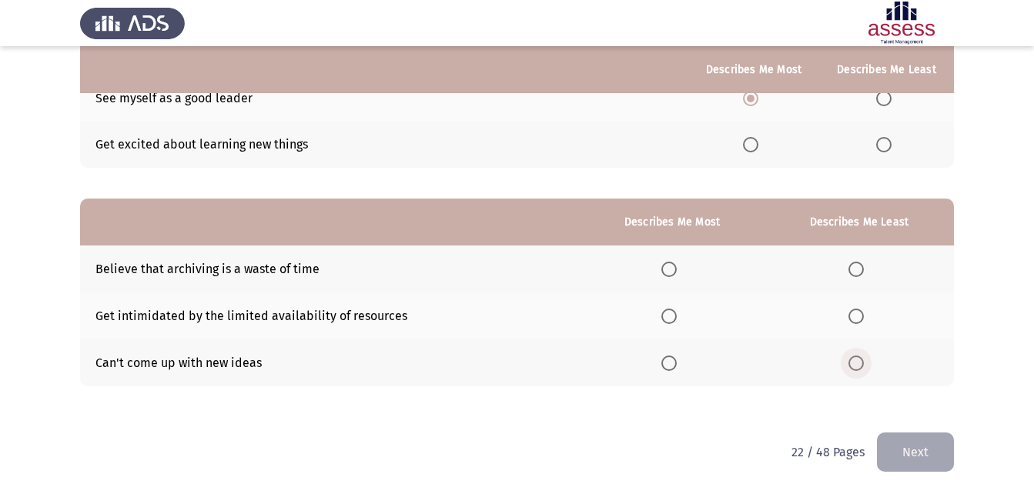
click at [852, 363] on span "Select an option" at bounding box center [856, 363] width 15 height 15
click at [852, 363] on input "Select an option" at bounding box center [856, 363] width 15 height 15
click at [670, 323] on span "Select an option" at bounding box center [668, 316] width 15 height 15
click at [670, 323] on input "Select an option" at bounding box center [668, 316] width 15 height 15
click at [881, 441] on button "Next" at bounding box center [915, 452] width 77 height 39
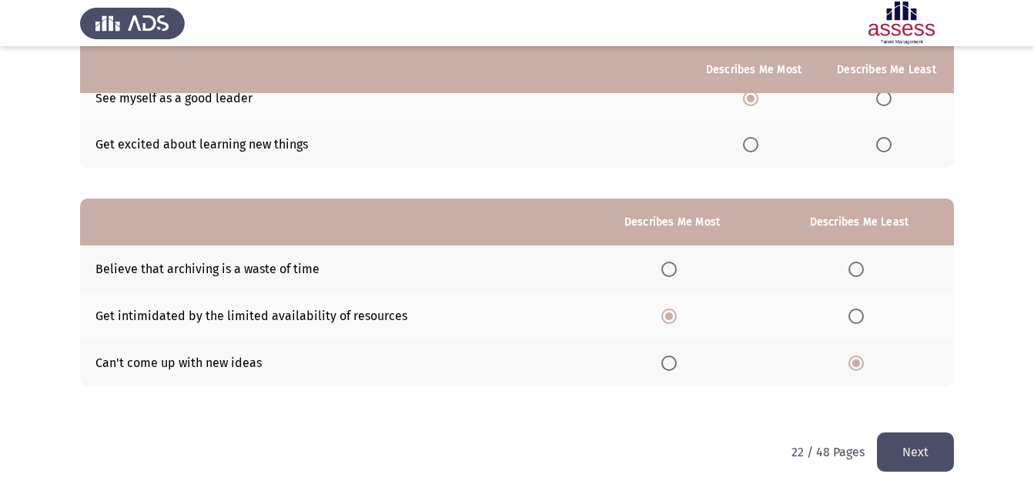
scroll to position [0, 0]
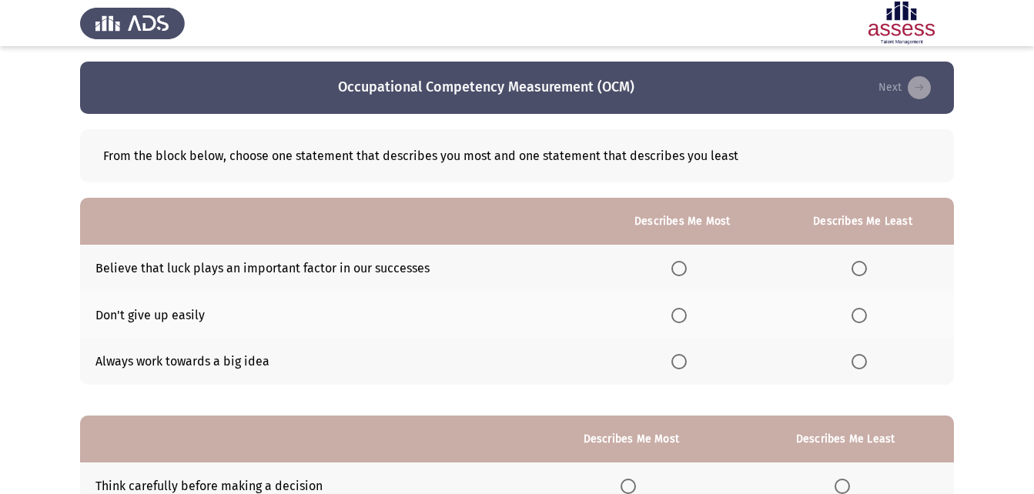
click at [682, 309] on span "Select an option" at bounding box center [678, 315] width 15 height 15
click at [682, 309] on input "Select an option" at bounding box center [678, 315] width 15 height 15
click at [864, 267] on span "Select an option" at bounding box center [859, 268] width 15 height 15
click at [864, 267] on input "Select an option" at bounding box center [859, 268] width 15 height 15
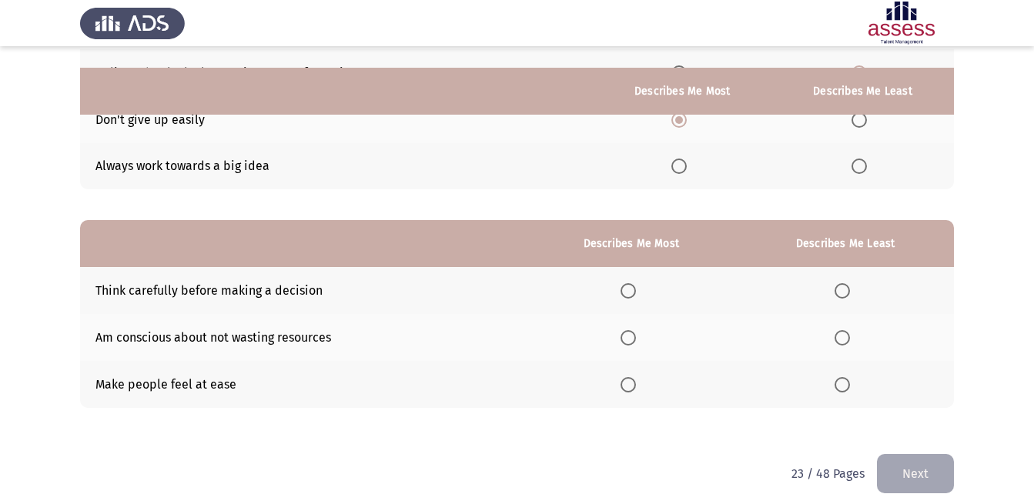
scroll to position [217, 0]
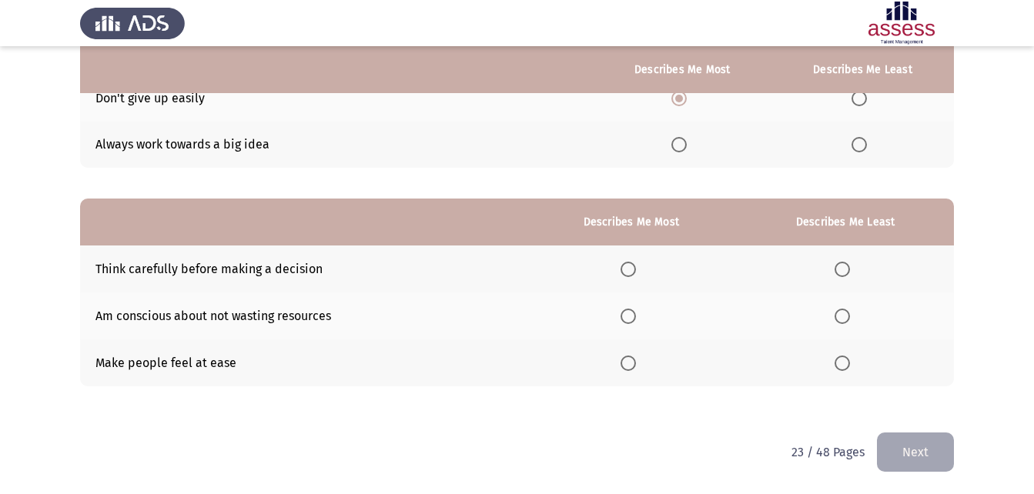
click at [631, 267] on span "Select an option" at bounding box center [628, 269] width 15 height 15
click at [631, 267] on input "Select an option" at bounding box center [628, 269] width 15 height 15
click at [842, 313] on span "Select an option" at bounding box center [842, 316] width 15 height 15
click at [842, 313] on input "Select an option" at bounding box center [842, 316] width 15 height 15
click at [939, 458] on button "Next" at bounding box center [915, 452] width 77 height 39
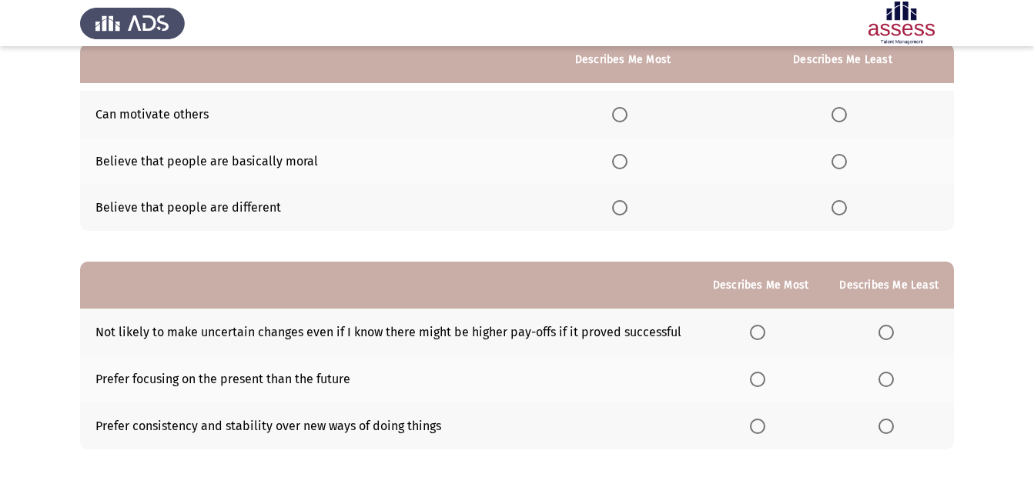
scroll to position [77, 0]
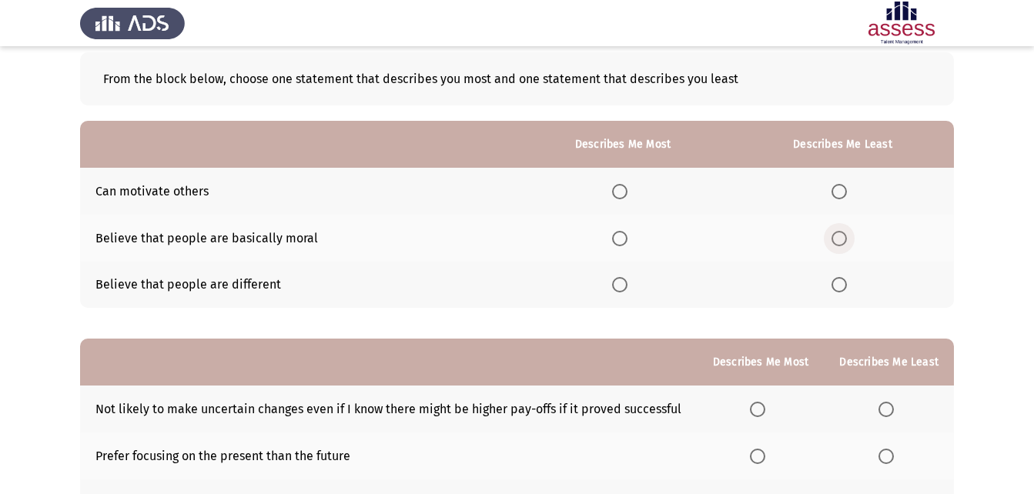
click at [839, 236] on span "Select an option" at bounding box center [839, 238] width 15 height 15
click at [839, 236] on input "Select an option" at bounding box center [839, 238] width 15 height 15
click at [615, 189] on span "Select an option" at bounding box center [619, 191] width 15 height 15
click at [615, 189] on input "Select an option" at bounding box center [619, 191] width 15 height 15
click at [622, 280] on span "Select an option" at bounding box center [619, 284] width 15 height 15
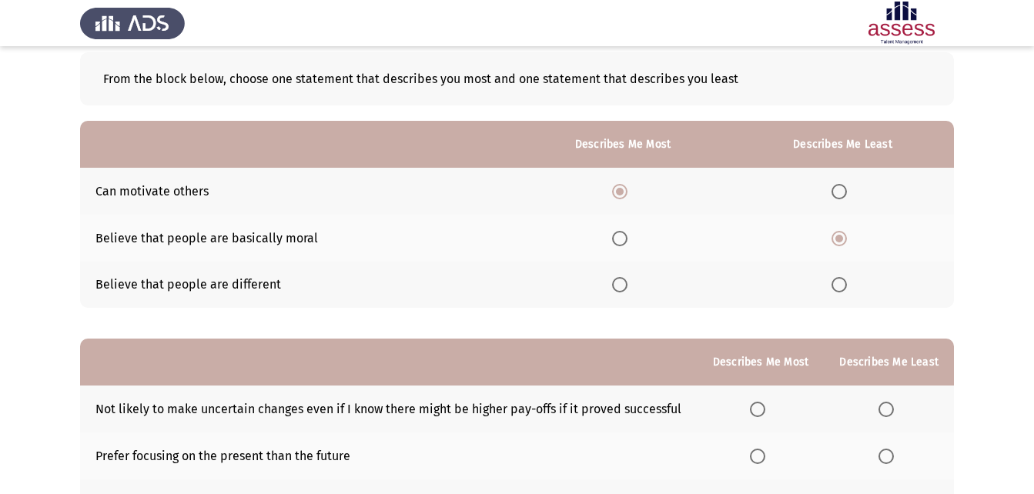
click at [622, 280] on input "Select an option" at bounding box center [619, 284] width 15 height 15
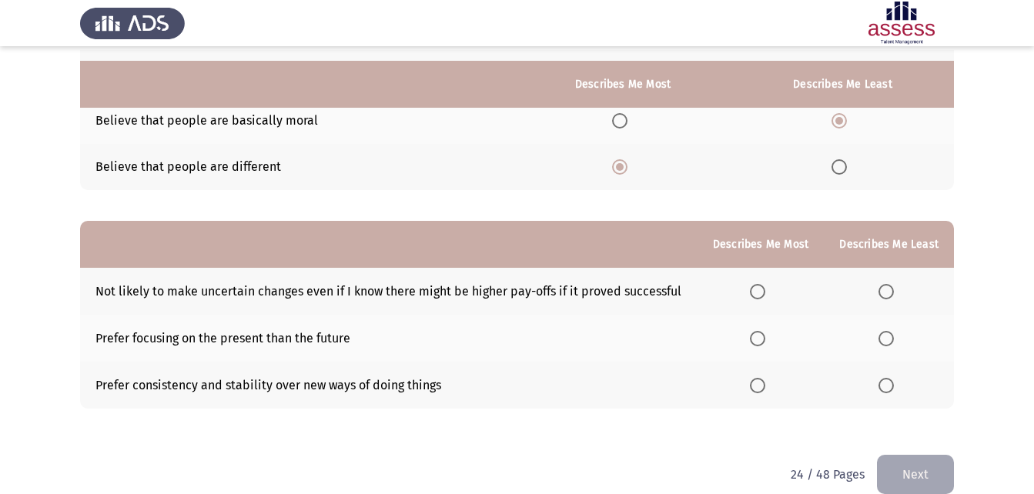
scroll to position [217, 0]
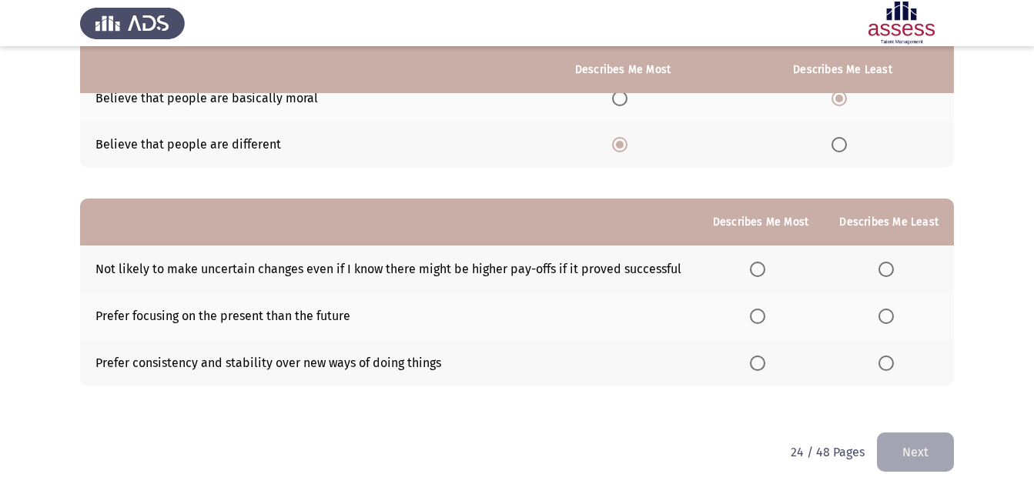
click at [885, 320] on span "Select an option" at bounding box center [886, 316] width 15 height 15
click at [885, 320] on input "Select an option" at bounding box center [886, 316] width 15 height 15
click at [765, 360] on span "Select an option" at bounding box center [757, 363] width 15 height 15
click at [765, 360] on input "Select an option" at bounding box center [757, 363] width 15 height 15
click at [900, 463] on button "Next" at bounding box center [915, 452] width 77 height 39
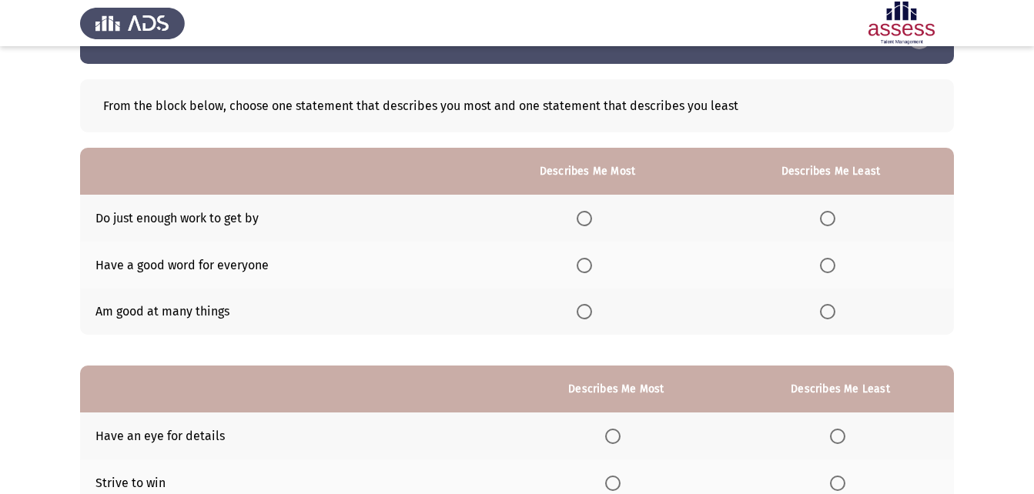
scroll to position [77, 0]
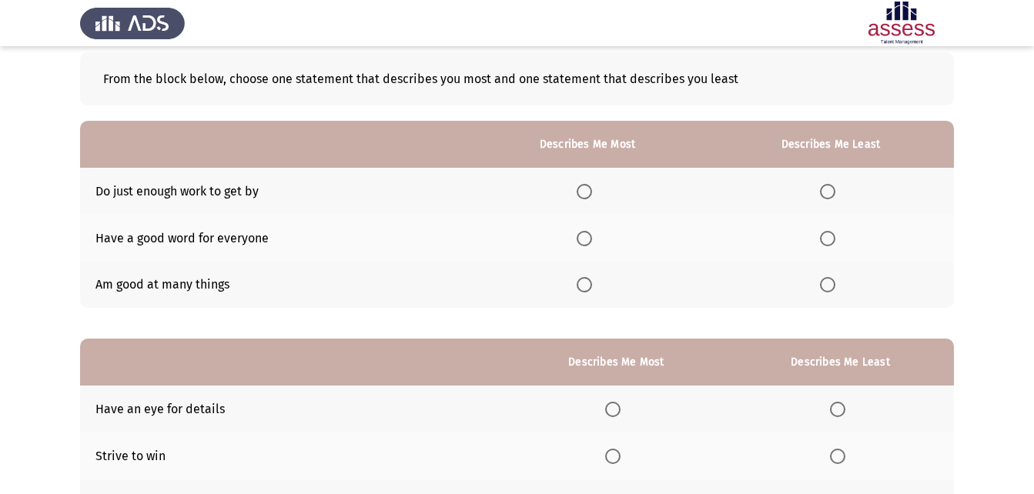
click at [590, 286] on span "Select an option" at bounding box center [584, 284] width 15 height 15
click at [590, 286] on input "Select an option" at bounding box center [584, 284] width 15 height 15
click at [832, 196] on span "Select an option" at bounding box center [827, 191] width 15 height 15
click at [832, 196] on input "Select an option" at bounding box center [827, 191] width 15 height 15
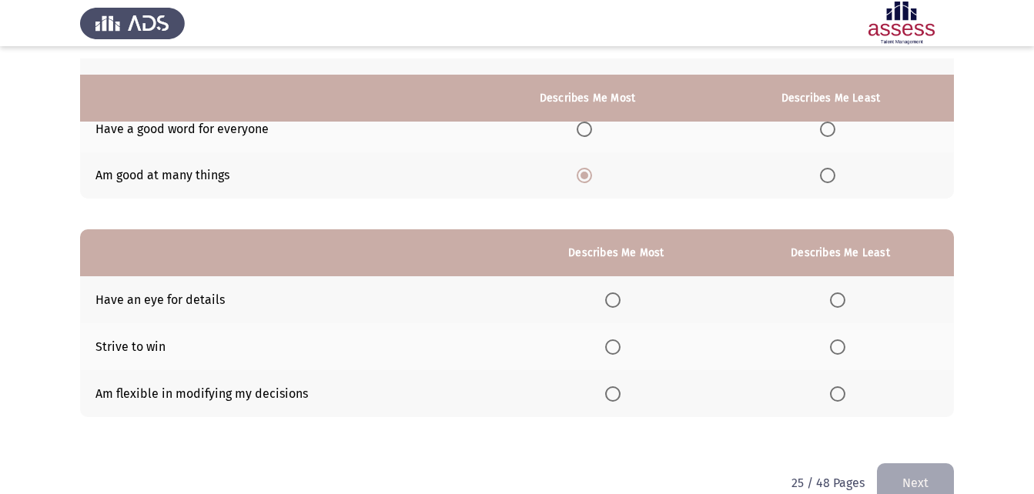
scroll to position [217, 0]
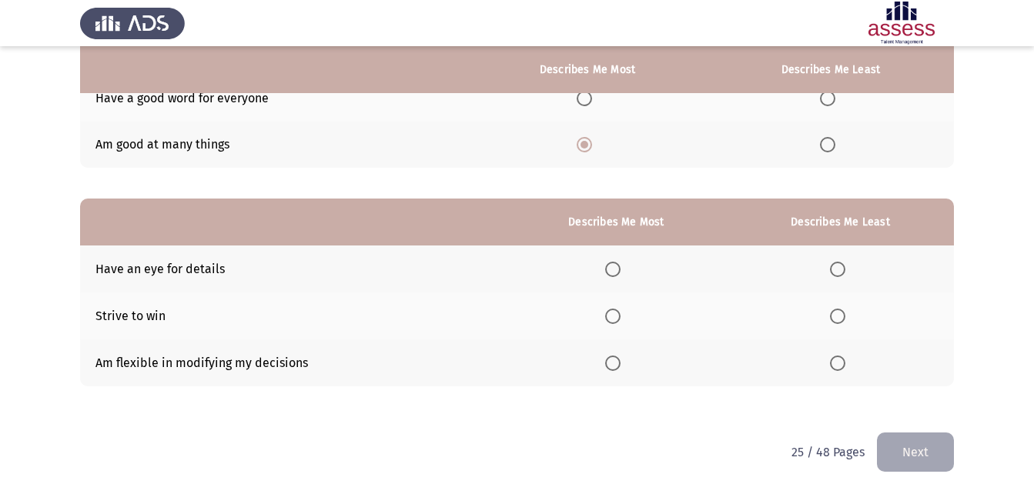
click at [615, 266] on span "Select an option" at bounding box center [612, 269] width 15 height 15
click at [615, 266] on input "Select an option" at bounding box center [612, 269] width 15 height 15
click at [845, 367] on span "Select an option" at bounding box center [837, 363] width 15 height 15
click at [845, 367] on input "Select an option" at bounding box center [837, 363] width 15 height 15
click at [922, 464] on button "Next" at bounding box center [915, 452] width 77 height 39
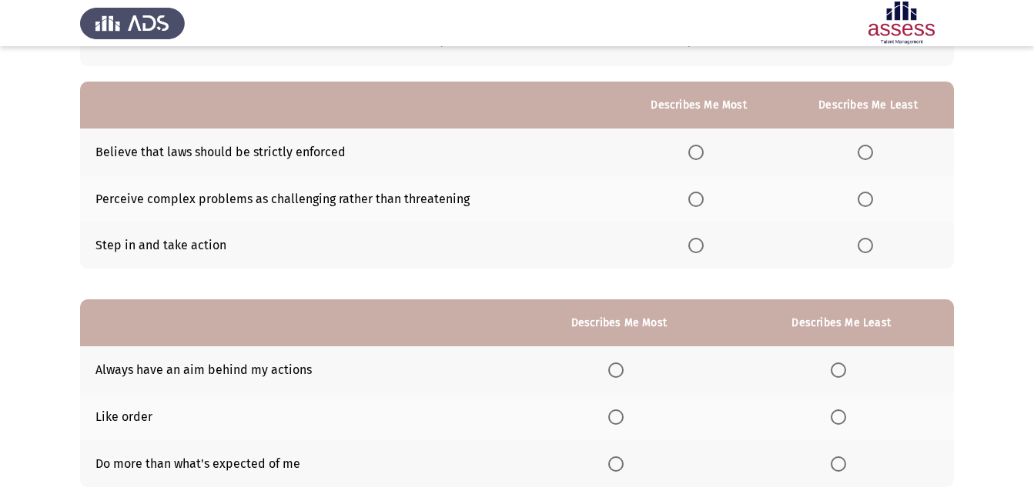
scroll to position [154, 0]
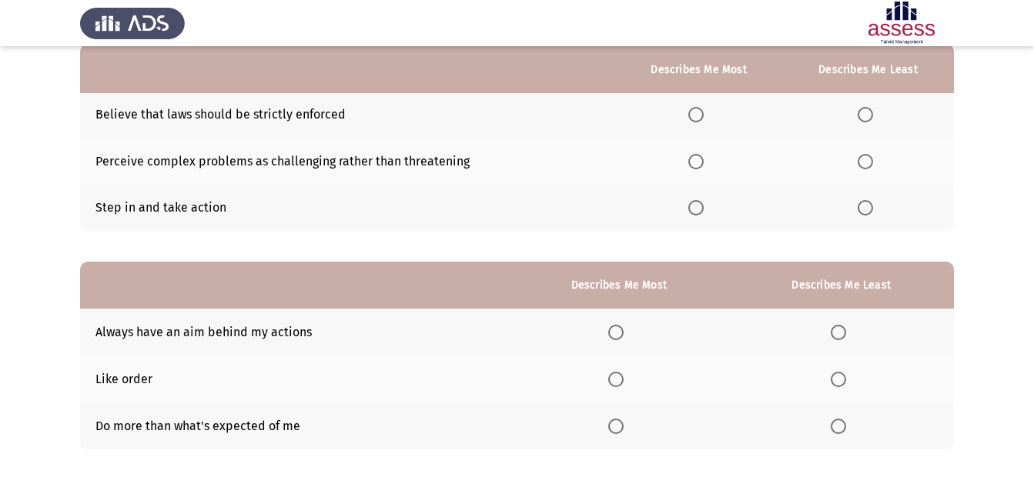
click at [698, 207] on span "Select an option" at bounding box center [695, 207] width 15 height 15
click at [698, 207] on input "Select an option" at bounding box center [695, 207] width 15 height 15
click at [861, 115] on span "Select an option" at bounding box center [865, 114] width 15 height 15
click at [861, 115] on input "Select an option" at bounding box center [865, 114] width 15 height 15
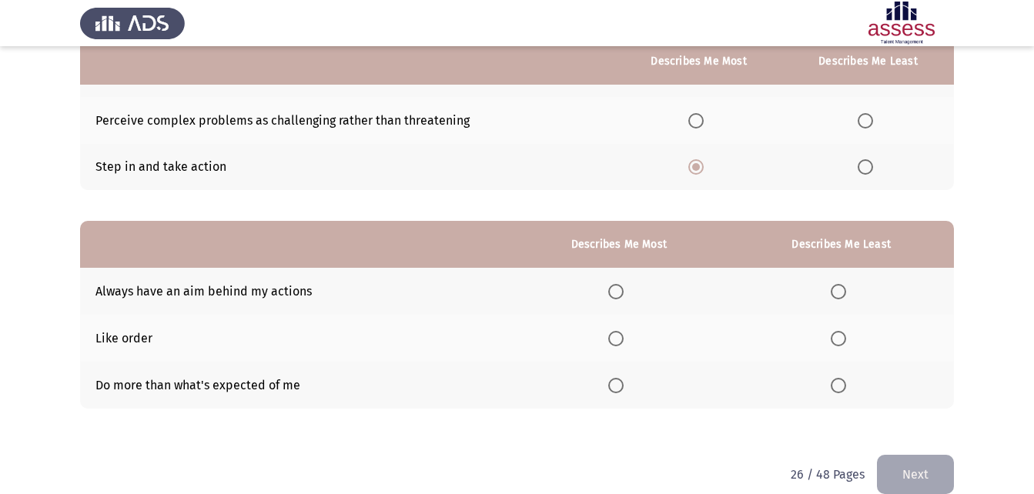
scroll to position [217, 0]
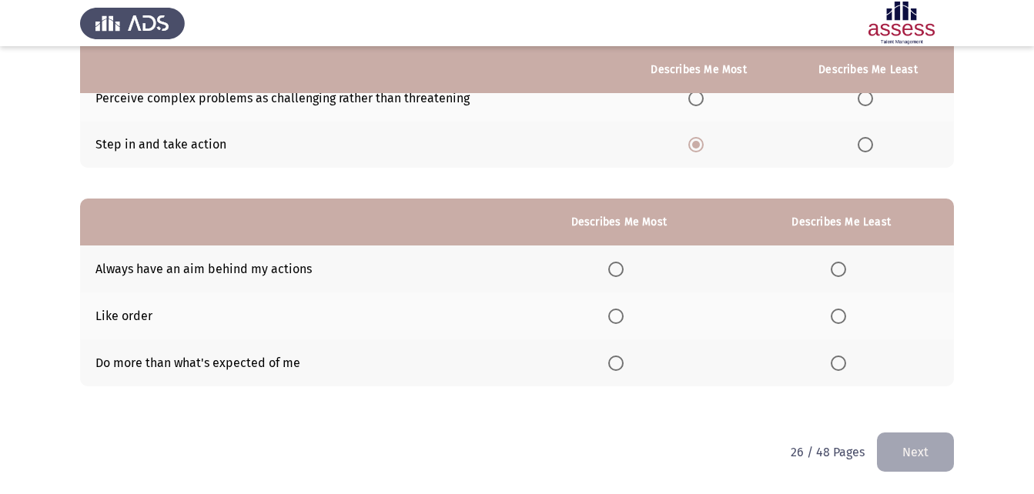
click at [842, 266] on span "Select an option" at bounding box center [838, 269] width 15 height 15
click at [842, 266] on input "Select an option" at bounding box center [838, 269] width 15 height 15
click at [620, 362] on span "Select an option" at bounding box center [615, 363] width 15 height 15
click at [620, 362] on input "Select an option" at bounding box center [615, 363] width 15 height 15
click at [907, 450] on button "Next" at bounding box center [915, 452] width 77 height 39
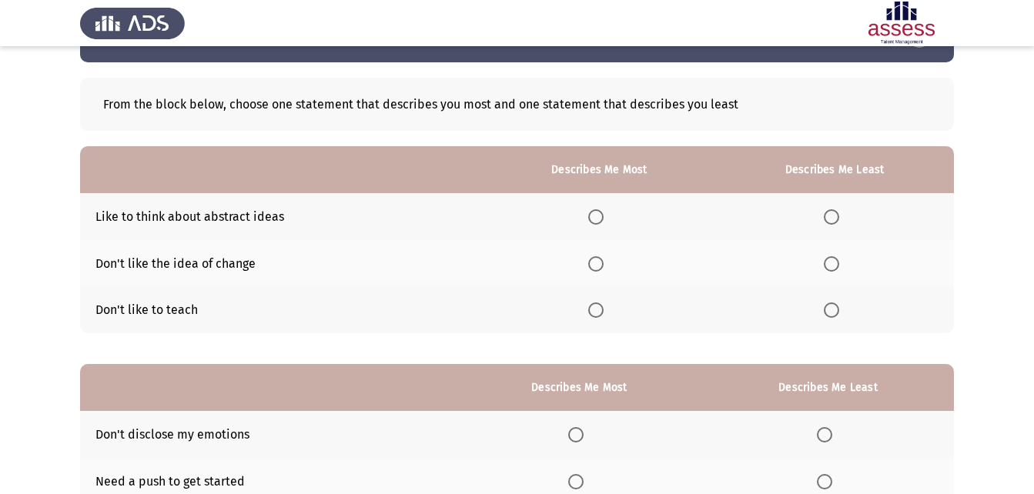
scroll to position [77, 0]
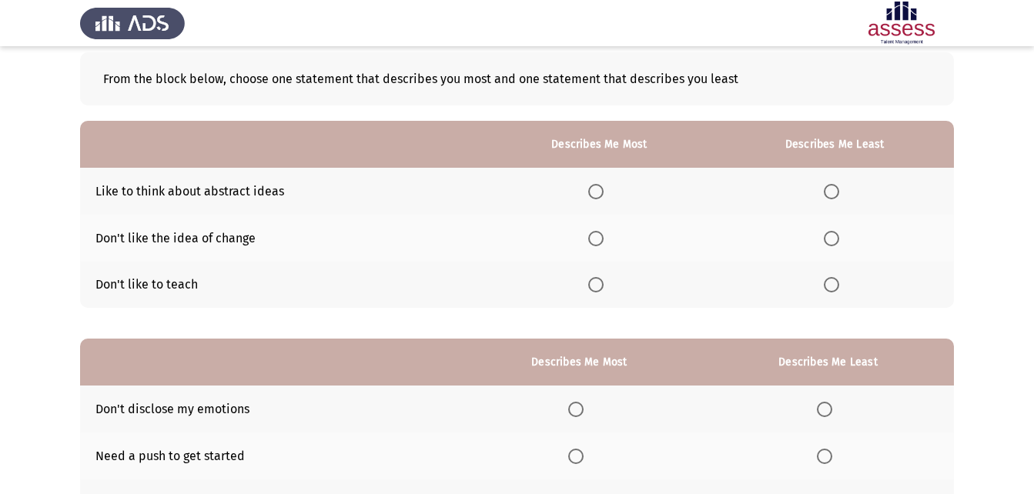
click at [833, 290] on span "Select an option" at bounding box center [831, 284] width 15 height 15
click at [833, 290] on input "Select an option" at bounding box center [831, 284] width 15 height 15
click at [592, 190] on span "Select an option" at bounding box center [595, 191] width 15 height 15
click at [592, 190] on input "Select an option" at bounding box center [595, 191] width 15 height 15
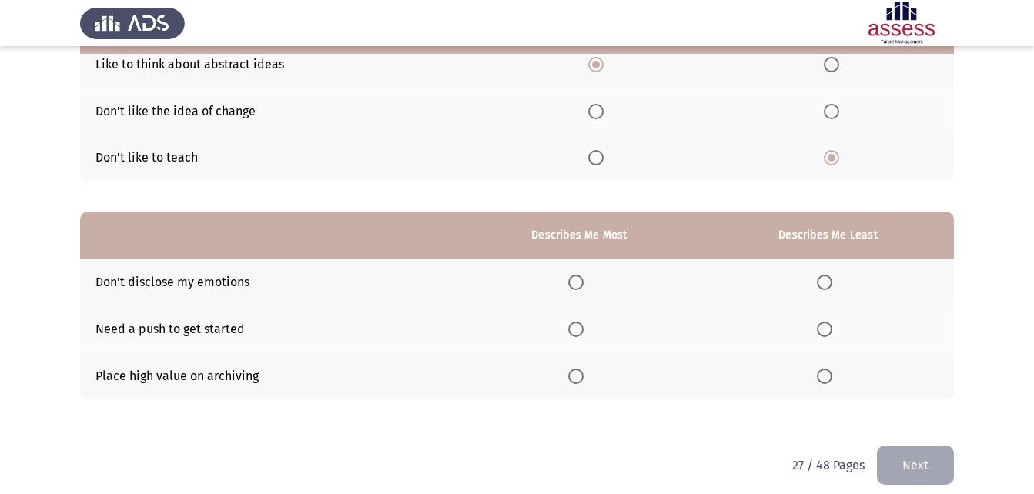
scroll to position [217, 0]
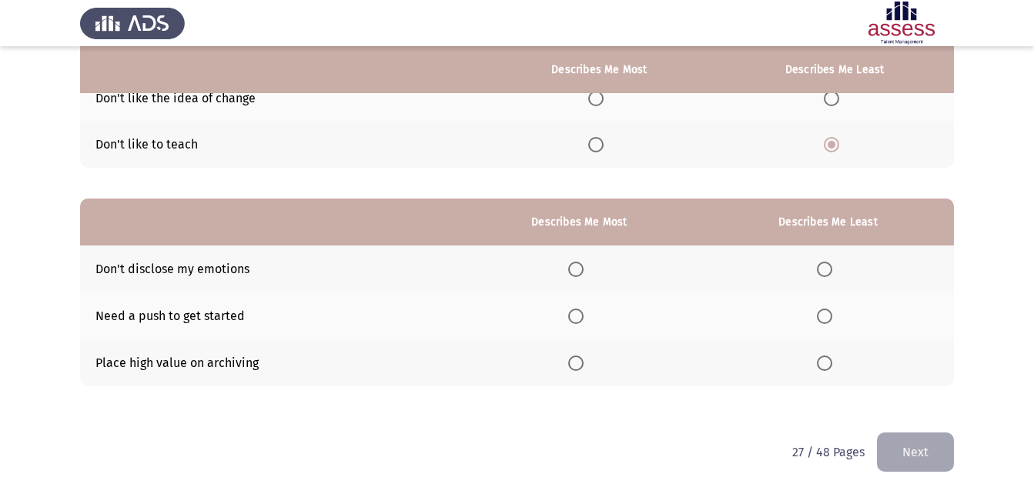
click at [576, 313] on span "Select an option" at bounding box center [575, 316] width 15 height 15
click at [576, 313] on input "Select an option" at bounding box center [575, 316] width 15 height 15
click at [827, 273] on span "Select an option" at bounding box center [824, 269] width 15 height 15
click at [827, 273] on input "Select an option" at bounding box center [824, 269] width 15 height 15
click at [832, 358] on span "Select an option" at bounding box center [824, 363] width 15 height 15
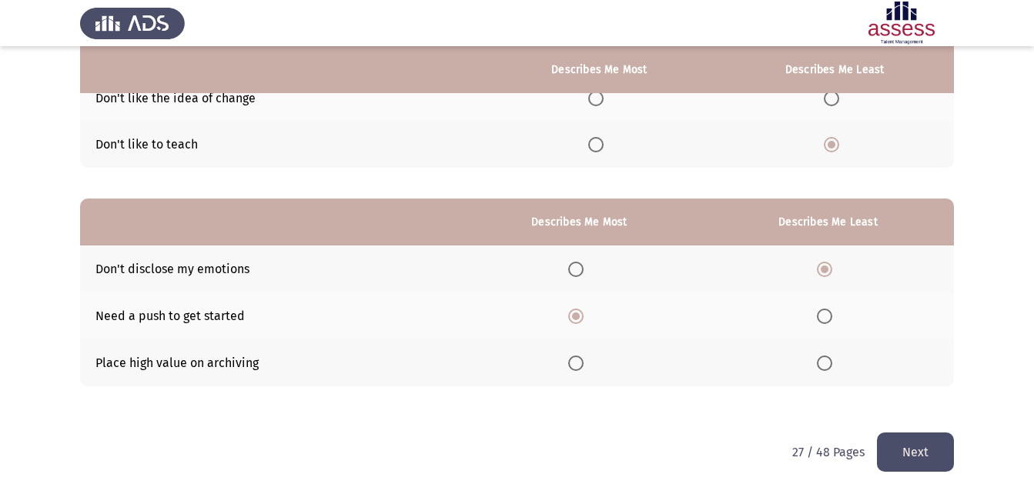
click at [832, 358] on input "Select an option" at bounding box center [824, 363] width 15 height 15
click at [916, 450] on button "Next" at bounding box center [915, 452] width 77 height 39
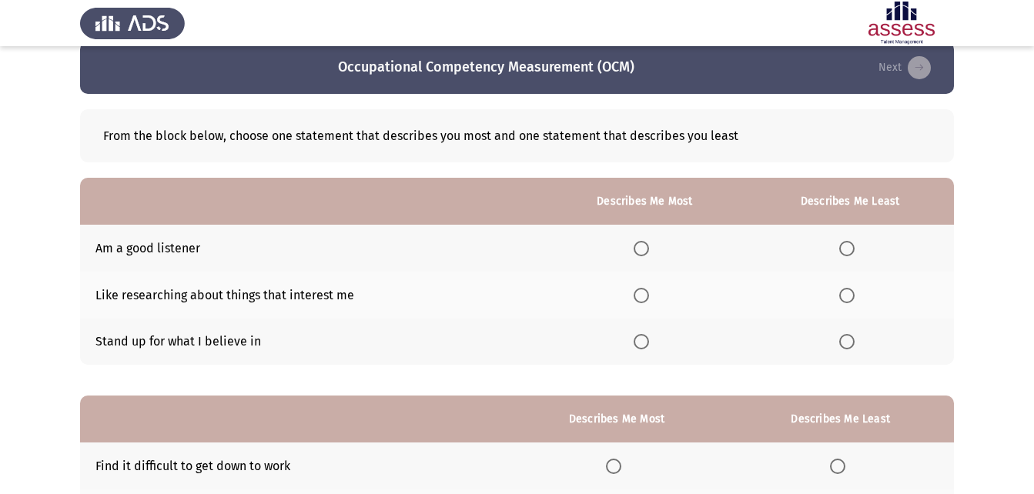
scroll to position [77, 0]
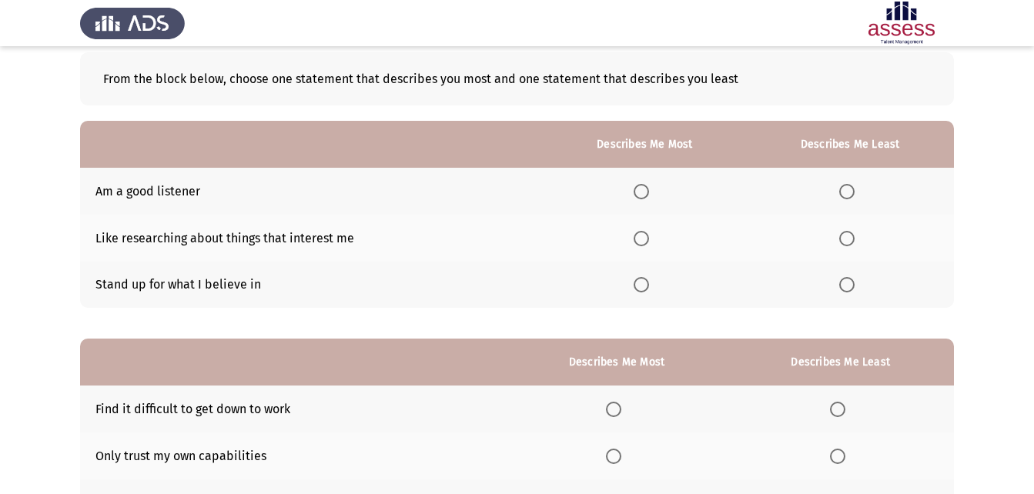
click at [638, 190] on span "Select an option" at bounding box center [641, 191] width 15 height 15
click at [638, 190] on input "Select an option" at bounding box center [641, 191] width 15 height 15
click at [846, 234] on span "Select an option" at bounding box center [846, 238] width 15 height 15
click at [846, 234] on input "Select an option" at bounding box center [846, 238] width 15 height 15
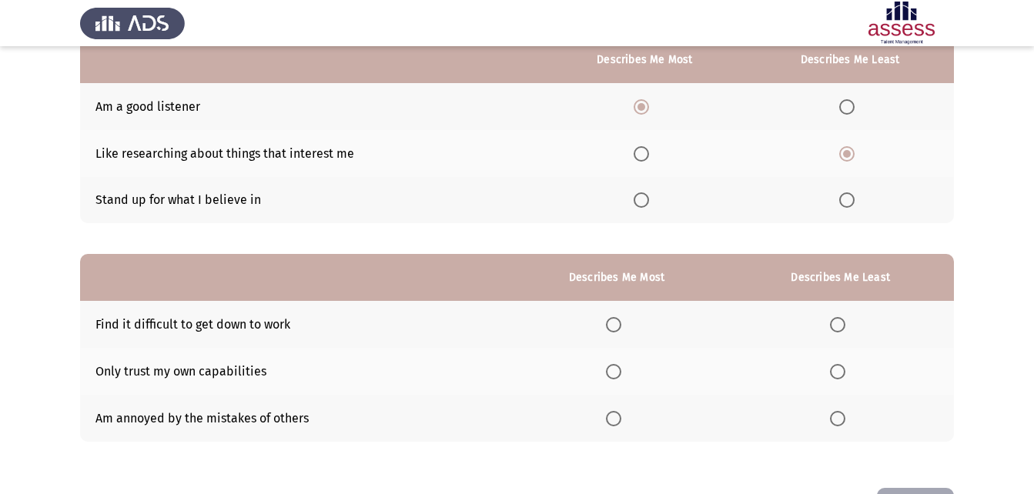
scroll to position [217, 0]
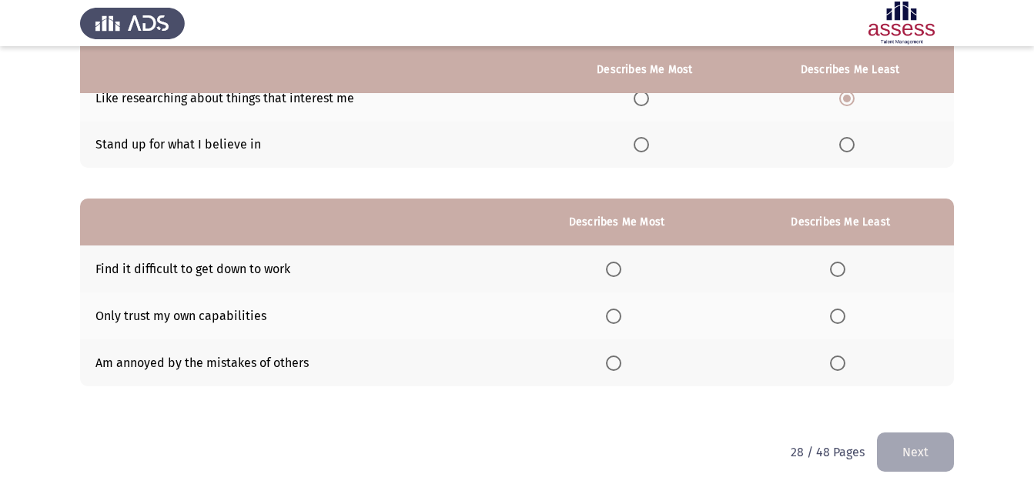
click at [621, 358] on span "Select an option" at bounding box center [613, 363] width 15 height 15
click at [621, 358] on input "Select an option" at bounding box center [613, 363] width 15 height 15
click at [608, 260] on th at bounding box center [617, 269] width 221 height 47
click at [614, 269] on span "Select an option" at bounding box center [613, 269] width 15 height 15
click at [614, 269] on input "Select an option" at bounding box center [613, 269] width 15 height 15
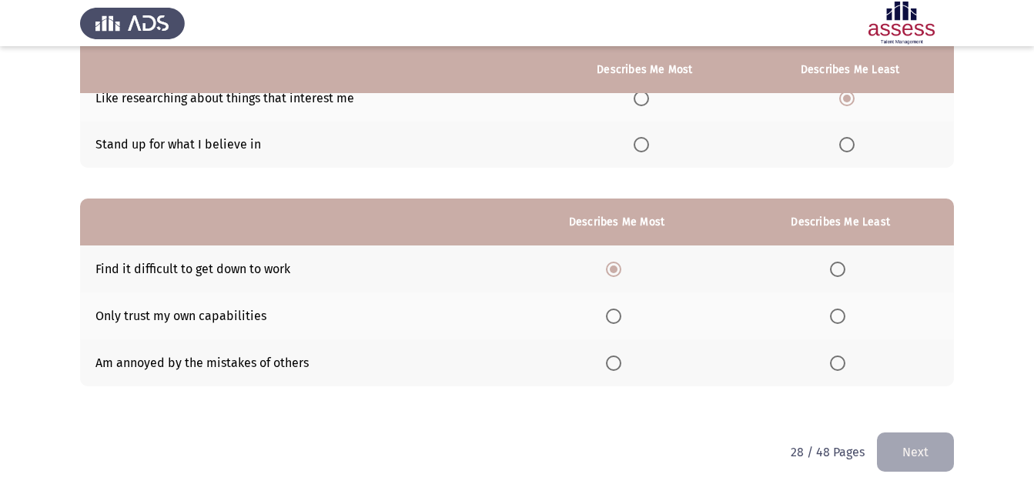
click at [838, 310] on span "Select an option" at bounding box center [837, 316] width 15 height 15
click at [838, 310] on input "Select an option" at bounding box center [837, 316] width 15 height 15
click at [948, 462] on button "Next" at bounding box center [915, 452] width 77 height 39
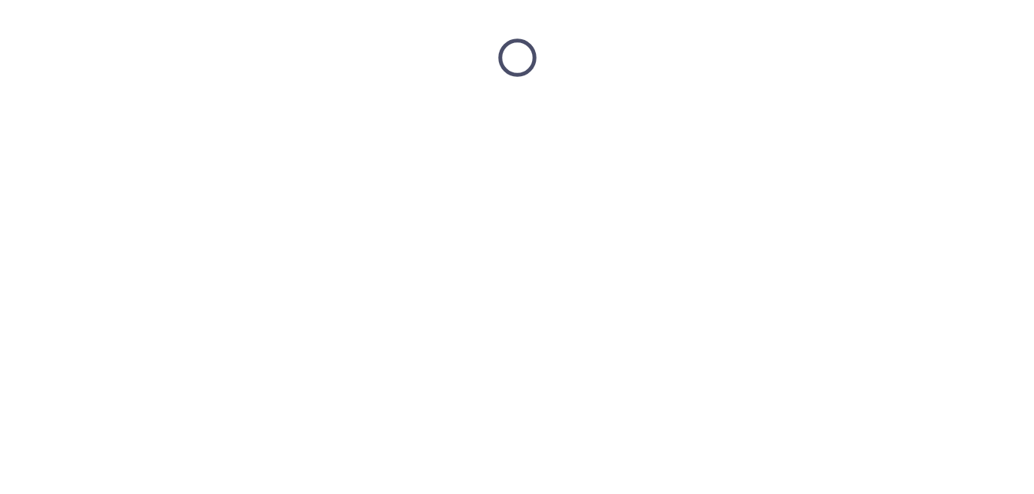
scroll to position [0, 0]
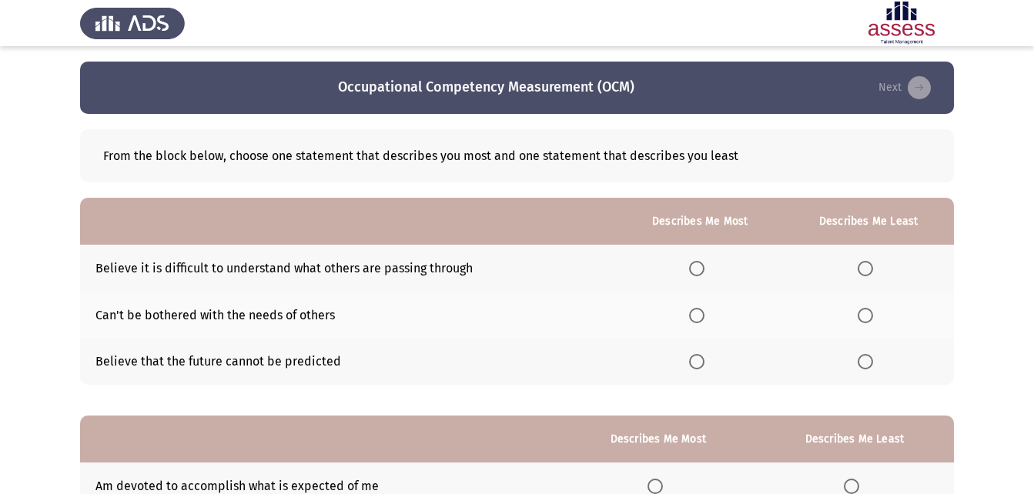
click at [871, 268] on span "Select an option" at bounding box center [865, 268] width 15 height 15
click at [871, 268] on input "Select an option" at bounding box center [865, 268] width 15 height 15
click at [694, 361] on span "Select an option" at bounding box center [696, 361] width 15 height 15
click at [694, 361] on input "Select an option" at bounding box center [696, 361] width 15 height 15
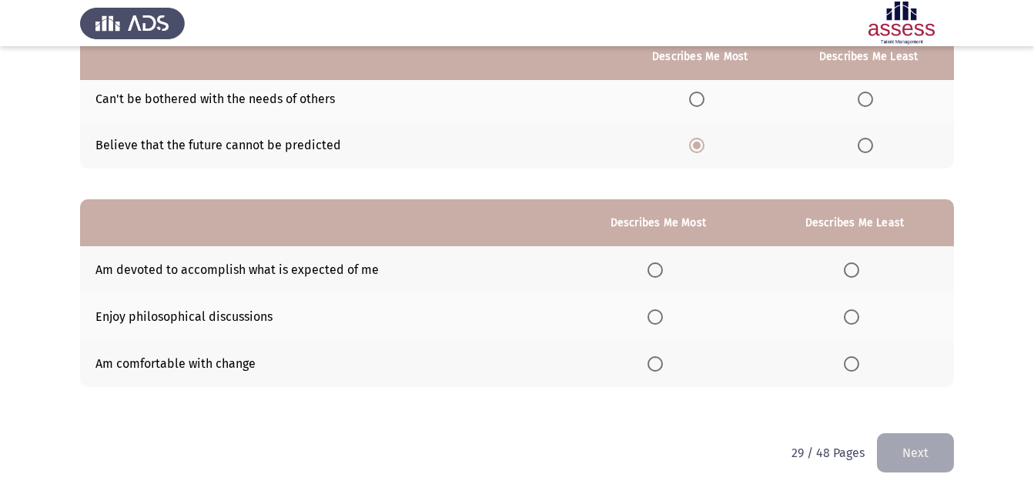
scroll to position [217, 0]
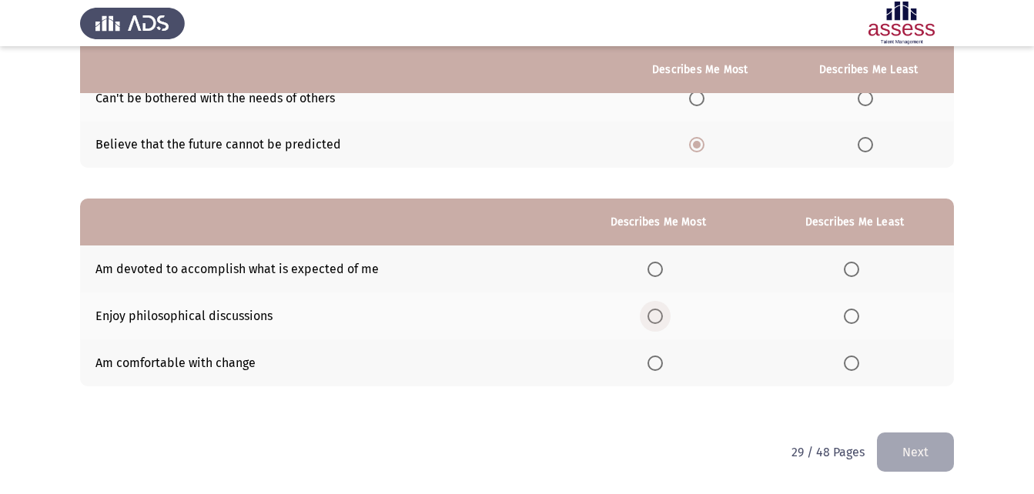
click at [659, 318] on span "Select an option" at bounding box center [655, 316] width 15 height 15
click at [659, 318] on input "Select an option" at bounding box center [655, 316] width 15 height 15
click at [854, 266] on span "Select an option" at bounding box center [851, 269] width 15 height 15
click at [854, 266] on input "Select an option" at bounding box center [851, 269] width 15 height 15
click at [899, 441] on button "Next" at bounding box center [915, 452] width 77 height 39
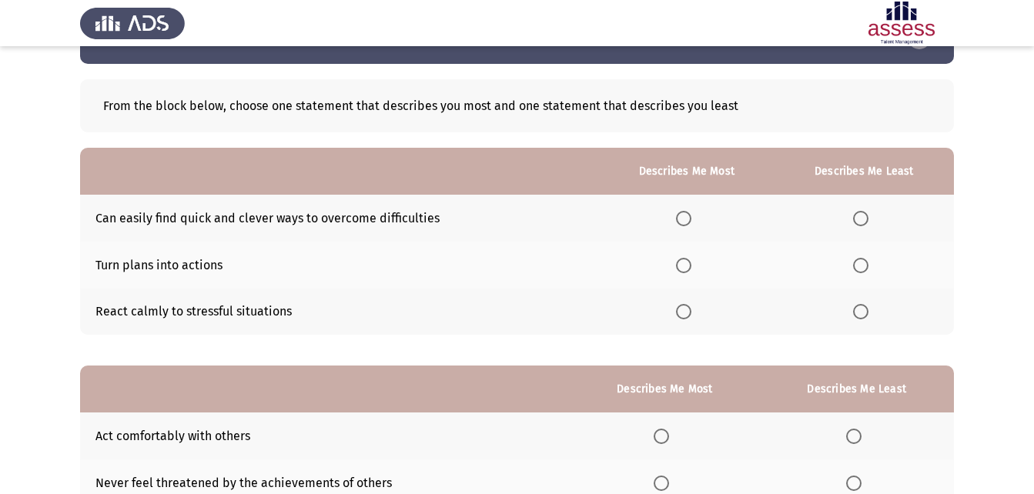
scroll to position [77, 0]
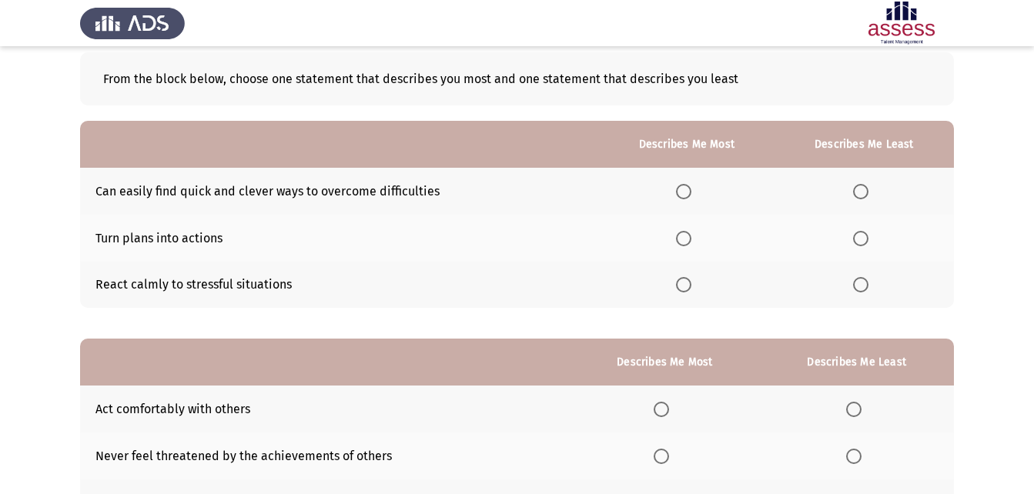
click at [675, 289] on th at bounding box center [687, 285] width 176 height 47
click at [680, 290] on span "Select an option" at bounding box center [683, 284] width 15 height 15
click at [680, 290] on input "Select an option" at bounding box center [683, 284] width 15 height 15
click at [865, 238] on span "Select an option" at bounding box center [860, 238] width 15 height 15
click at [865, 238] on input "Select an option" at bounding box center [860, 238] width 15 height 15
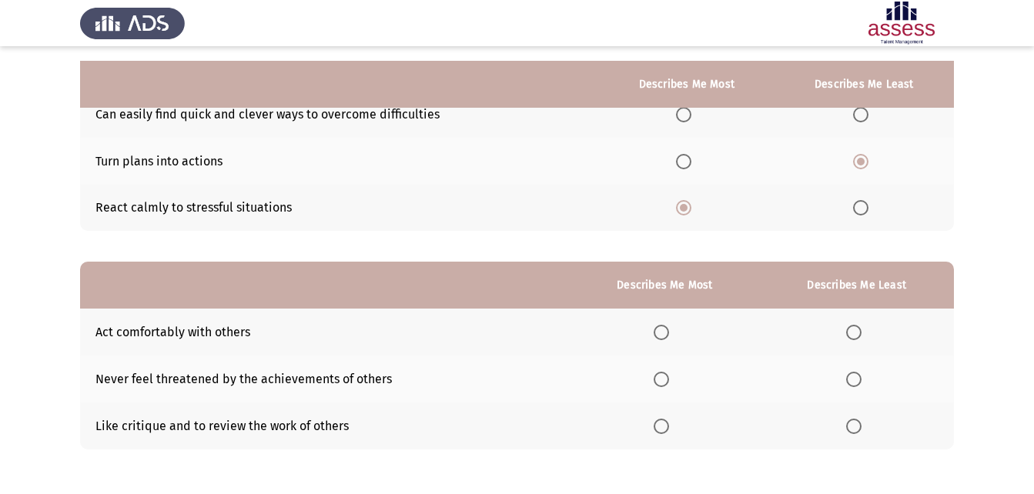
scroll to position [217, 0]
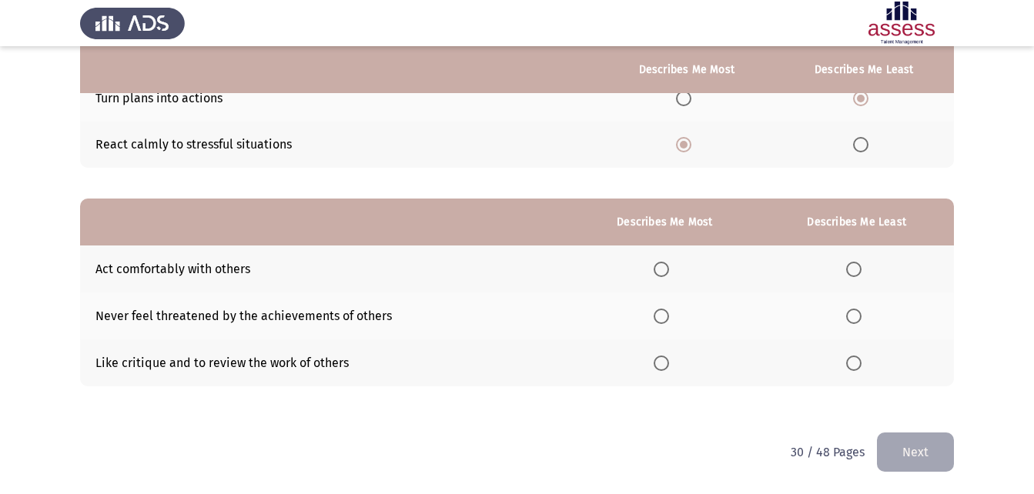
click at [658, 317] on span "Select an option" at bounding box center [661, 316] width 15 height 15
click at [658, 317] on input "Select an option" at bounding box center [661, 316] width 15 height 15
click at [840, 357] on th at bounding box center [857, 363] width 194 height 47
click at [854, 367] on span "Select an option" at bounding box center [853, 363] width 15 height 15
click at [854, 367] on input "Select an option" at bounding box center [853, 363] width 15 height 15
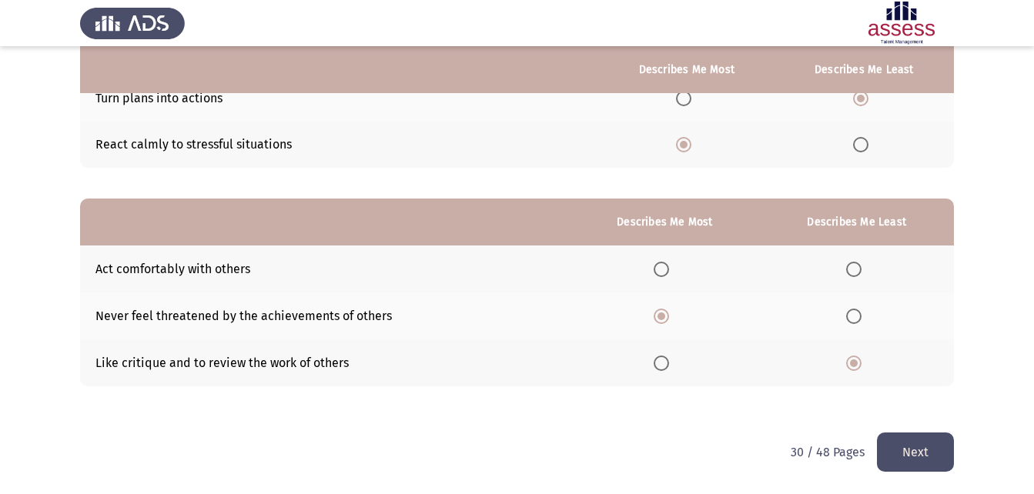
click at [924, 459] on button "Next" at bounding box center [915, 452] width 77 height 39
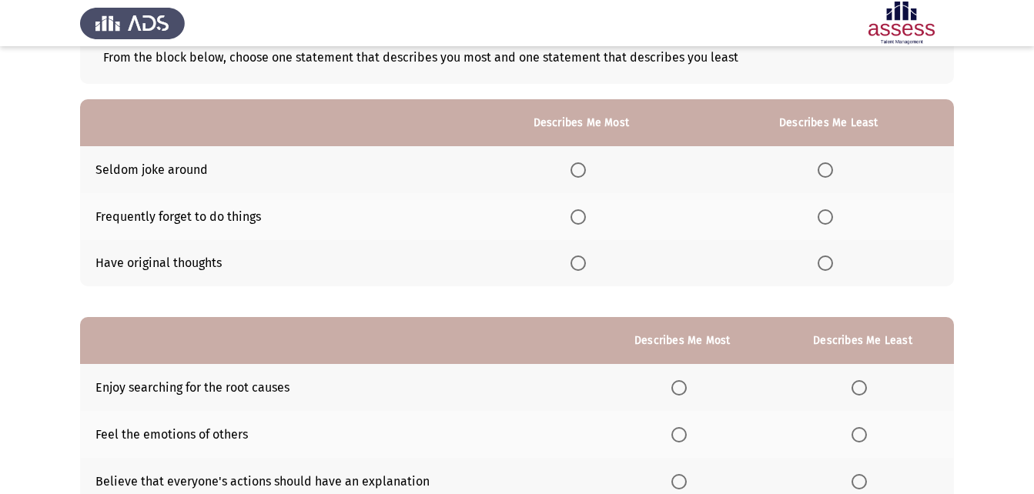
scroll to position [77, 0]
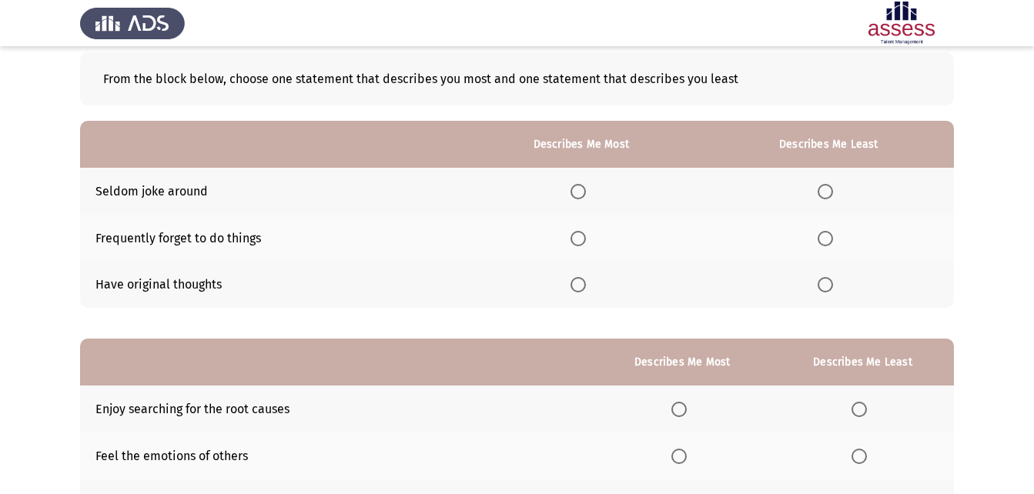
click at [580, 287] on span "Select an option" at bounding box center [578, 284] width 15 height 15
click at [580, 287] on input "Select an option" at bounding box center [578, 284] width 15 height 15
click at [832, 239] on span "Select an option" at bounding box center [825, 238] width 15 height 15
click at [832, 239] on input "Select an option" at bounding box center [825, 238] width 15 height 15
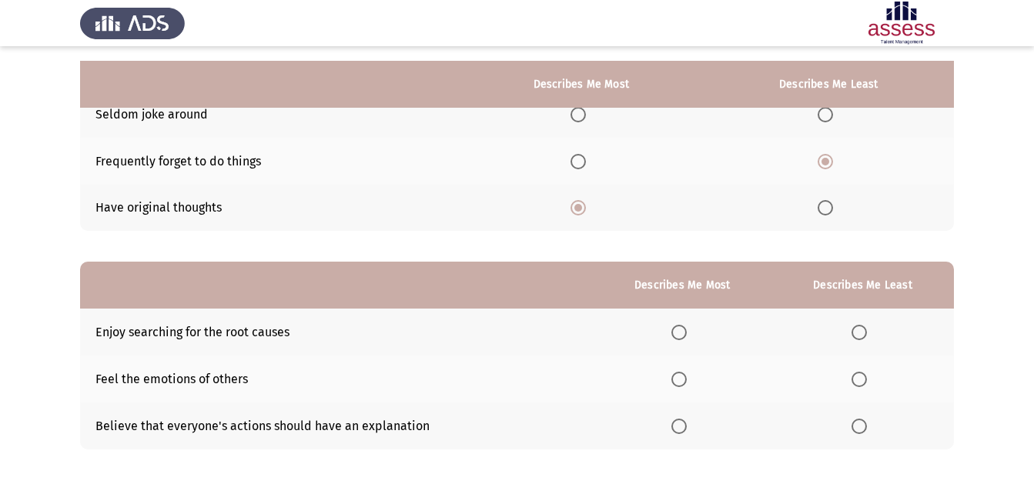
scroll to position [217, 0]
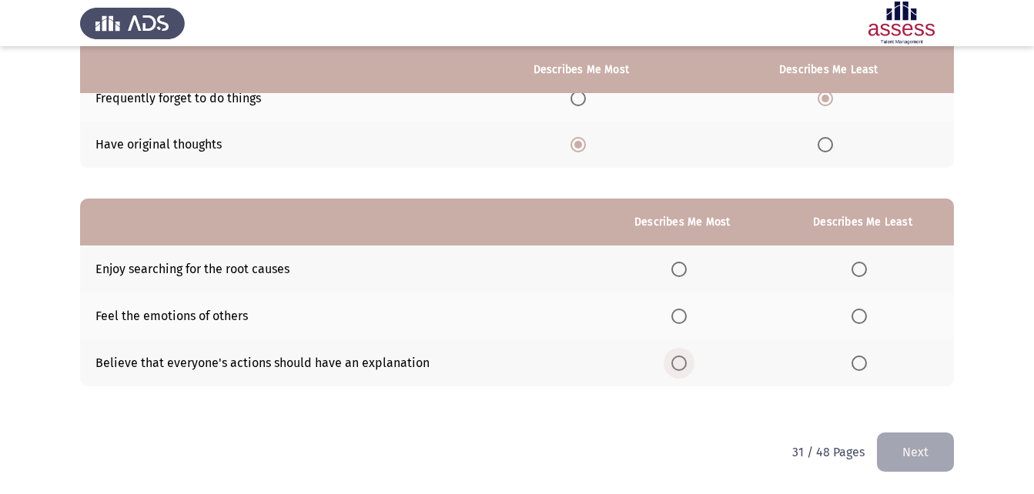
click at [686, 358] on span "Select an option" at bounding box center [678, 363] width 15 height 15
click at [686, 358] on input "Select an option" at bounding box center [678, 363] width 15 height 15
click at [858, 272] on span "Select an option" at bounding box center [859, 269] width 15 height 15
click at [858, 272] on input "Select an option" at bounding box center [859, 269] width 15 height 15
click at [906, 452] on button "Next" at bounding box center [915, 452] width 77 height 39
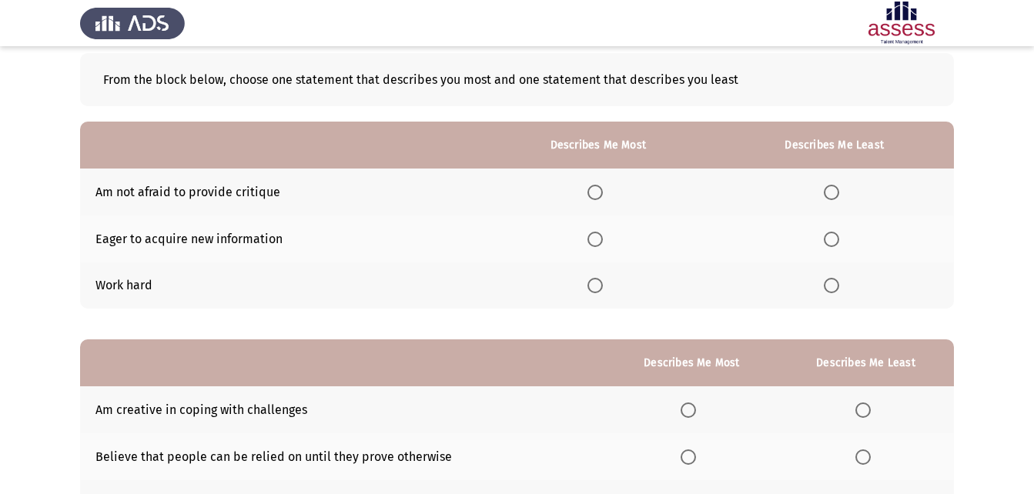
scroll to position [77, 0]
click at [603, 239] on span "Select an option" at bounding box center [594, 238] width 15 height 15
click at [603, 239] on input "Select an option" at bounding box center [594, 238] width 15 height 15
click at [839, 194] on span "Select an option" at bounding box center [831, 191] width 15 height 15
click at [839, 194] on input "Select an option" at bounding box center [831, 191] width 15 height 15
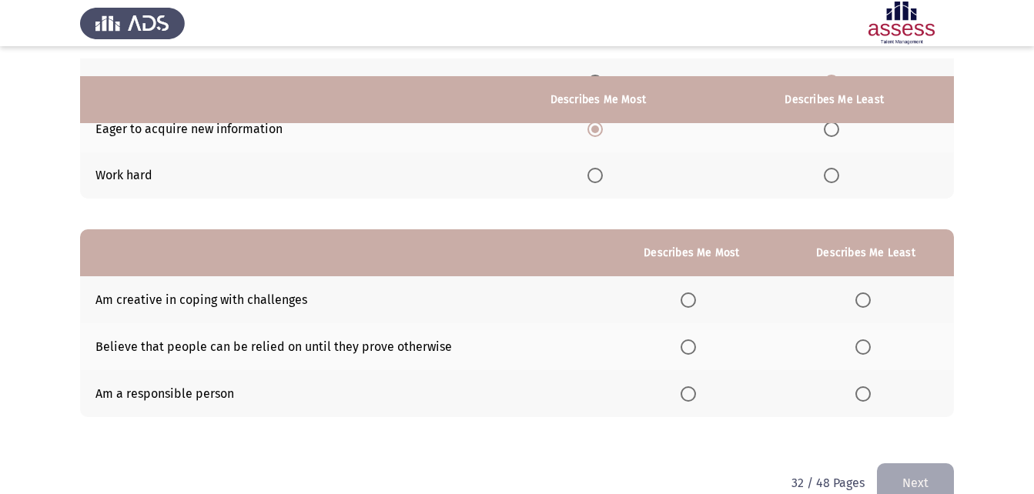
scroll to position [217, 0]
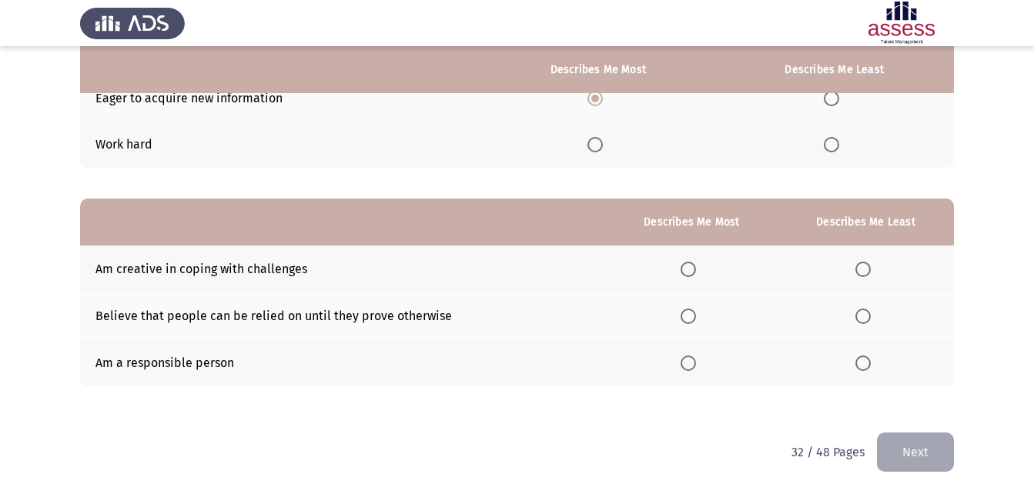
click at [866, 316] on span "Select an option" at bounding box center [862, 316] width 15 height 15
click at [866, 316] on input "Select an option" at bounding box center [862, 316] width 15 height 15
click at [678, 356] on th at bounding box center [692, 363] width 172 height 47
click at [688, 363] on span "Select an option" at bounding box center [688, 363] width 15 height 15
click at [688, 363] on input "Select an option" at bounding box center [688, 363] width 15 height 15
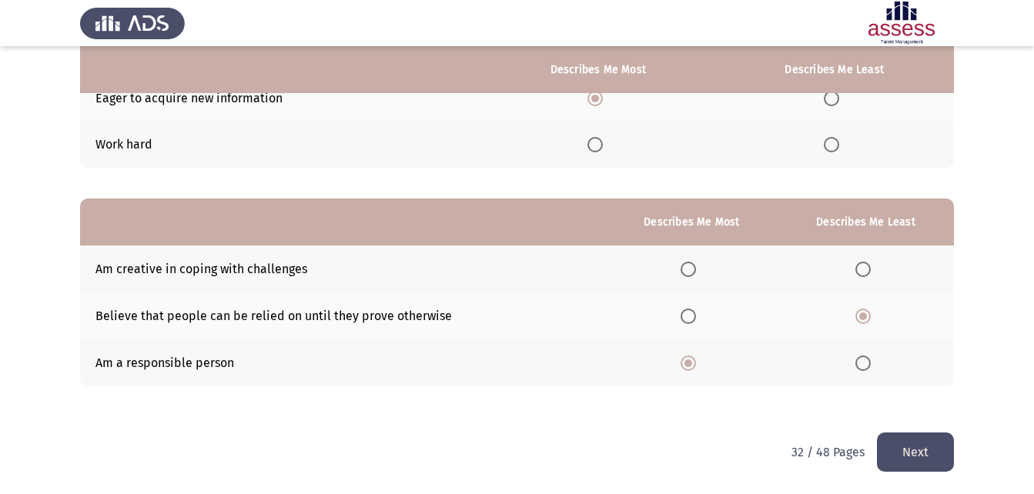
click at [899, 447] on button "Next" at bounding box center [915, 452] width 77 height 39
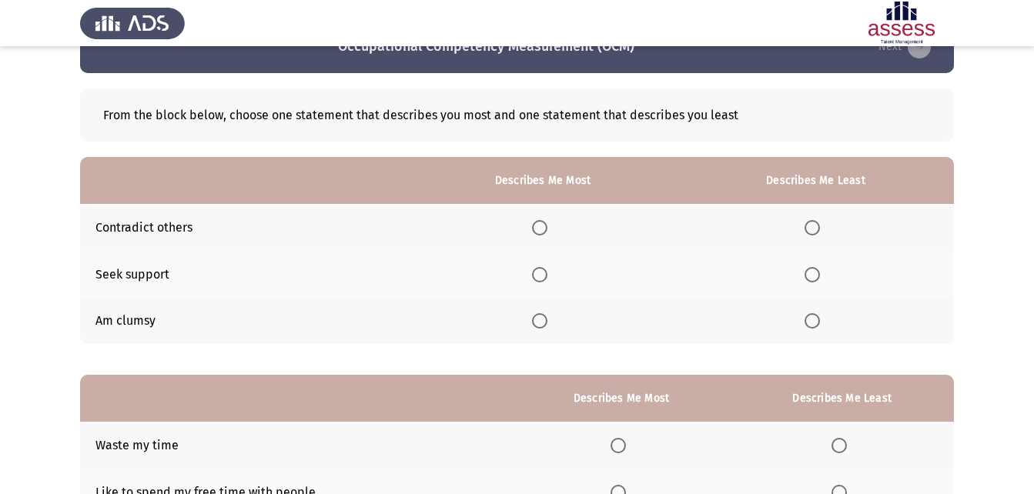
scroll to position [77, 0]
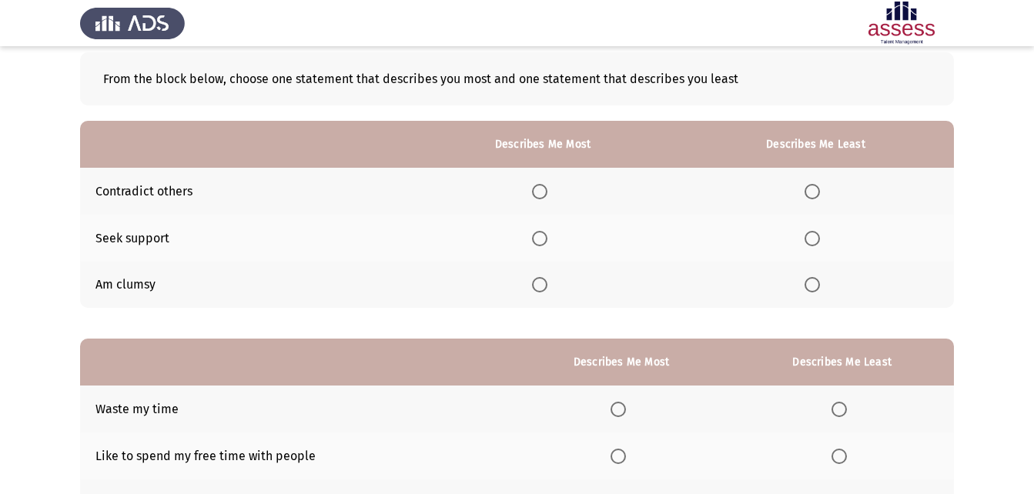
click at [810, 288] on span "Select an option" at bounding box center [812, 284] width 15 height 15
click at [810, 288] on input "Select an option" at bounding box center [812, 284] width 15 height 15
click at [537, 191] on span "Select an option" at bounding box center [539, 191] width 15 height 15
click at [537, 191] on input "Select an option" at bounding box center [539, 191] width 15 height 15
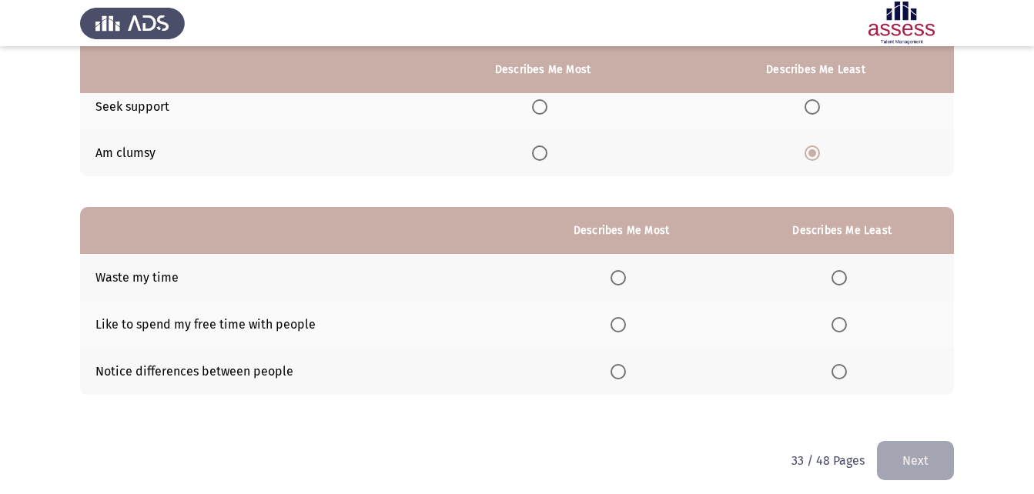
scroll to position [217, 0]
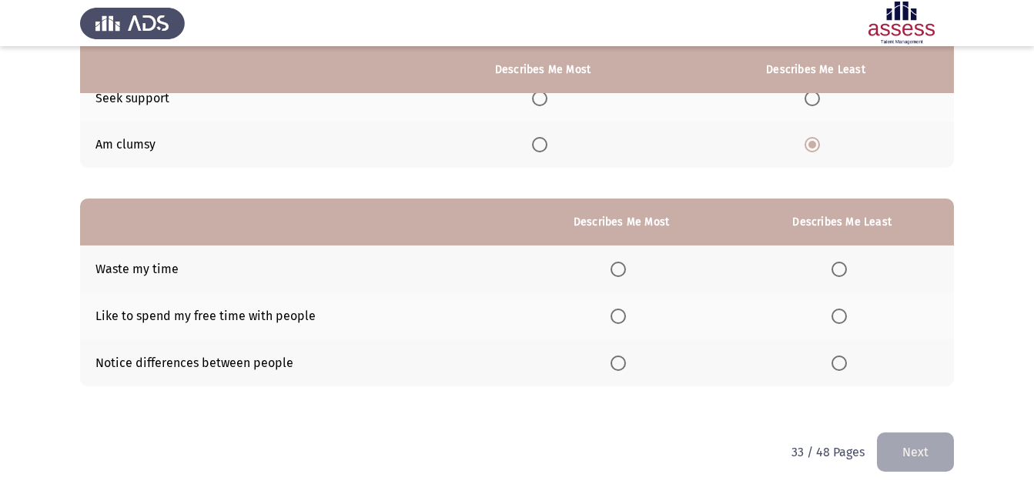
click at [840, 267] on span "Select an option" at bounding box center [839, 269] width 15 height 15
click at [840, 267] on input "Select an option" at bounding box center [839, 269] width 15 height 15
click at [621, 322] on span "Select an option" at bounding box center [618, 316] width 15 height 15
click at [621, 322] on input "Select an option" at bounding box center [618, 316] width 15 height 15
click at [902, 454] on button "Next" at bounding box center [915, 452] width 77 height 39
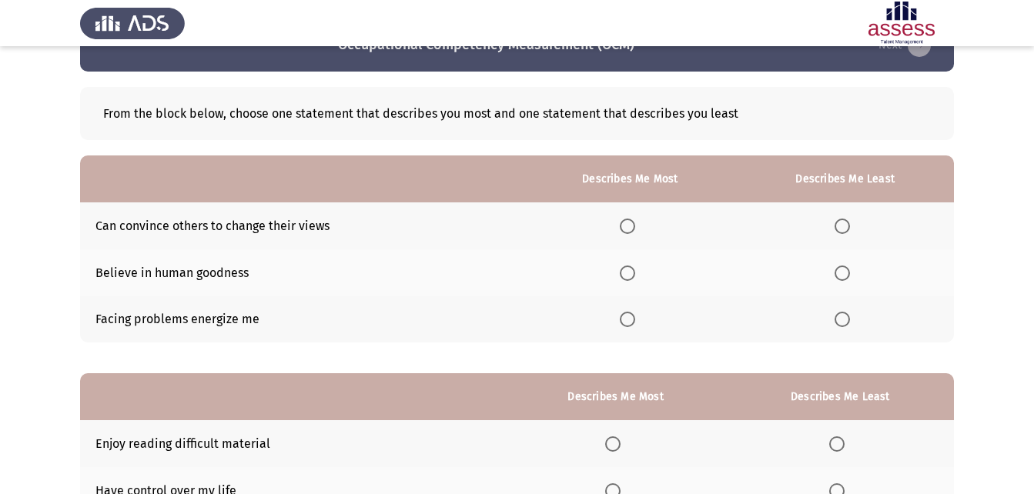
scroll to position [77, 0]
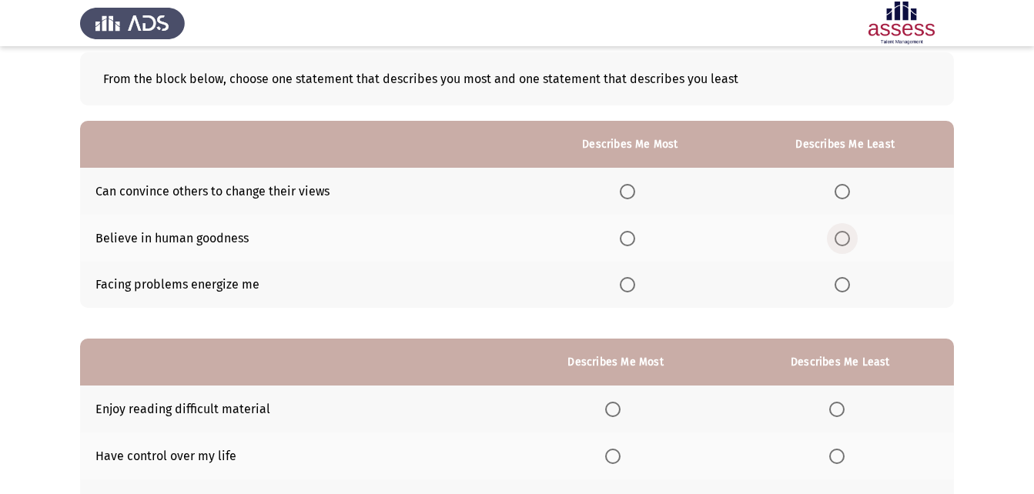
click at [842, 239] on span "Select an option" at bounding box center [842, 239] width 0 height 0
click at [843, 238] on input "Select an option" at bounding box center [842, 238] width 15 height 15
click at [641, 193] on label "Select an option" at bounding box center [631, 191] width 22 height 15
click at [635, 193] on input "Select an option" at bounding box center [627, 191] width 15 height 15
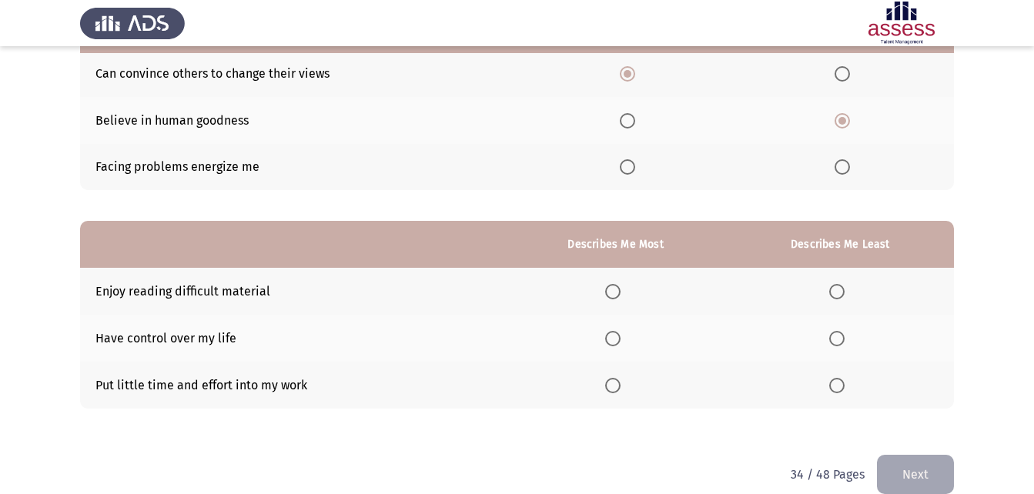
scroll to position [217, 0]
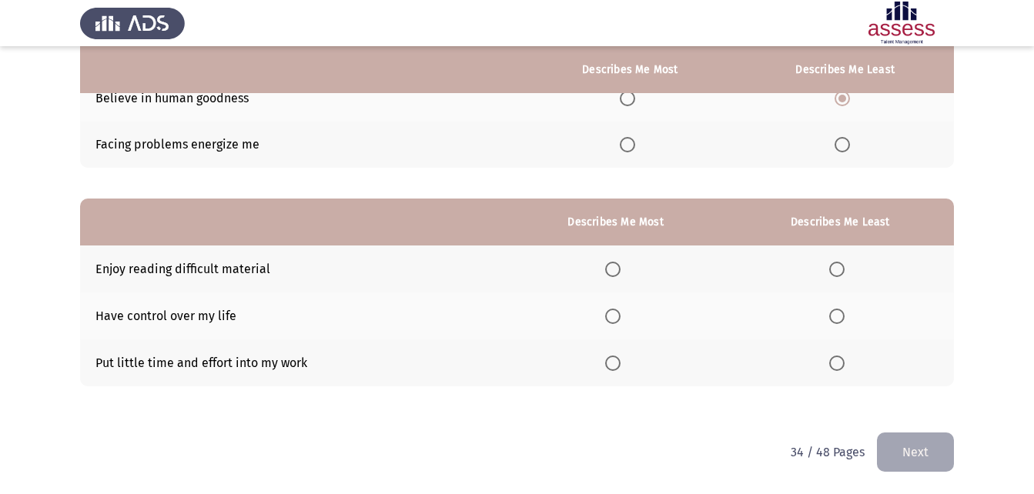
click at [837, 366] on span "Select an option" at bounding box center [836, 363] width 15 height 15
click at [837, 366] on input "Select an option" at bounding box center [836, 363] width 15 height 15
click at [621, 318] on span "Select an option" at bounding box center [612, 316] width 15 height 15
click at [621, 318] on input "Select an option" at bounding box center [612, 316] width 15 height 15
click at [929, 450] on button "Next" at bounding box center [915, 452] width 77 height 39
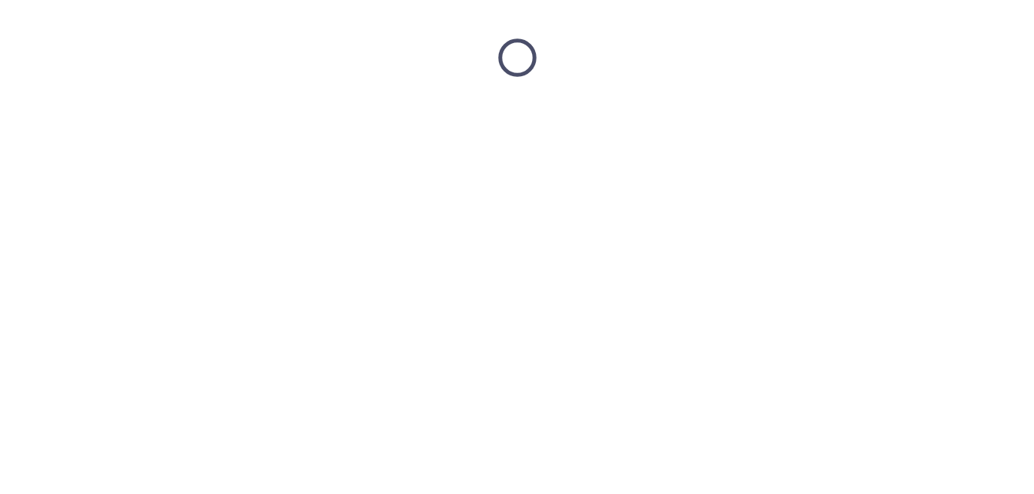
scroll to position [0, 0]
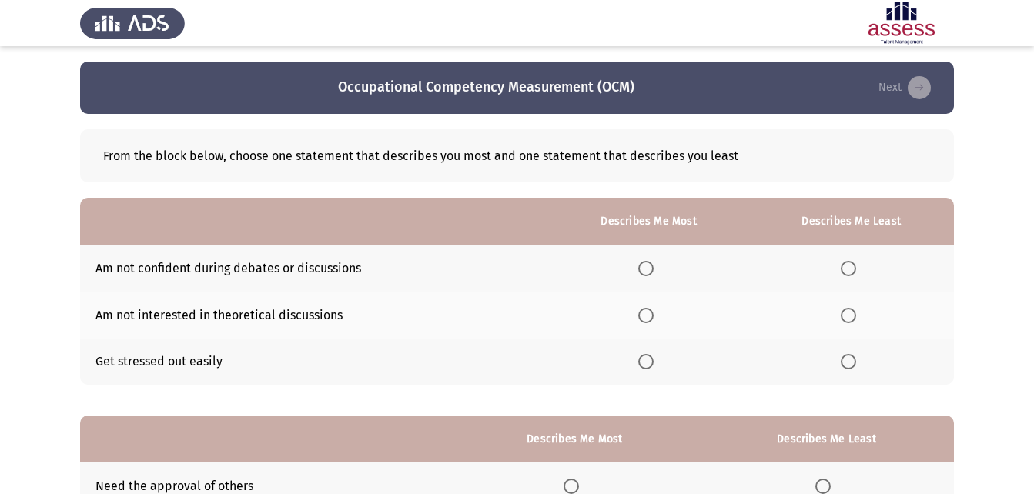
click at [850, 266] on span "Select an option" at bounding box center [848, 268] width 15 height 15
click at [850, 266] on input "Select an option" at bounding box center [848, 268] width 15 height 15
click at [650, 363] on span "Select an option" at bounding box center [645, 361] width 15 height 15
click at [650, 363] on input "Select an option" at bounding box center [645, 361] width 15 height 15
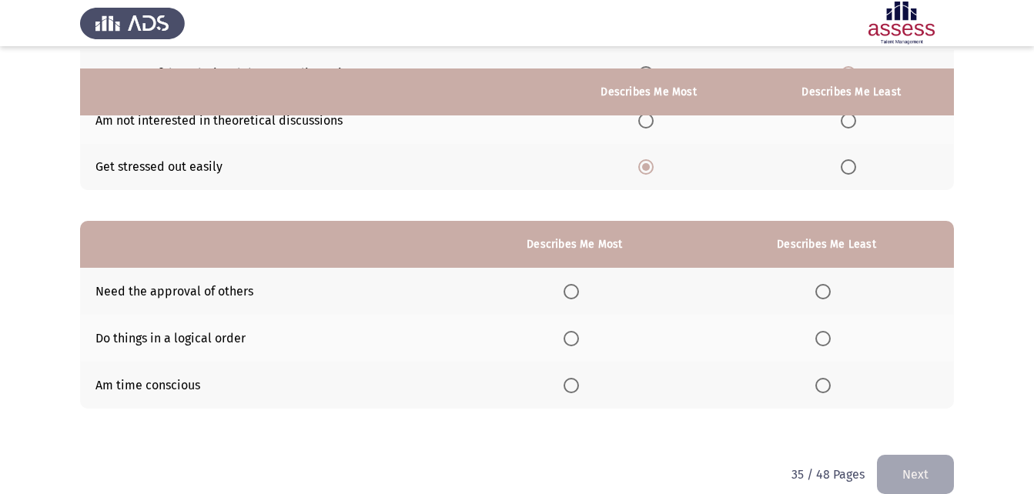
scroll to position [217, 0]
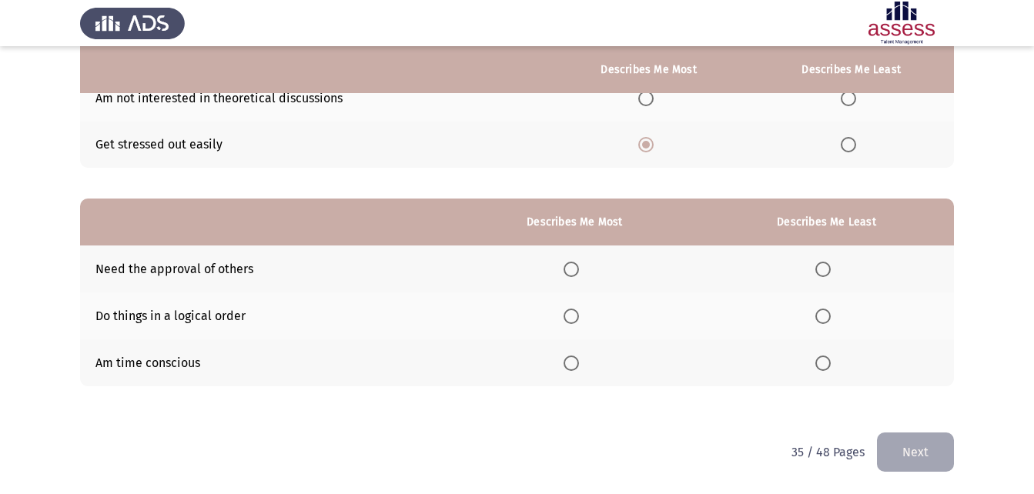
click at [571, 319] on span "Select an option" at bounding box center [571, 316] width 15 height 15
click at [571, 319] on input "Select an option" at bounding box center [571, 316] width 15 height 15
click at [824, 270] on span "Select an option" at bounding box center [822, 269] width 15 height 15
click at [824, 270] on input "Select an option" at bounding box center [822, 269] width 15 height 15
click at [921, 452] on button "Next" at bounding box center [915, 452] width 77 height 39
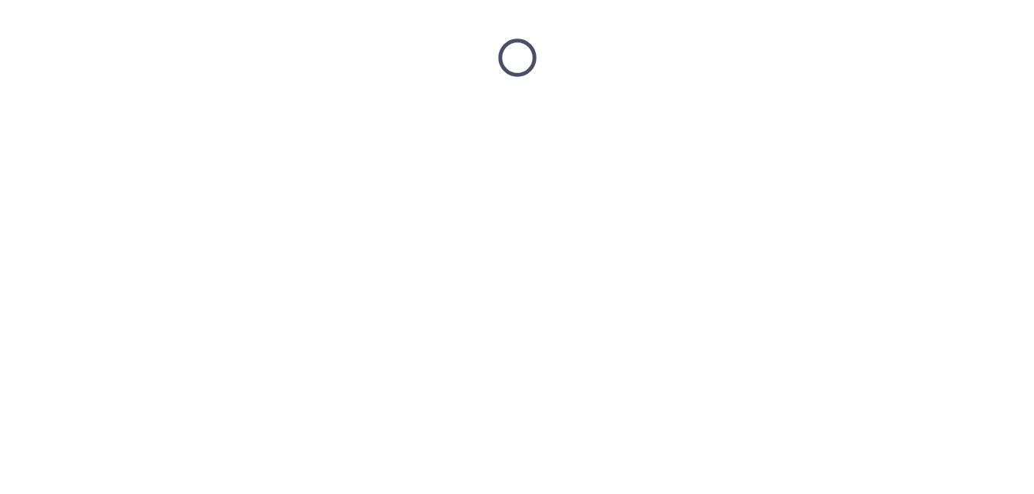
scroll to position [0, 0]
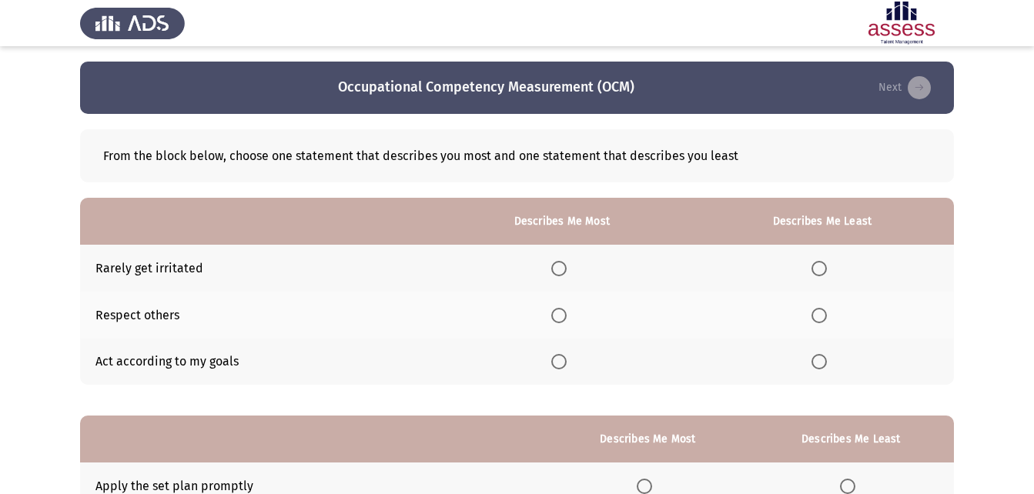
click at [817, 263] on span "Select an option" at bounding box center [819, 268] width 15 height 15
click at [817, 263] on input "Select an option" at bounding box center [819, 268] width 15 height 15
click at [564, 361] on span "Select an option" at bounding box center [558, 361] width 15 height 15
click at [564, 361] on input "Select an option" at bounding box center [558, 361] width 15 height 15
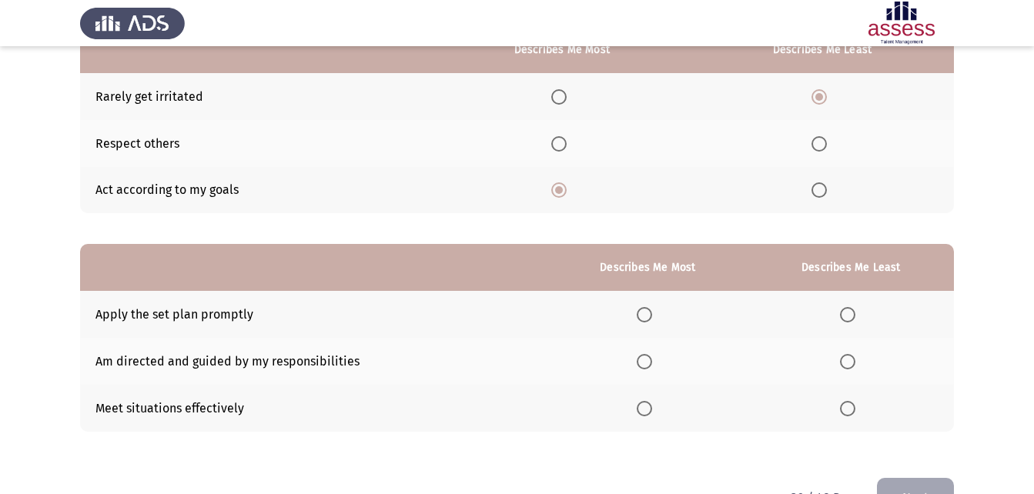
scroll to position [217, 0]
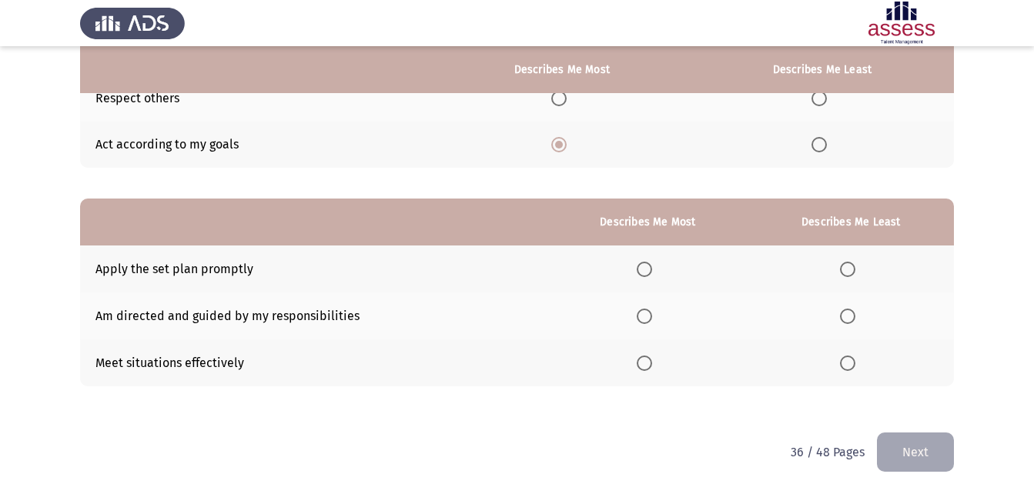
click at [643, 316] on span "Select an option" at bounding box center [644, 316] width 15 height 15
click at [643, 316] on input "Select an option" at bounding box center [644, 316] width 15 height 15
click at [865, 266] on th at bounding box center [851, 269] width 206 height 47
click at [851, 268] on span "Select an option" at bounding box center [847, 269] width 15 height 15
click at [851, 268] on input "Select an option" at bounding box center [847, 269] width 15 height 15
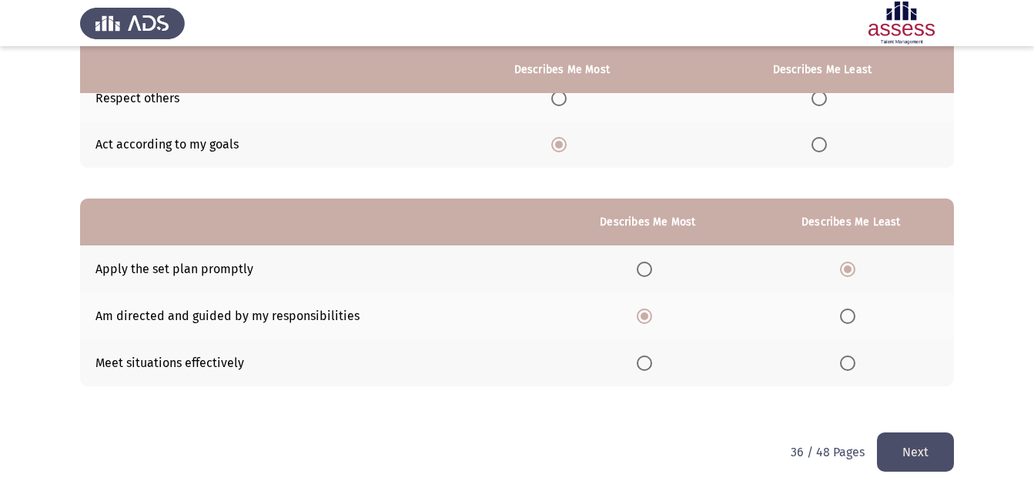
click at [911, 444] on button "Next" at bounding box center [915, 452] width 77 height 39
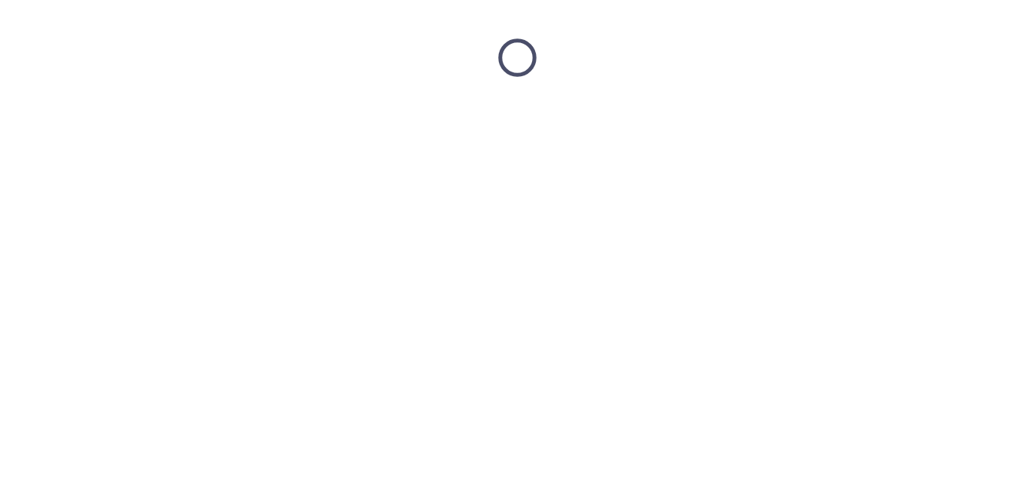
scroll to position [0, 0]
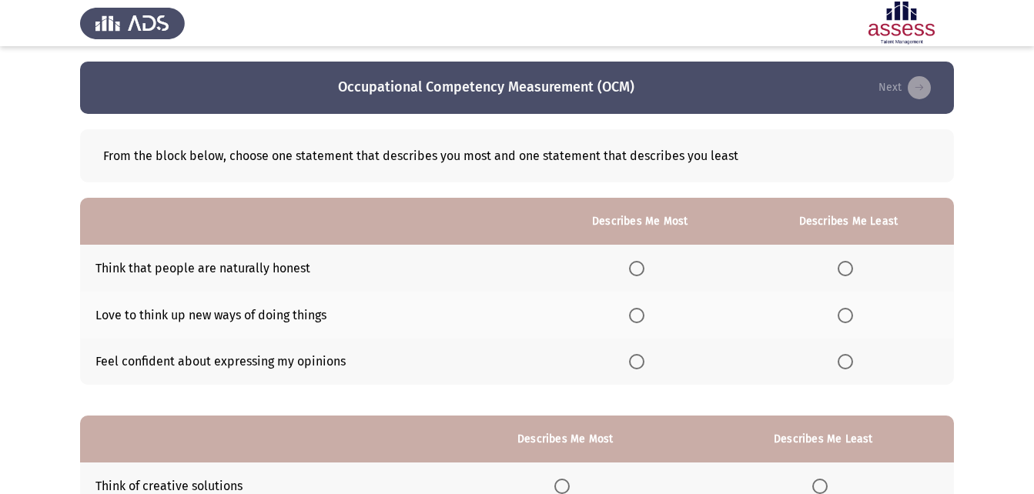
click at [641, 363] on span "Select an option" at bounding box center [636, 361] width 15 height 15
click at [641, 363] on input "Select an option" at bounding box center [636, 361] width 15 height 15
click at [845, 266] on span "Select an option" at bounding box center [845, 268] width 15 height 15
click at [845, 266] on input "Select an option" at bounding box center [845, 268] width 15 height 15
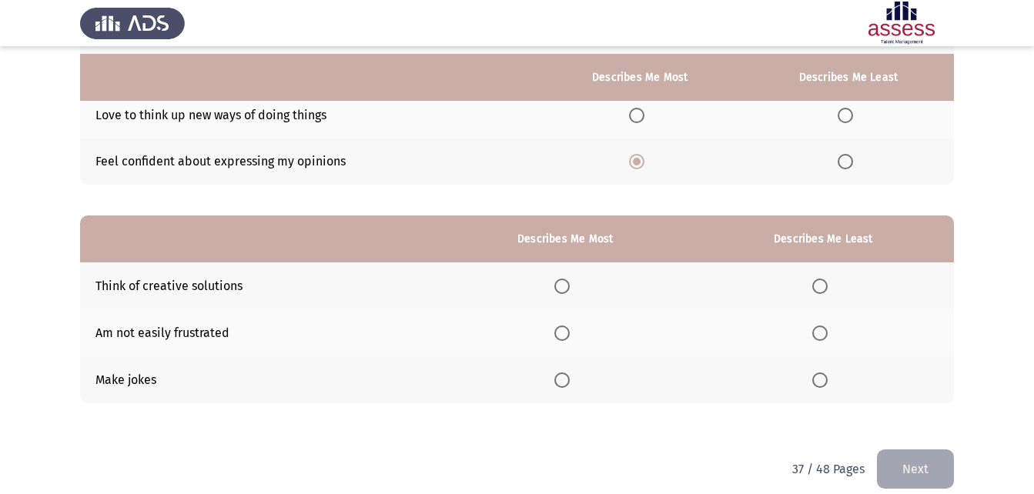
scroll to position [217, 0]
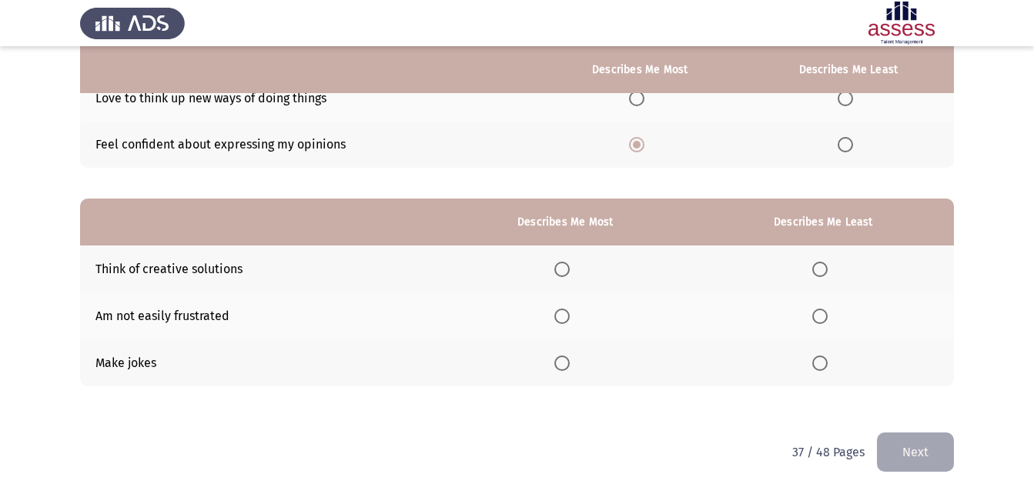
click at [563, 263] on span "Select an option" at bounding box center [561, 269] width 15 height 15
click at [563, 263] on input "Select an option" at bounding box center [561, 269] width 15 height 15
click at [818, 316] on span "Select an option" at bounding box center [819, 316] width 15 height 15
click at [818, 316] on input "Select an option" at bounding box center [819, 316] width 15 height 15
click at [903, 454] on button "Next" at bounding box center [915, 452] width 77 height 39
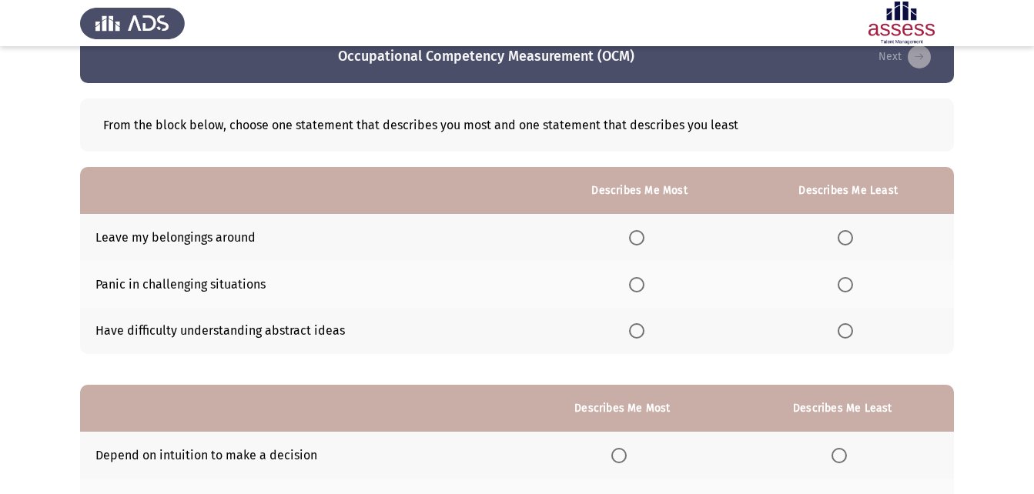
scroll to position [77, 0]
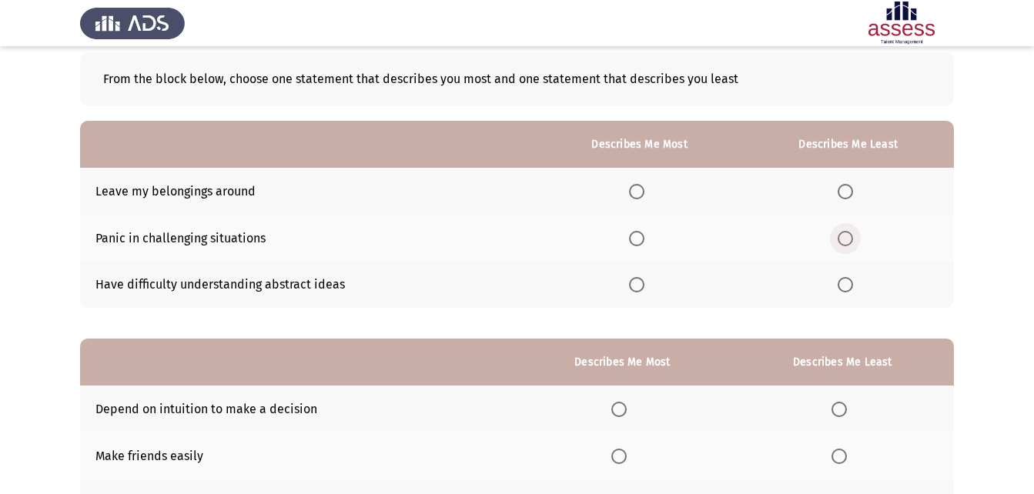
click at [843, 238] on span "Select an option" at bounding box center [845, 238] width 15 height 15
click at [843, 238] on input "Select an option" at bounding box center [845, 238] width 15 height 15
click at [644, 194] on span "Select an option" at bounding box center [636, 191] width 15 height 15
click at [644, 194] on input "Select an option" at bounding box center [636, 191] width 15 height 15
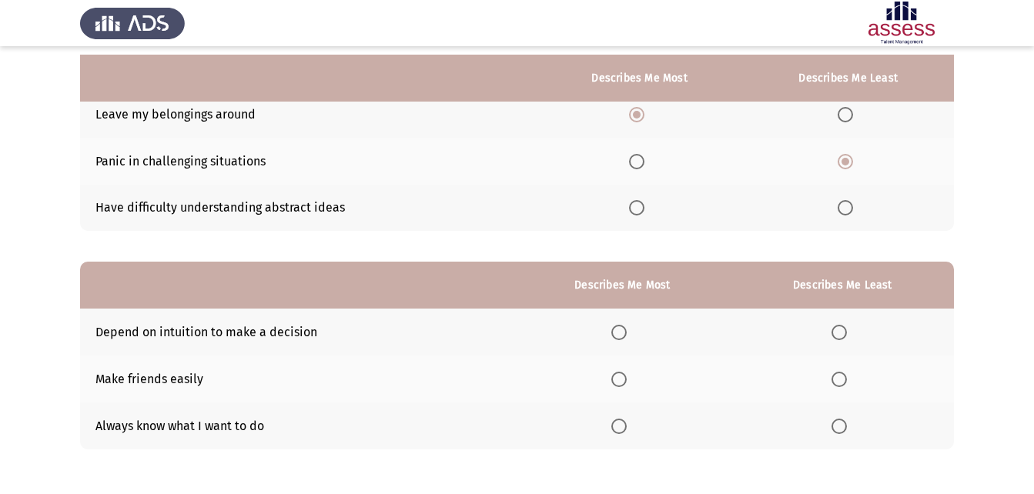
scroll to position [217, 0]
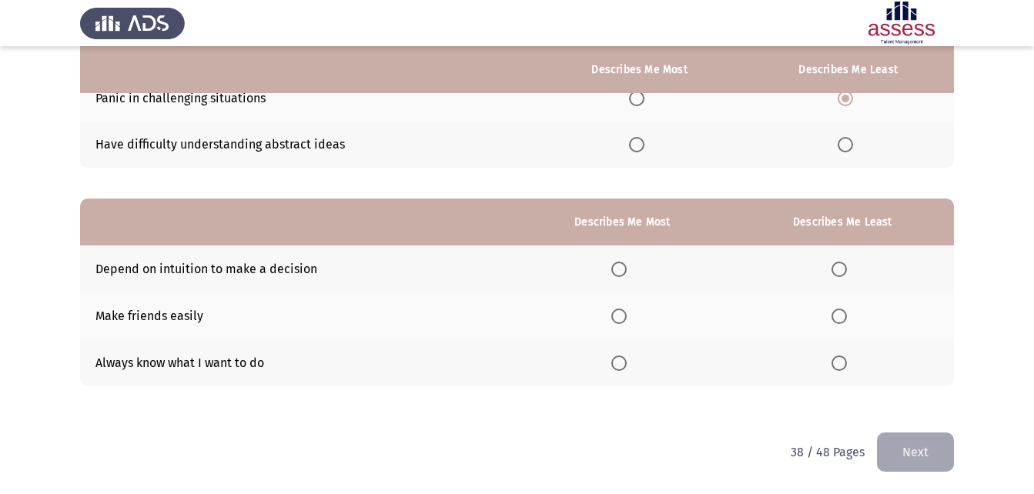
click at [631, 315] on label "Select an option" at bounding box center [622, 316] width 22 height 15
click at [627, 315] on input "Select an option" at bounding box center [618, 316] width 15 height 15
click at [839, 365] on span "Select an option" at bounding box center [839, 363] width 15 height 15
click at [839, 365] on input "Select an option" at bounding box center [839, 363] width 15 height 15
click at [914, 445] on button "Next" at bounding box center [915, 452] width 77 height 39
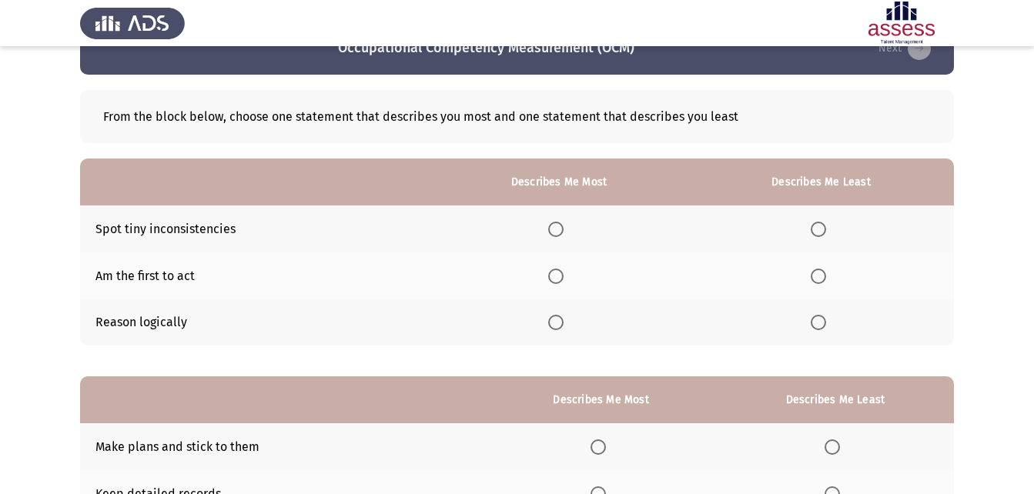
scroll to position [77, 0]
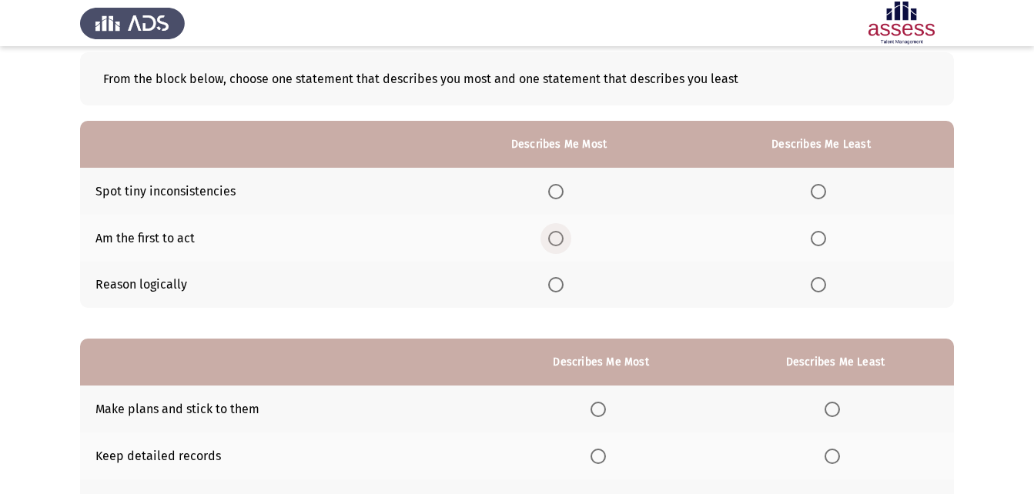
click at [561, 243] on span "Select an option" at bounding box center [555, 238] width 15 height 15
click at [561, 243] on input "Select an option" at bounding box center [555, 238] width 15 height 15
click at [826, 196] on span "Select an option" at bounding box center [818, 191] width 15 height 15
click at [826, 196] on input "Select an option" at bounding box center [818, 191] width 15 height 15
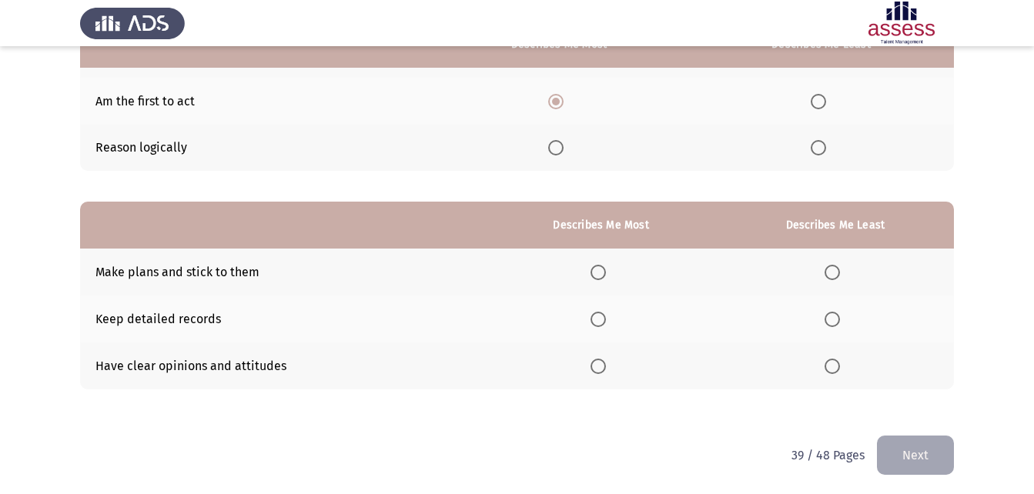
scroll to position [217, 0]
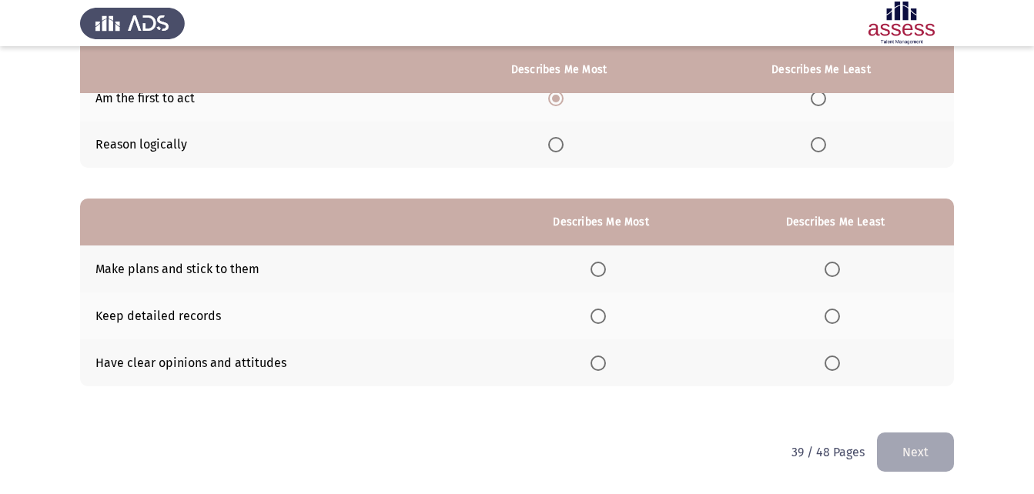
click at [601, 367] on span "Select an option" at bounding box center [598, 363] width 15 height 15
click at [601, 367] on input "Select an option" at bounding box center [598, 363] width 15 height 15
click at [829, 312] on span "Select an option" at bounding box center [832, 316] width 15 height 15
click at [829, 312] on input "Select an option" at bounding box center [832, 316] width 15 height 15
click at [927, 460] on button "Next" at bounding box center [915, 452] width 77 height 39
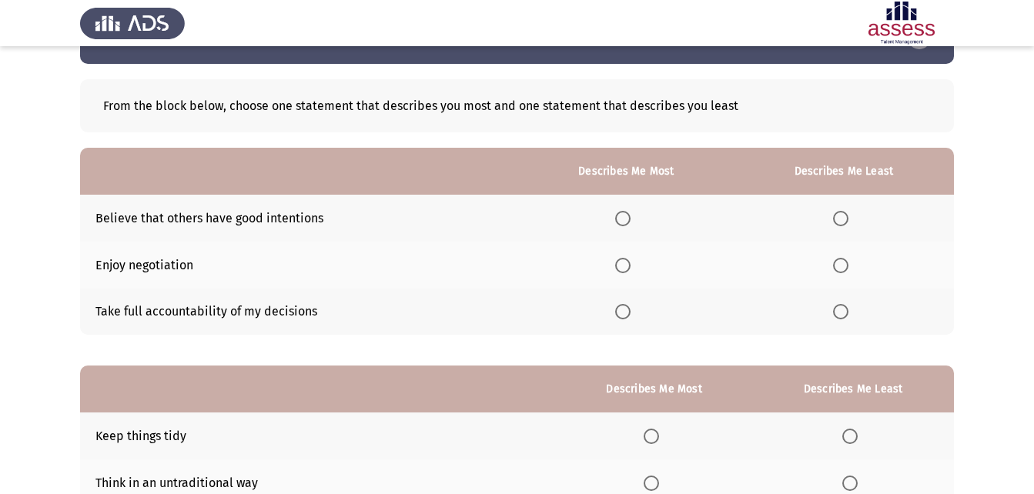
scroll to position [77, 0]
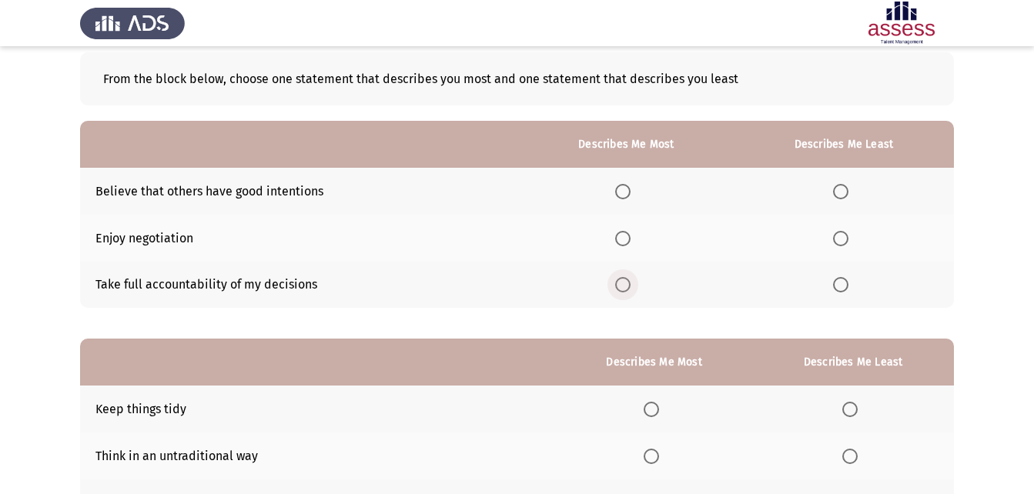
click at [620, 286] on span "Select an option" at bounding box center [622, 284] width 15 height 15
click at [620, 286] on input "Select an option" at bounding box center [622, 284] width 15 height 15
click at [855, 196] on label "Select an option" at bounding box center [844, 191] width 22 height 15
click at [849, 196] on input "Select an option" at bounding box center [840, 191] width 15 height 15
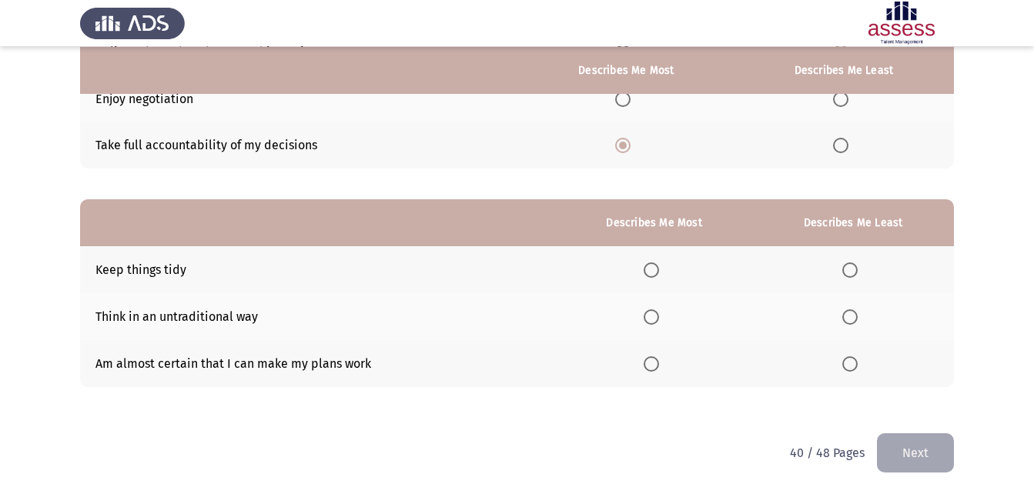
scroll to position [217, 0]
click at [654, 274] on span "Select an option" at bounding box center [651, 269] width 15 height 15
click at [654, 274] on input "Select an option" at bounding box center [651, 269] width 15 height 15
click at [852, 316] on span "Select an option" at bounding box center [849, 316] width 15 height 15
click at [852, 316] on input "Select an option" at bounding box center [849, 316] width 15 height 15
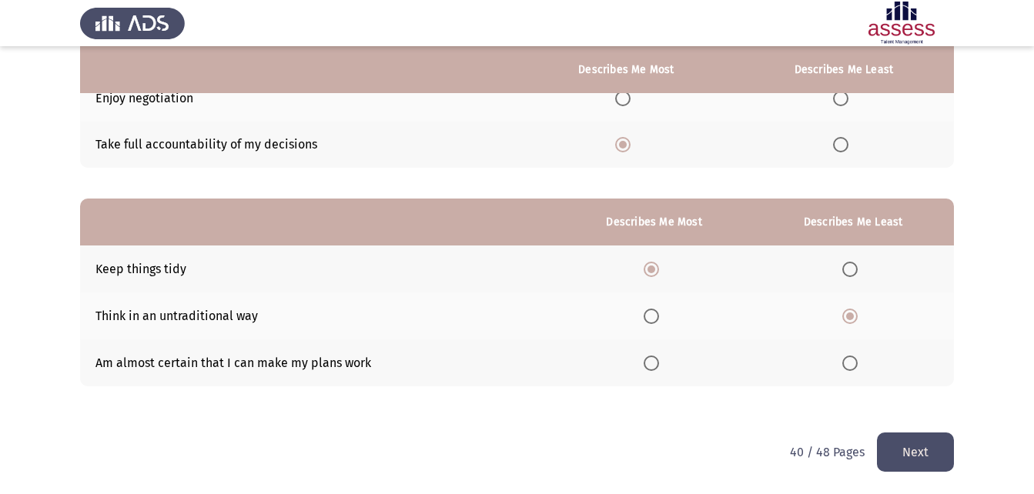
click at [904, 471] on button "Next" at bounding box center [915, 452] width 77 height 39
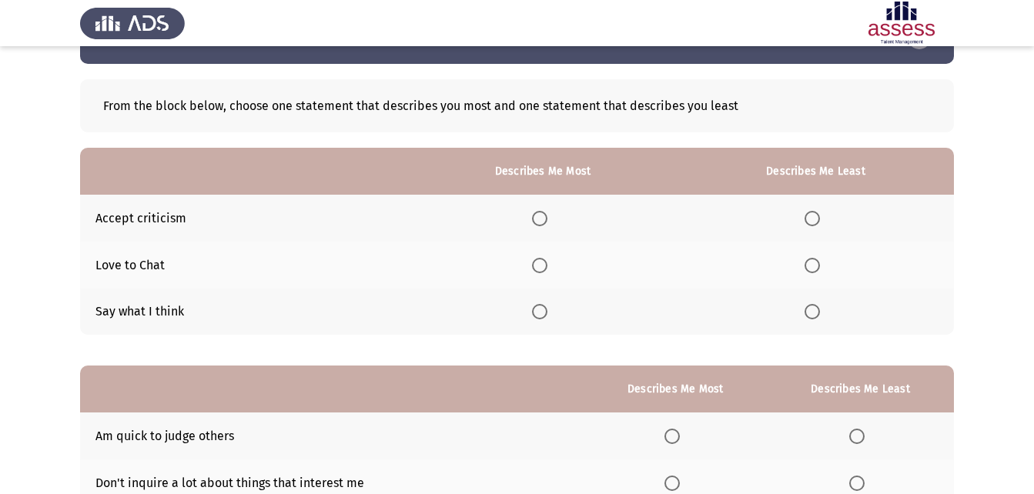
scroll to position [77, 0]
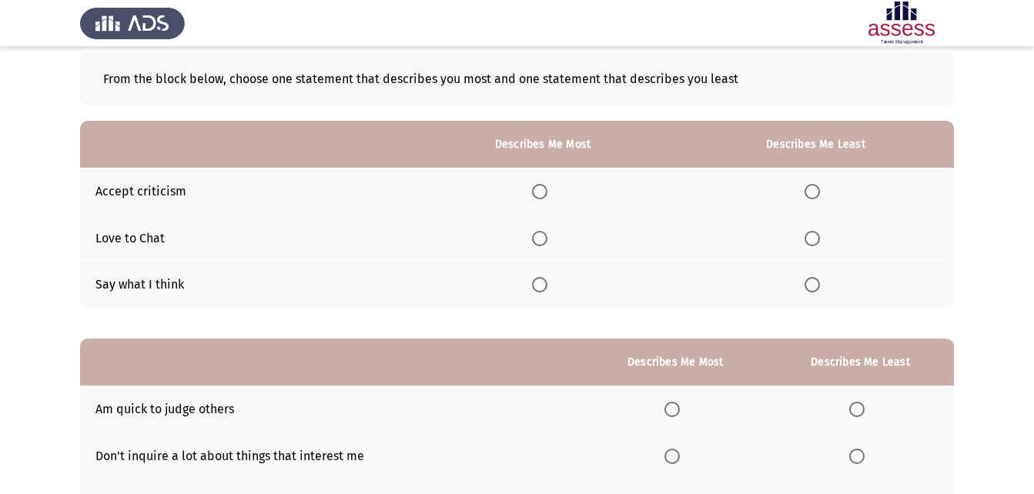
click at [544, 283] on span "Select an option" at bounding box center [539, 284] width 15 height 15
click at [544, 283] on input "Select an option" at bounding box center [539, 284] width 15 height 15
click at [820, 231] on span "Select an option" at bounding box center [812, 238] width 15 height 15
click at [820, 231] on input "Select an option" at bounding box center [812, 238] width 15 height 15
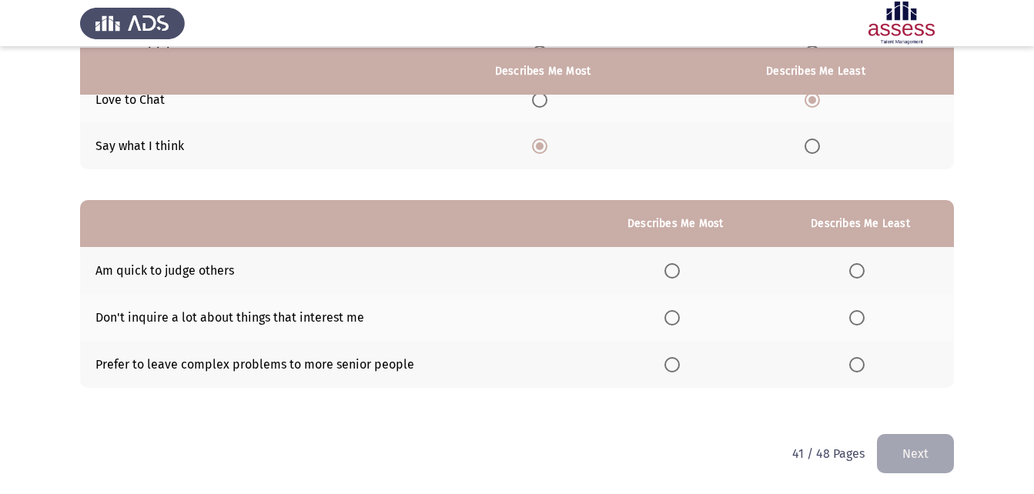
scroll to position [217, 0]
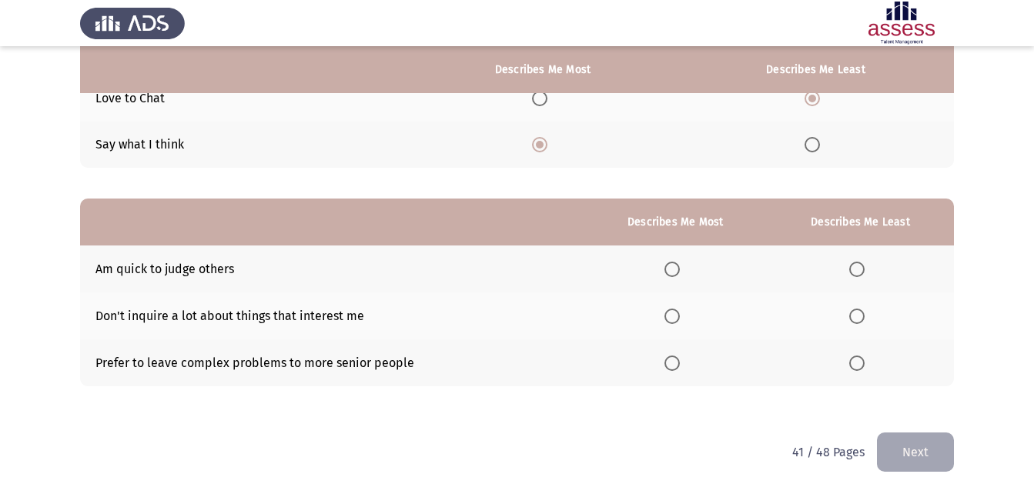
click at [677, 269] on span "Select an option" at bounding box center [671, 269] width 15 height 15
click at [677, 269] on input "Select an option" at bounding box center [671, 269] width 15 height 15
click at [855, 320] on span "Select an option" at bounding box center [856, 316] width 15 height 15
click at [855, 320] on input "Select an option" at bounding box center [856, 316] width 15 height 15
click at [908, 441] on button "Next" at bounding box center [915, 452] width 77 height 39
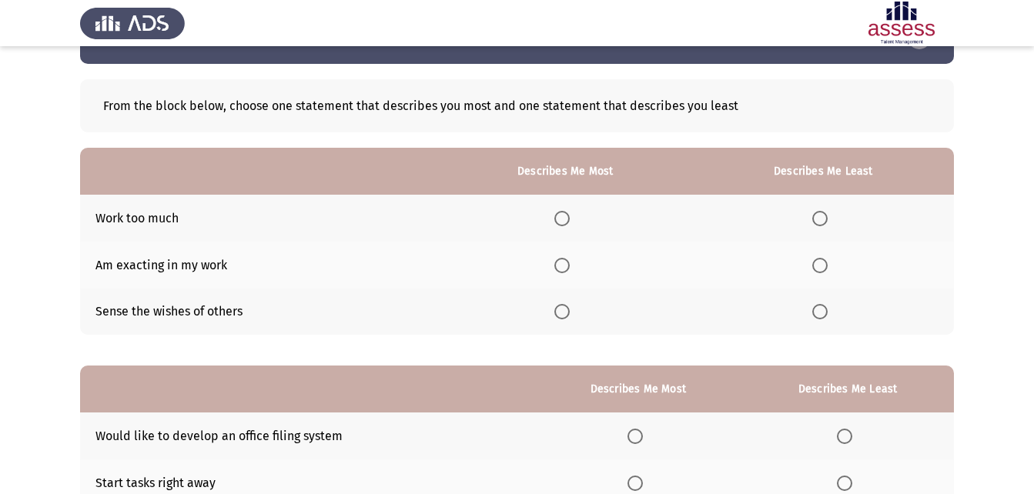
scroll to position [77, 0]
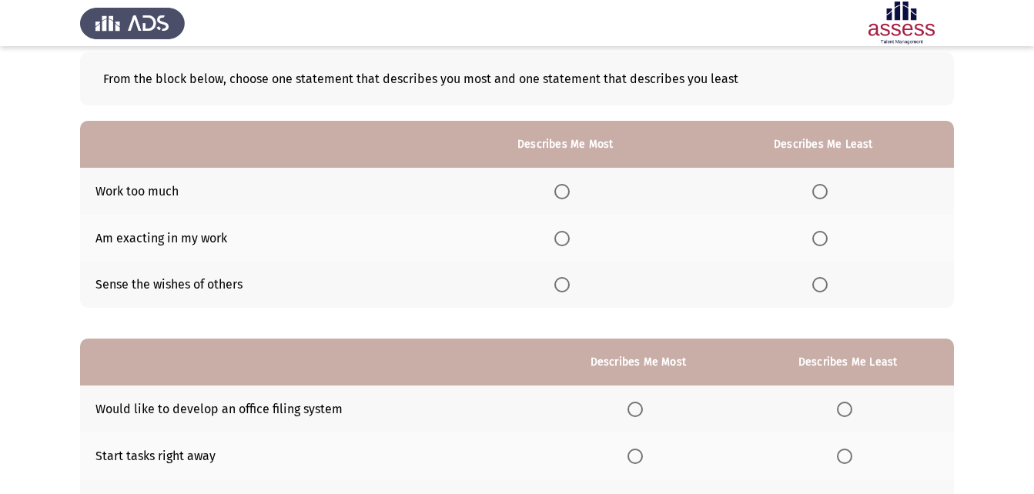
click at [570, 198] on span "Select an option" at bounding box center [561, 191] width 15 height 15
click at [570, 198] on input "Select an option" at bounding box center [561, 191] width 15 height 15
click at [826, 235] on span "Select an option" at bounding box center [819, 238] width 15 height 15
click at [826, 235] on input "Select an option" at bounding box center [819, 238] width 15 height 15
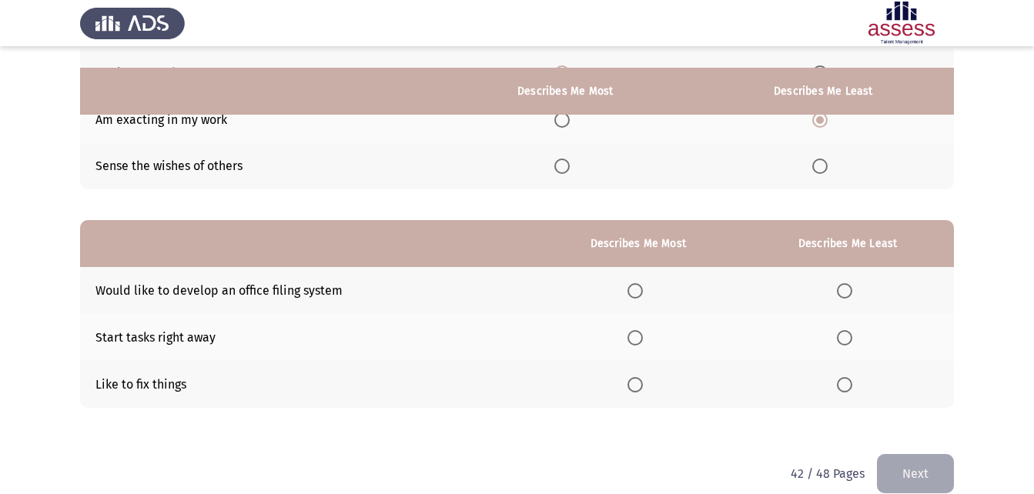
scroll to position [217, 0]
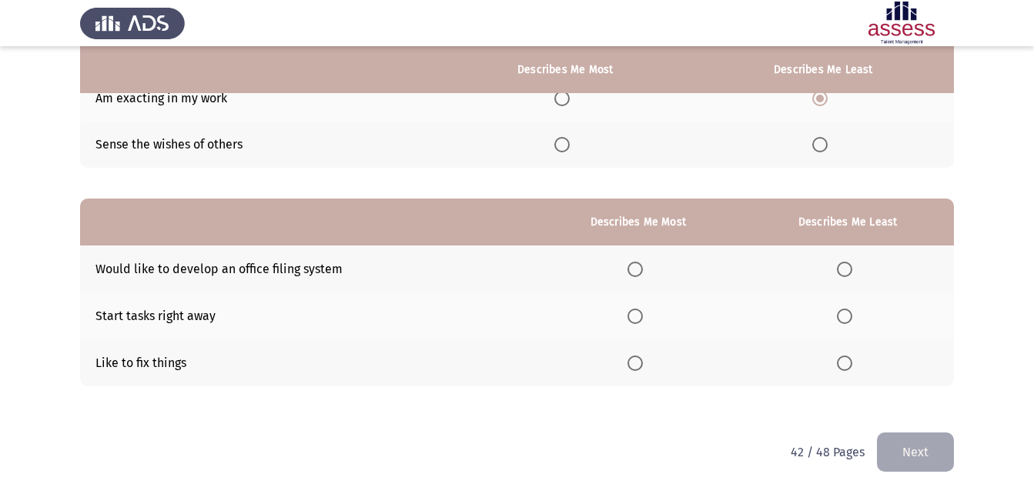
click at [634, 361] on span "Select an option" at bounding box center [635, 363] width 15 height 15
click at [634, 361] on input "Select an option" at bounding box center [635, 363] width 15 height 15
click at [836, 318] on th at bounding box center [847, 316] width 213 height 47
click at [849, 310] on span "Select an option" at bounding box center [844, 316] width 15 height 15
click at [849, 310] on input "Select an option" at bounding box center [844, 316] width 15 height 15
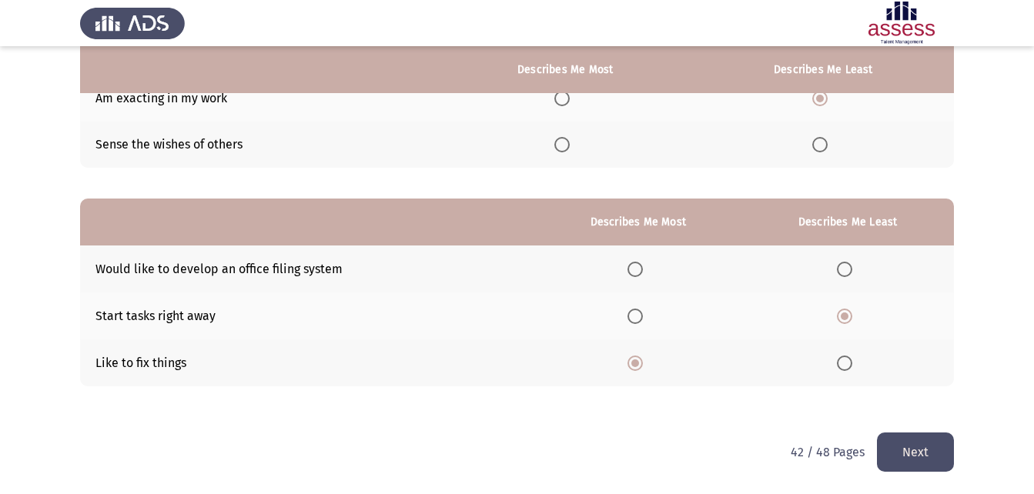
click at [901, 451] on button "Next" at bounding box center [915, 452] width 77 height 39
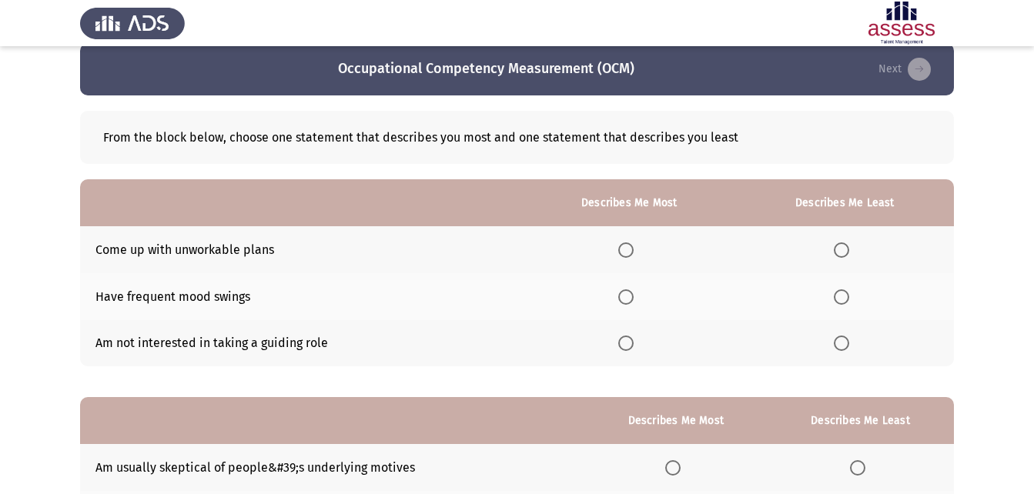
scroll to position [77, 0]
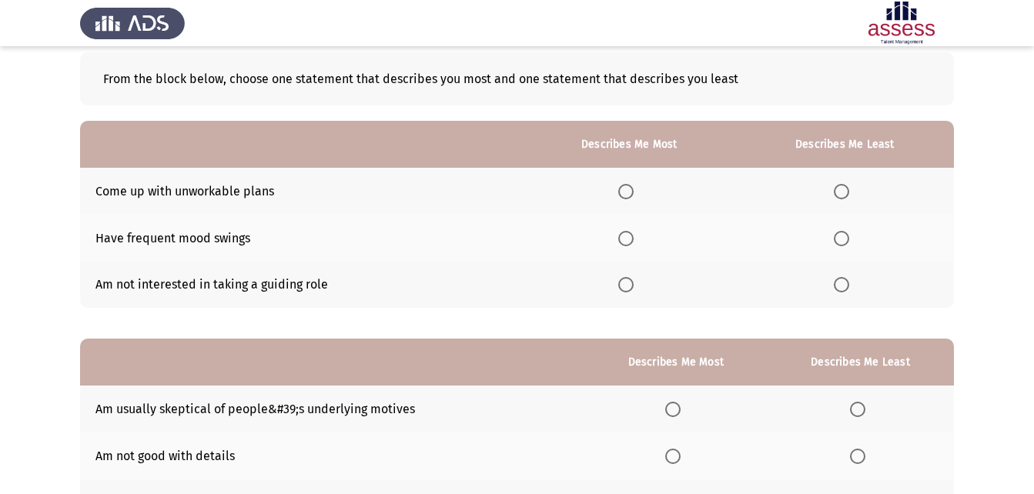
click at [842, 287] on span "Select an option" at bounding box center [841, 284] width 15 height 15
click at [842, 287] on input "Select an option" at bounding box center [841, 284] width 15 height 15
click at [634, 239] on span "Select an option" at bounding box center [625, 238] width 15 height 15
click at [634, 239] on input "Select an option" at bounding box center [625, 238] width 15 height 15
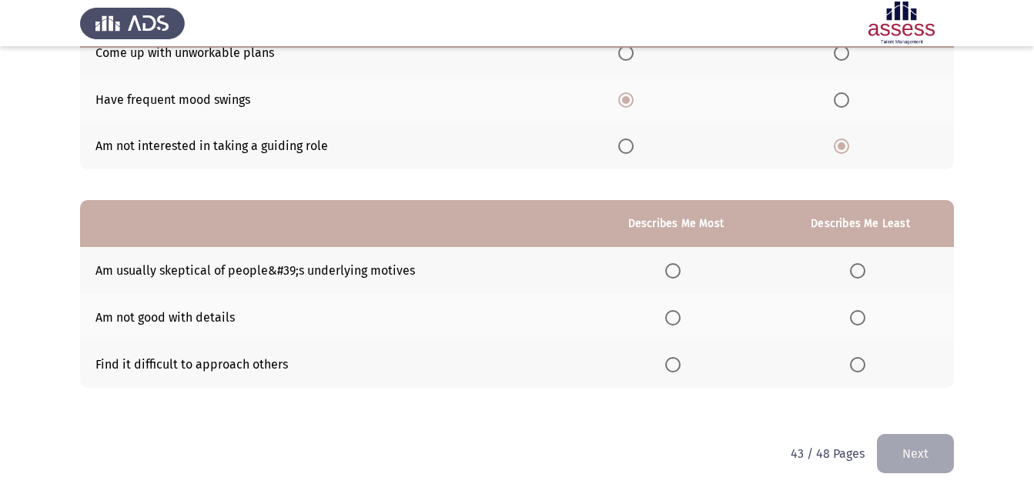
scroll to position [217, 0]
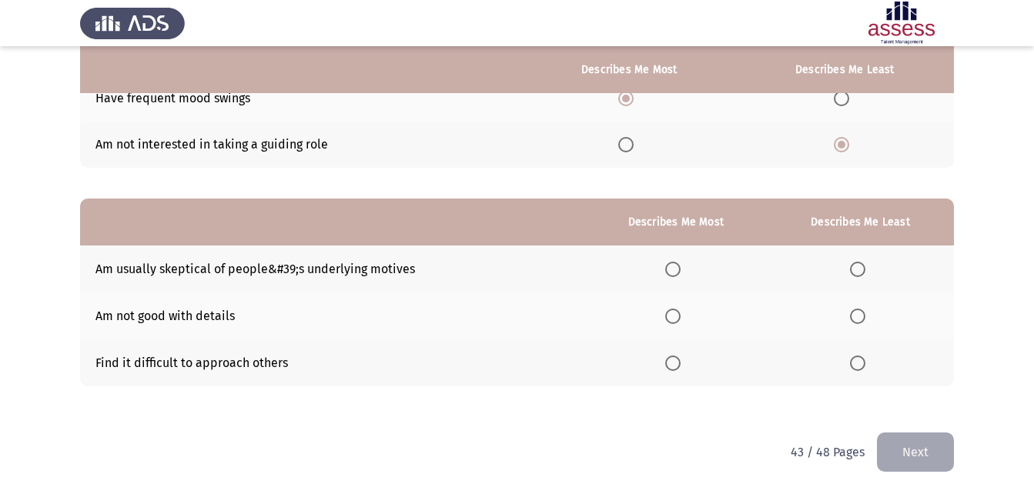
click at [858, 367] on span "Select an option" at bounding box center [857, 363] width 15 height 15
click at [858, 367] on input "Select an option" at bounding box center [857, 363] width 15 height 15
click at [674, 264] on span "Select an option" at bounding box center [672, 269] width 15 height 15
click at [674, 264] on input "Select an option" at bounding box center [672, 269] width 15 height 15
click at [936, 459] on button "Next" at bounding box center [915, 452] width 77 height 39
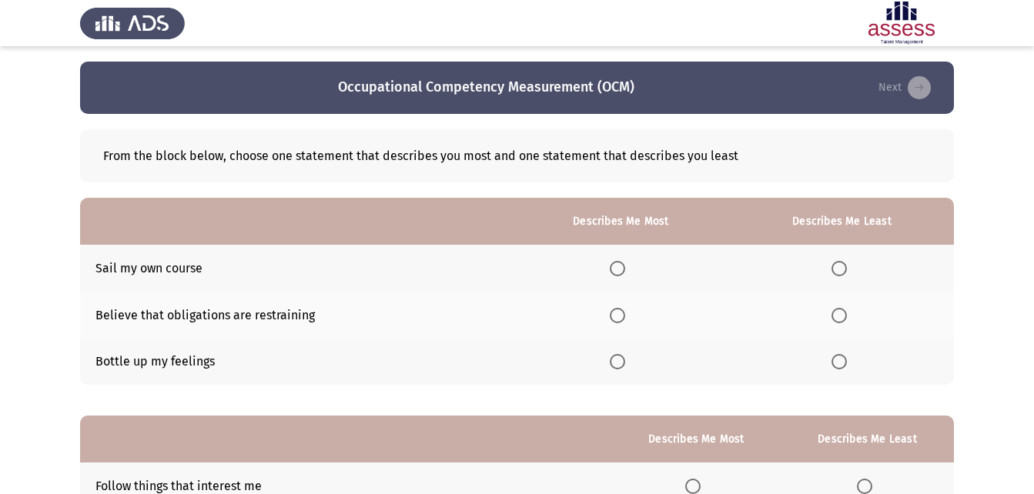
scroll to position [77, 0]
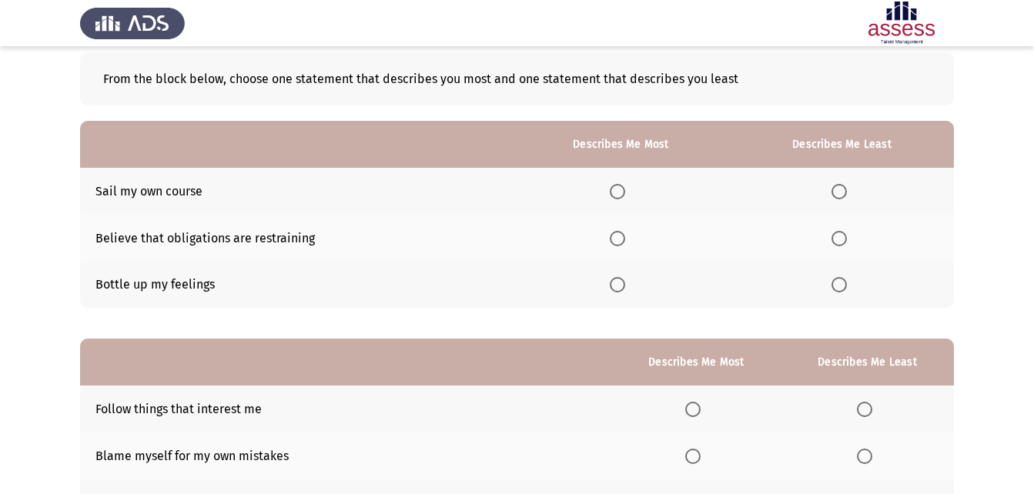
click at [614, 293] on span "Select an option" at bounding box center [617, 284] width 15 height 15
click at [614, 293] on input "Select an option" at bounding box center [617, 284] width 15 height 15
click at [847, 236] on span "Select an option" at bounding box center [839, 238] width 15 height 15
click at [847, 236] on input "Select an option" at bounding box center [839, 238] width 15 height 15
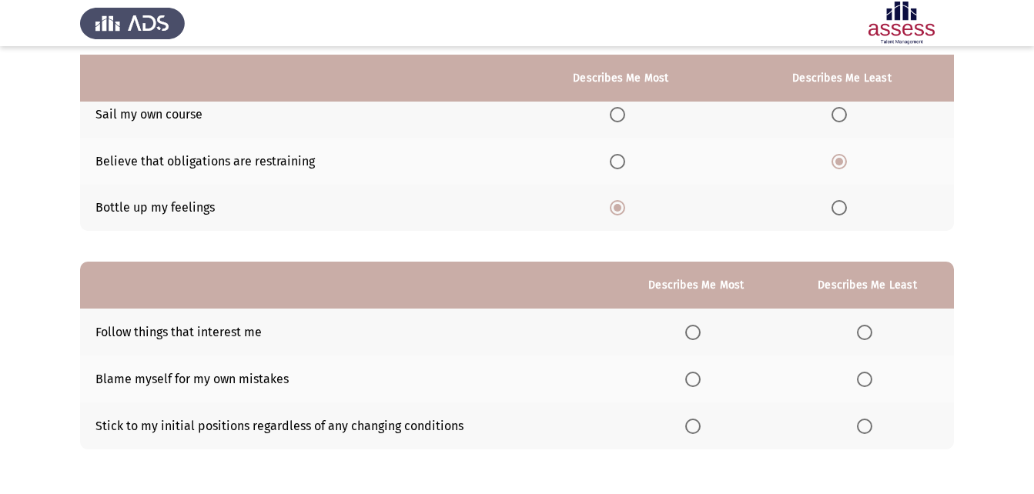
scroll to position [217, 0]
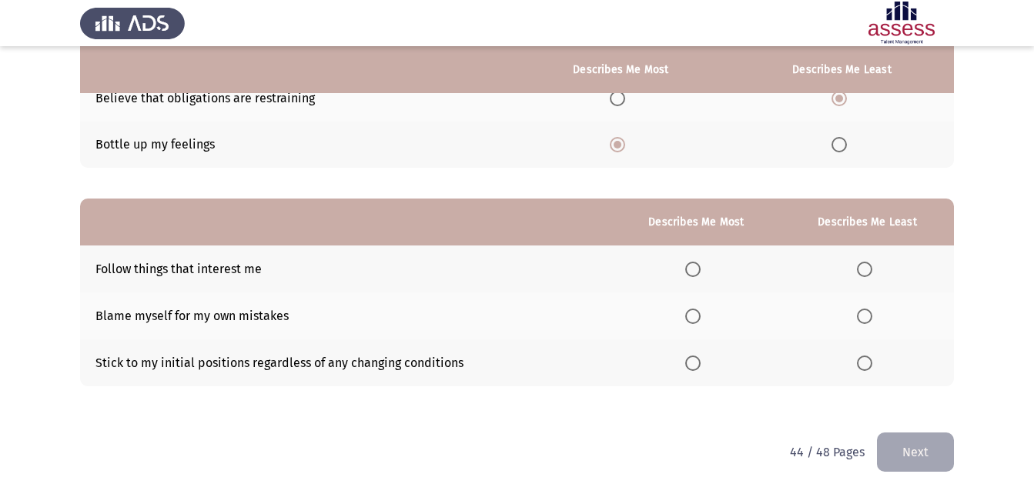
click at [869, 361] on span "Select an option" at bounding box center [864, 363] width 15 height 15
click at [869, 361] on input "Select an option" at bounding box center [864, 363] width 15 height 15
click at [690, 306] on th at bounding box center [696, 316] width 169 height 47
click at [691, 315] on span "Select an option" at bounding box center [692, 316] width 15 height 15
click at [691, 315] on input "Select an option" at bounding box center [692, 316] width 15 height 15
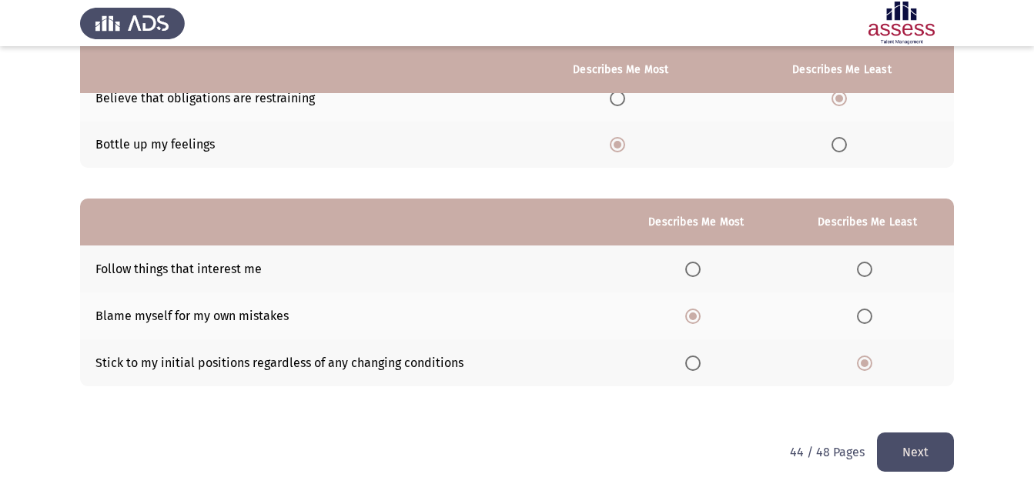
click at [909, 456] on button "Next" at bounding box center [915, 452] width 77 height 39
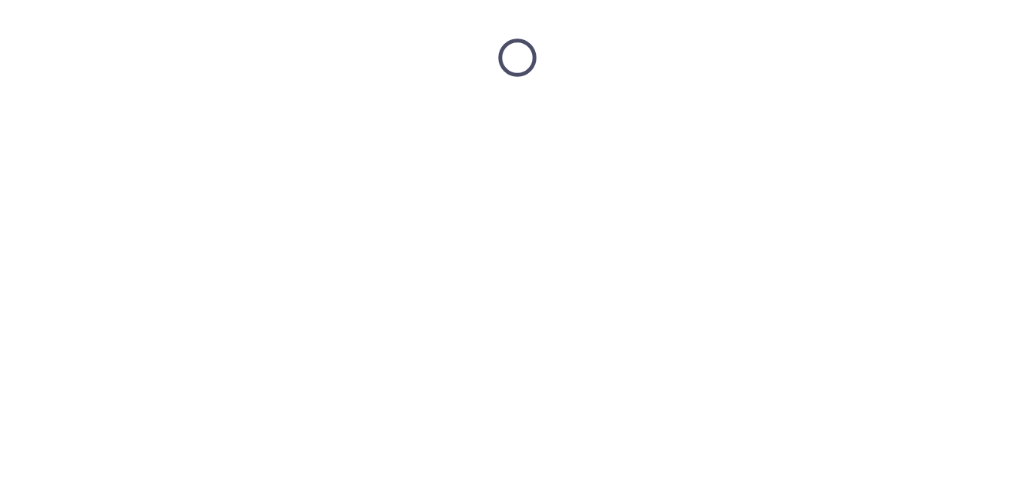
scroll to position [0, 0]
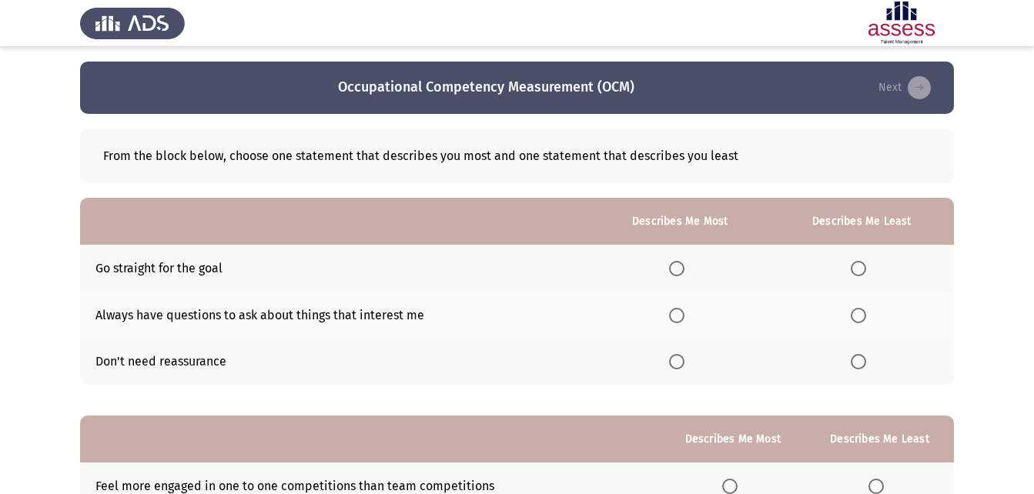
click at [859, 364] on span "Select an option" at bounding box center [858, 361] width 15 height 15
click at [859, 364] on input "Select an option" at bounding box center [858, 361] width 15 height 15
click at [675, 310] on span "Select an option" at bounding box center [676, 315] width 15 height 15
click at [675, 310] on input "Select an option" at bounding box center [676, 315] width 15 height 15
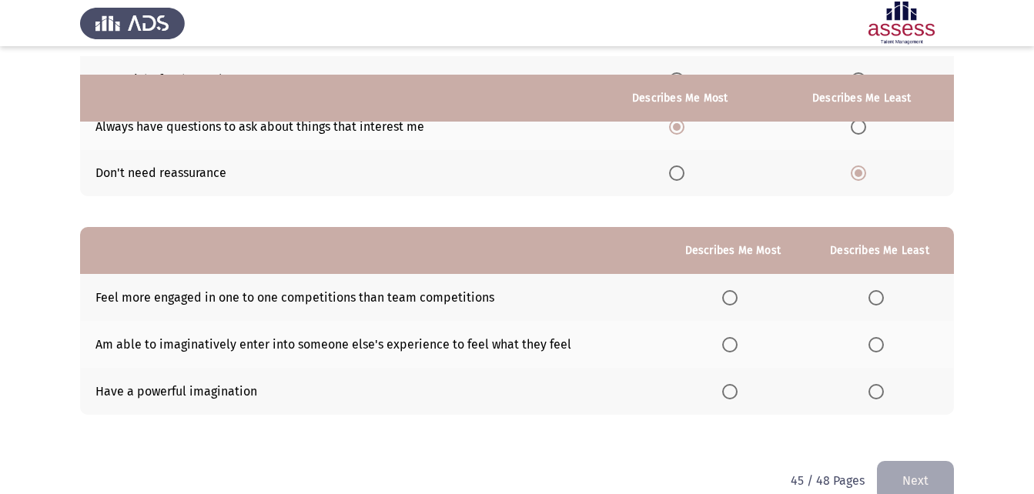
scroll to position [217, 0]
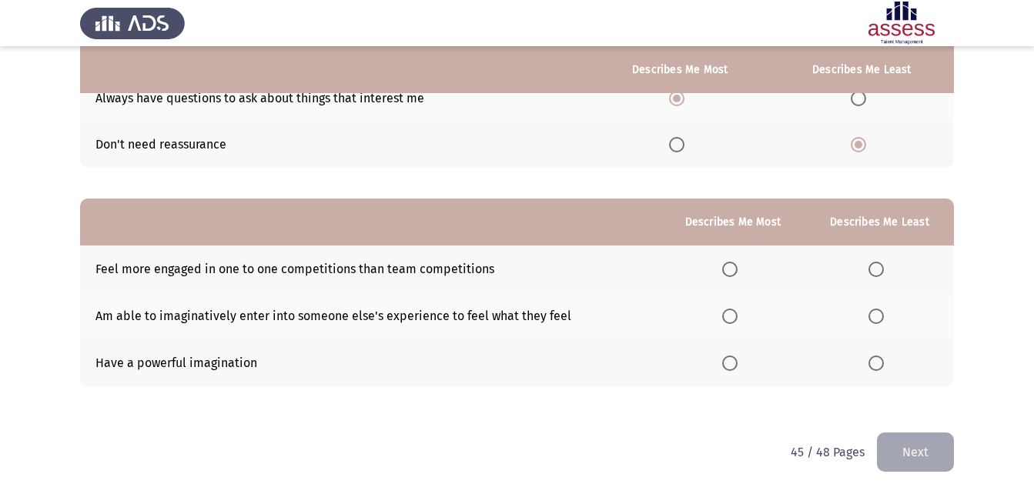
click at [734, 358] on span "Select an option" at bounding box center [729, 363] width 15 height 15
click at [734, 358] on input "Select an option" at bounding box center [729, 363] width 15 height 15
click at [879, 263] on span "Select an option" at bounding box center [876, 269] width 15 height 15
click at [879, 263] on input "Select an option" at bounding box center [876, 269] width 15 height 15
click at [908, 460] on button "Next" at bounding box center [915, 452] width 77 height 39
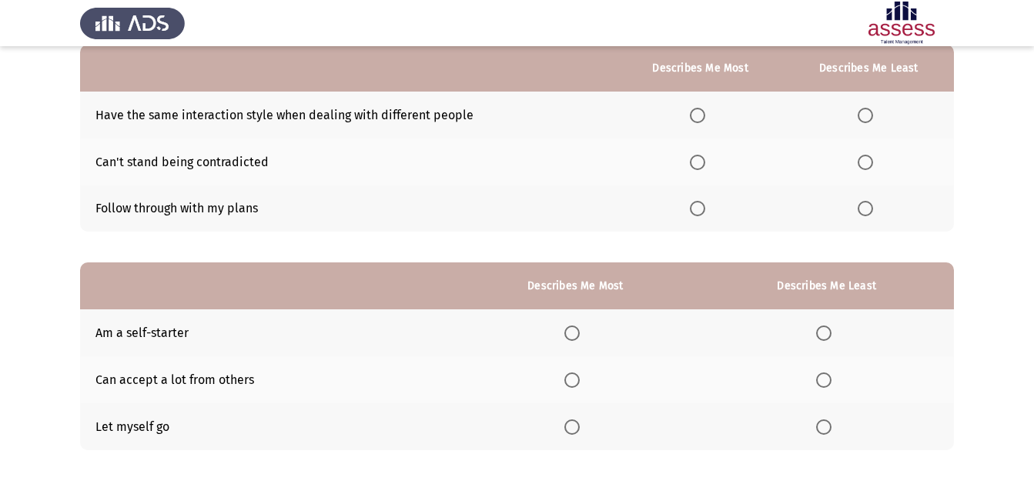
scroll to position [63, 0]
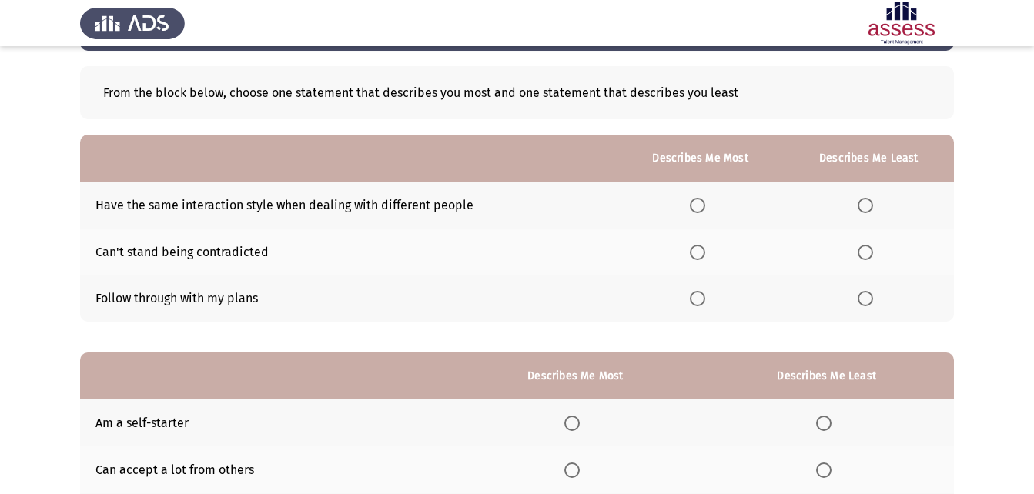
click at [703, 296] on span "Select an option" at bounding box center [697, 298] width 15 height 15
click at [703, 296] on input "Select an option" at bounding box center [697, 298] width 15 height 15
click at [871, 205] on span "Select an option" at bounding box center [865, 205] width 15 height 15
click at [871, 205] on input "Select an option" at bounding box center [865, 205] width 15 height 15
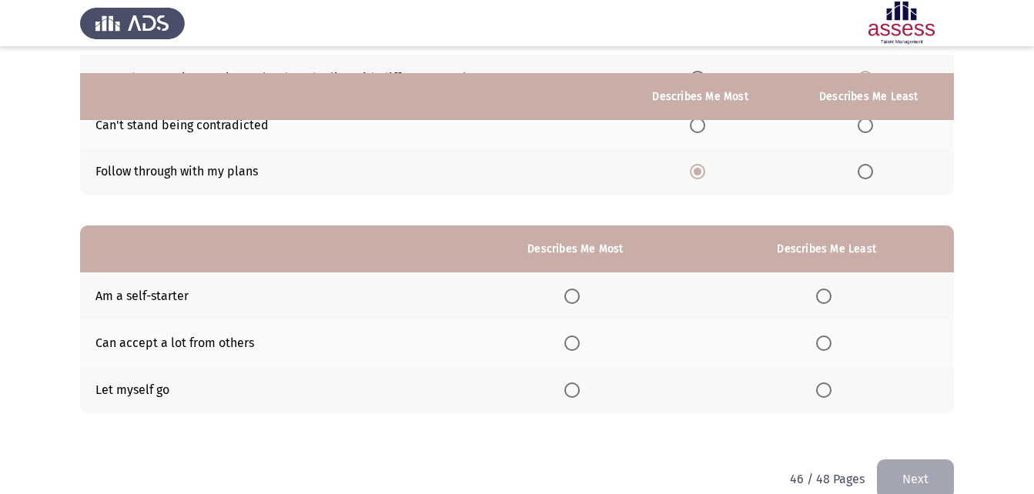
scroll to position [217, 0]
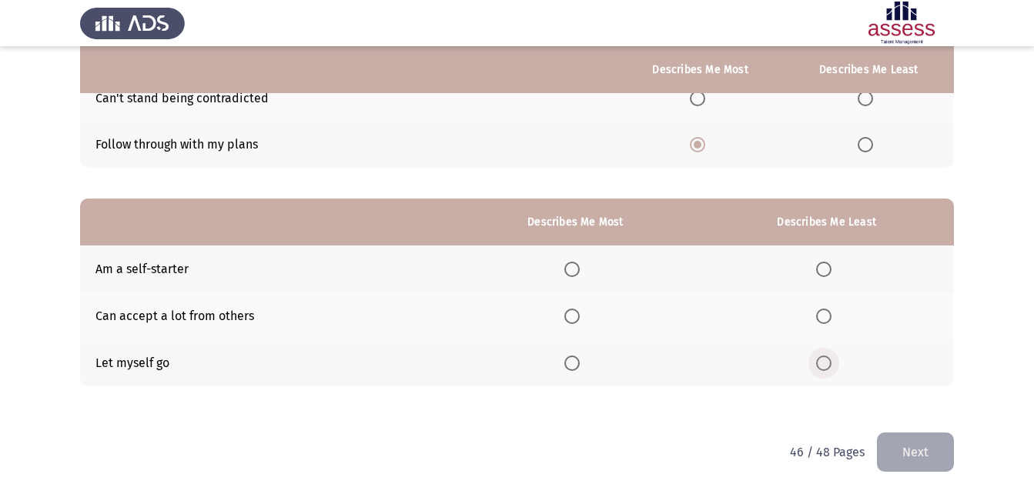
click at [832, 358] on span "Select an option" at bounding box center [823, 363] width 15 height 15
click at [832, 358] on input "Select an option" at bounding box center [823, 363] width 15 height 15
click at [570, 271] on span "Select an option" at bounding box center [571, 269] width 15 height 15
click at [570, 271] on input "Select an option" at bounding box center [571, 269] width 15 height 15
click at [936, 447] on button "Next" at bounding box center [915, 452] width 77 height 39
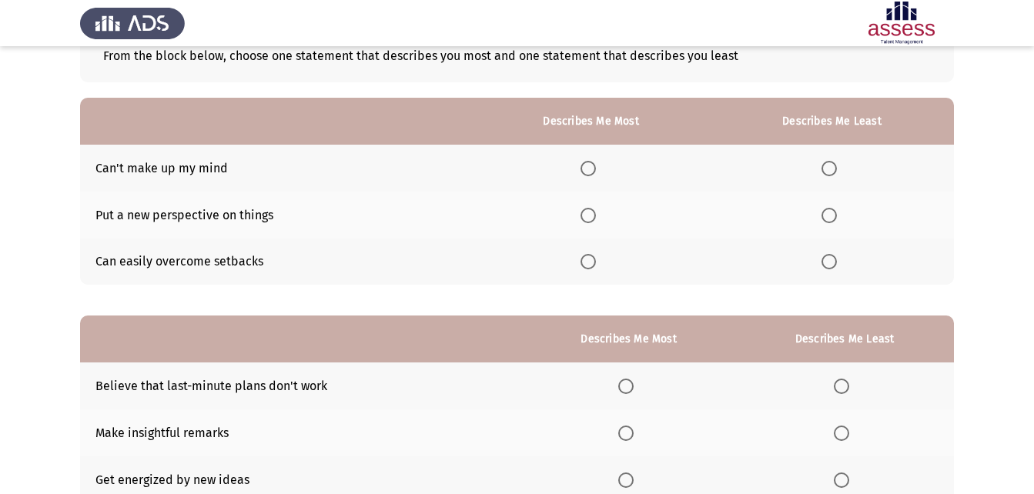
scroll to position [77, 0]
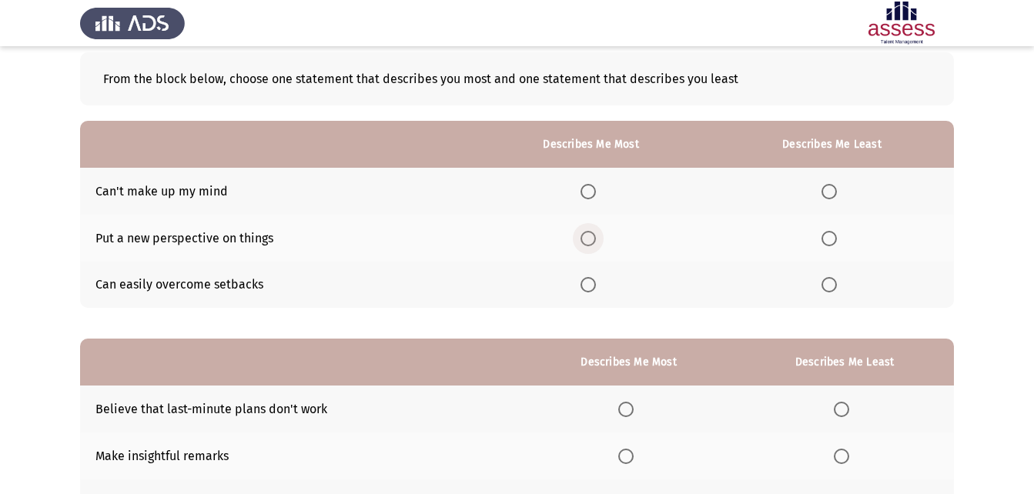
click at [594, 237] on span "Select an option" at bounding box center [588, 238] width 15 height 15
click at [594, 237] on input "Select an option" at bounding box center [588, 238] width 15 height 15
click at [832, 192] on span "Select an option" at bounding box center [829, 191] width 15 height 15
click at [832, 192] on input "Select an option" at bounding box center [829, 191] width 15 height 15
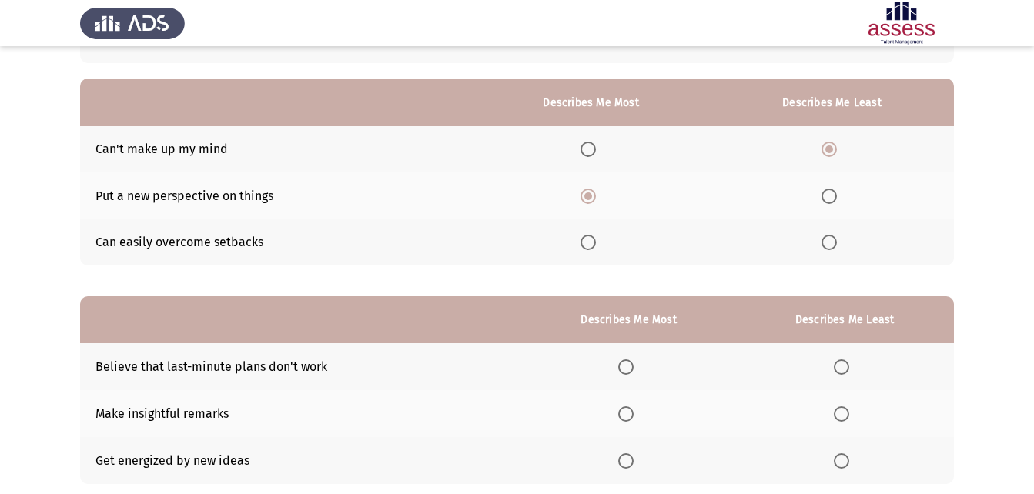
scroll to position [217, 0]
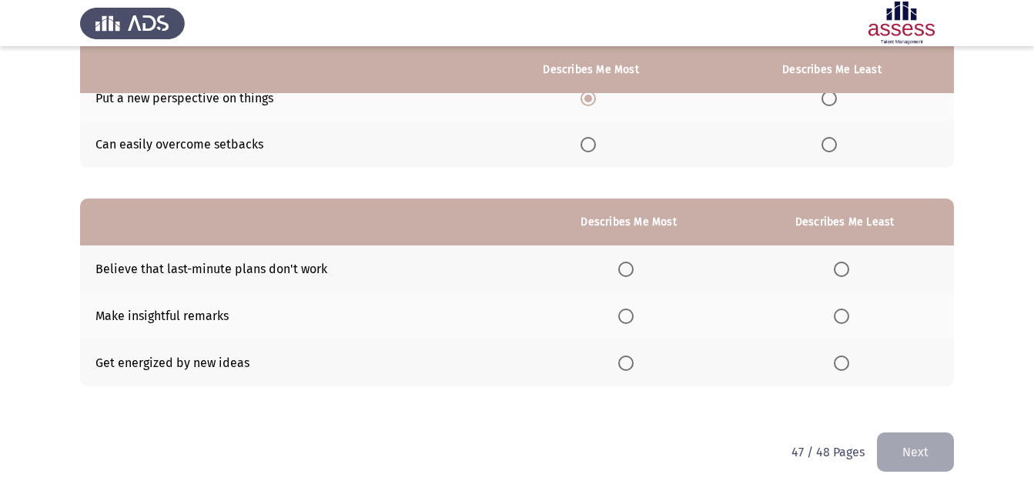
click at [638, 313] on label "Select an option" at bounding box center [629, 316] width 22 height 15
click at [634, 313] on input "Select an option" at bounding box center [625, 316] width 15 height 15
click at [851, 263] on label "Select an option" at bounding box center [845, 269] width 22 height 15
click at [849, 263] on input "Select an option" at bounding box center [841, 269] width 15 height 15
click at [941, 450] on button "Next" at bounding box center [915, 452] width 77 height 39
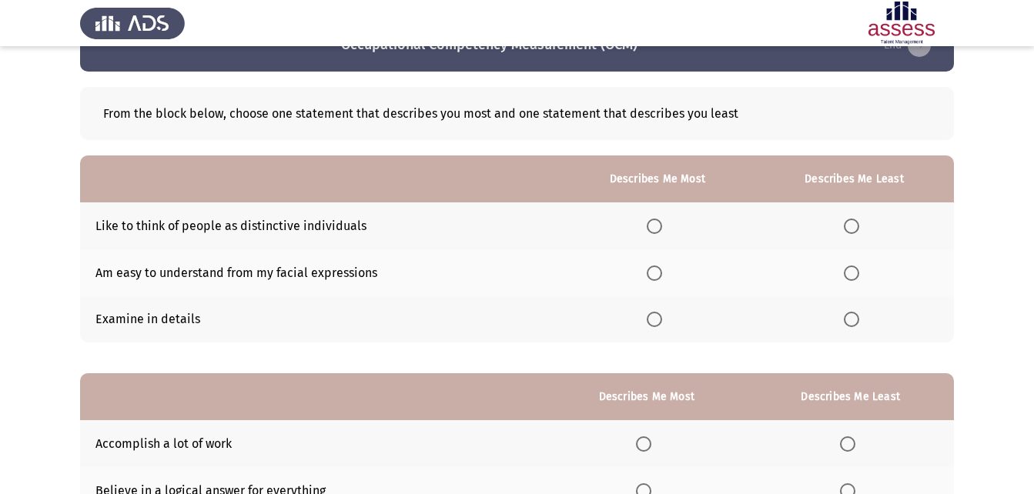
scroll to position [77, 0]
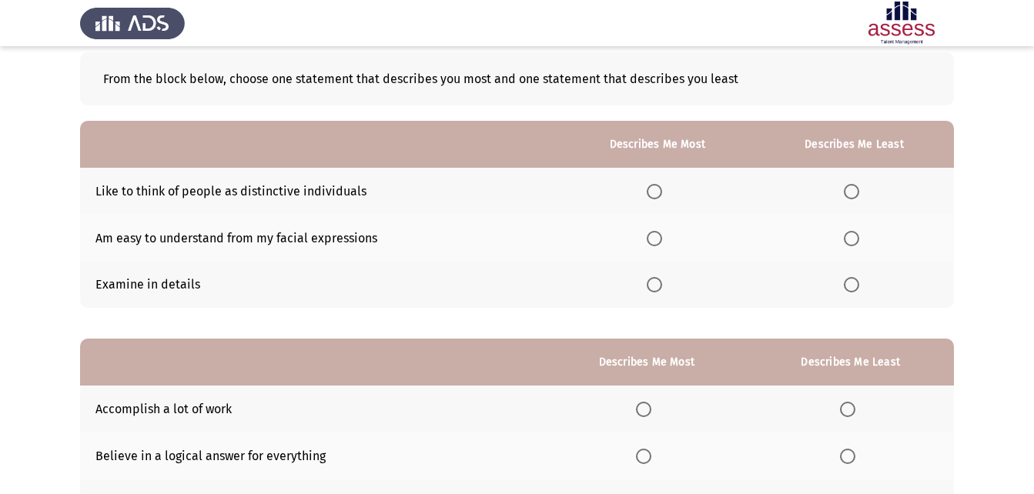
click at [652, 283] on span "Select an option" at bounding box center [654, 284] width 15 height 15
click at [652, 283] on input "Select an option" at bounding box center [654, 284] width 15 height 15
click at [854, 242] on span "Select an option" at bounding box center [851, 238] width 15 height 15
click at [854, 242] on input "Select an option" at bounding box center [851, 238] width 15 height 15
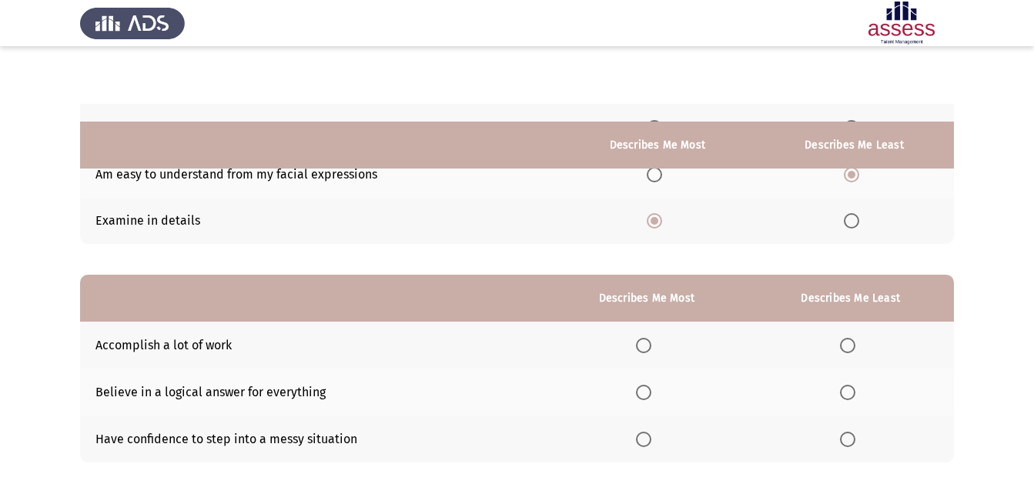
scroll to position [217, 0]
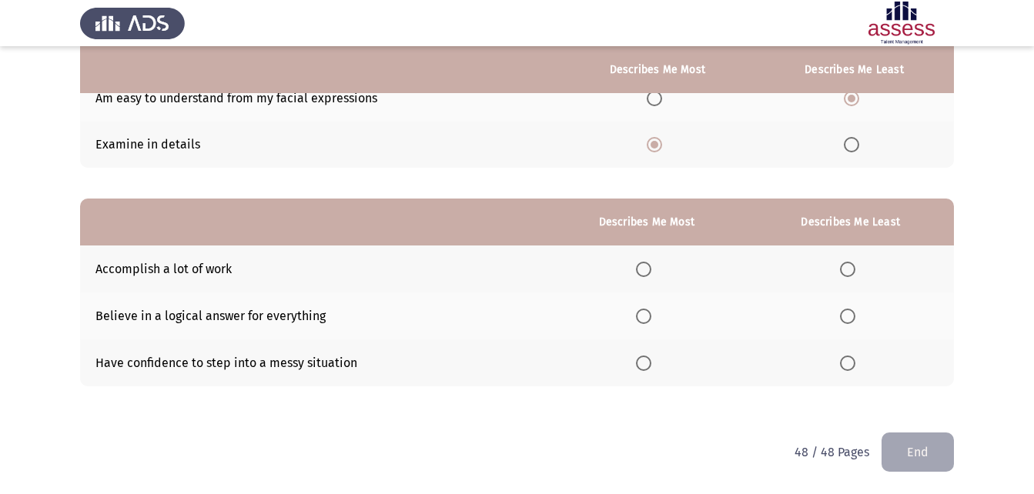
click at [645, 367] on span "Select an option" at bounding box center [643, 363] width 15 height 15
click at [645, 367] on input "Select an option" at bounding box center [643, 363] width 15 height 15
click at [855, 310] on span "Select an option" at bounding box center [847, 316] width 15 height 15
click at [855, 310] on input "Select an option" at bounding box center [847, 316] width 15 height 15
click at [900, 439] on button "End" at bounding box center [918, 452] width 72 height 39
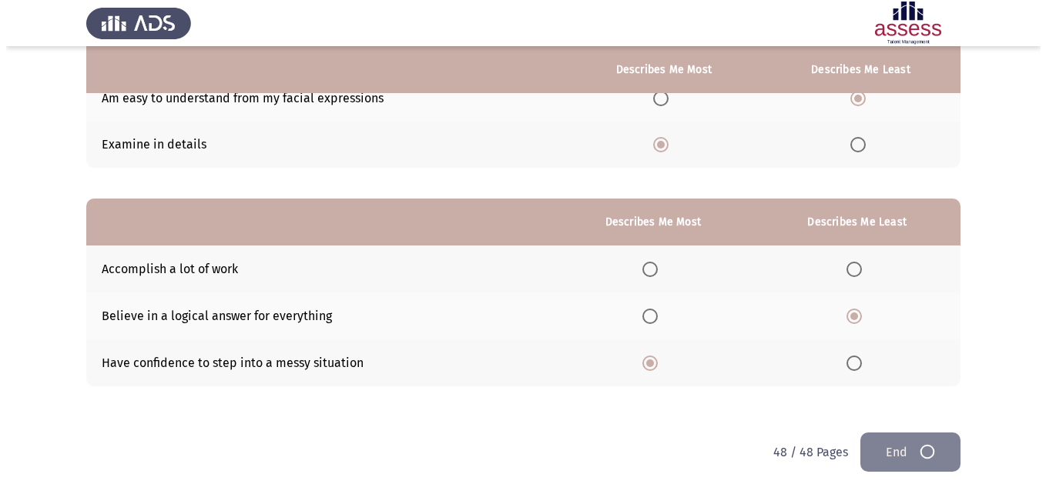
scroll to position [0, 0]
